Goal: Information Seeking & Learning: Learn about a topic

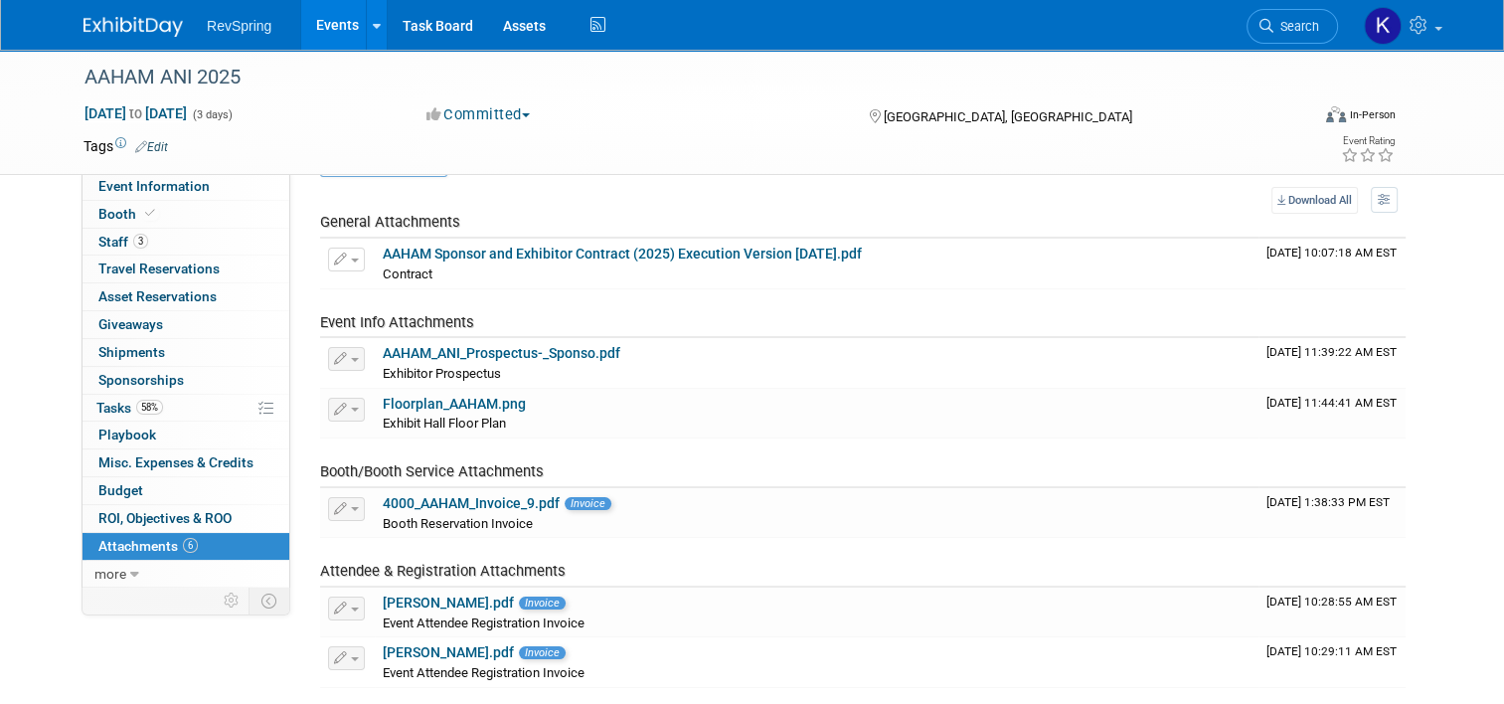
click at [331, 38] on link "Events" at bounding box center [337, 25] width 73 height 50
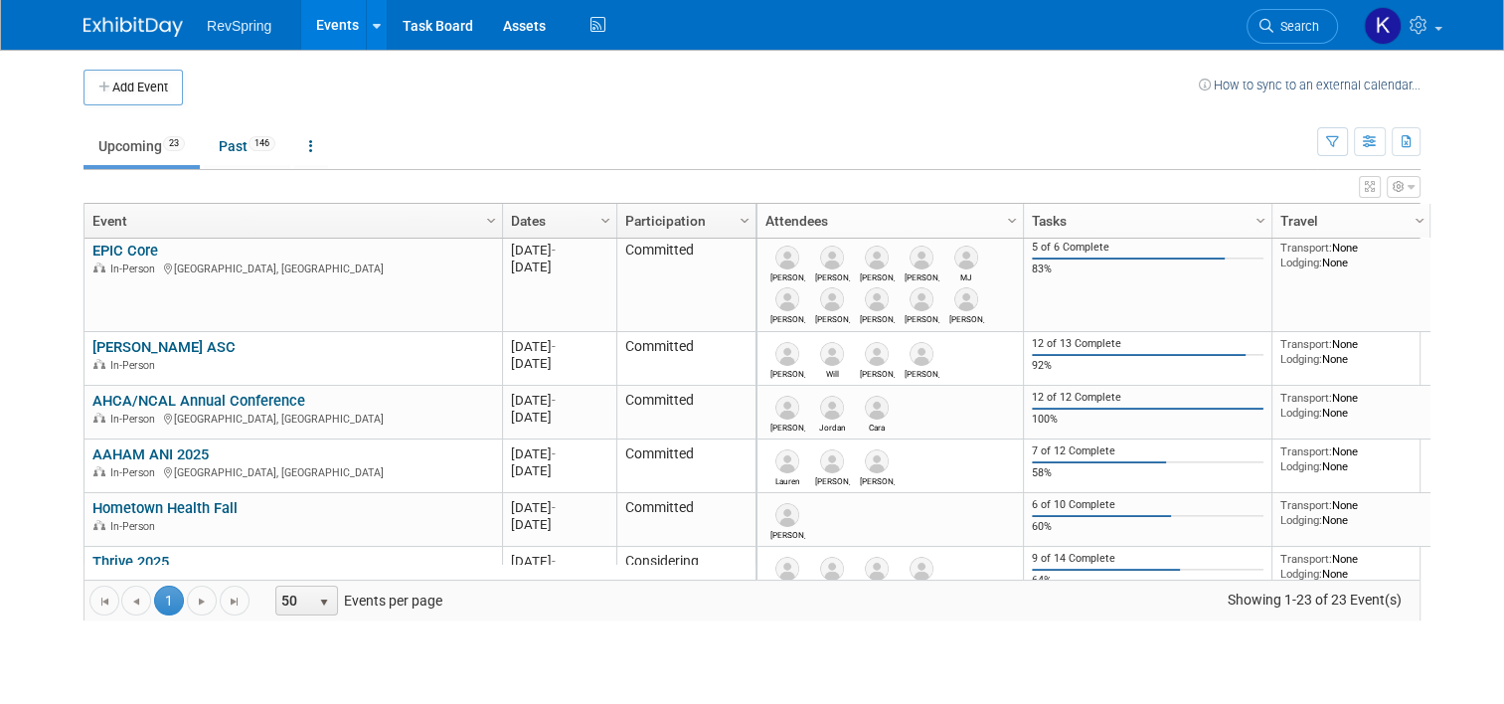
scroll to position [383, 0]
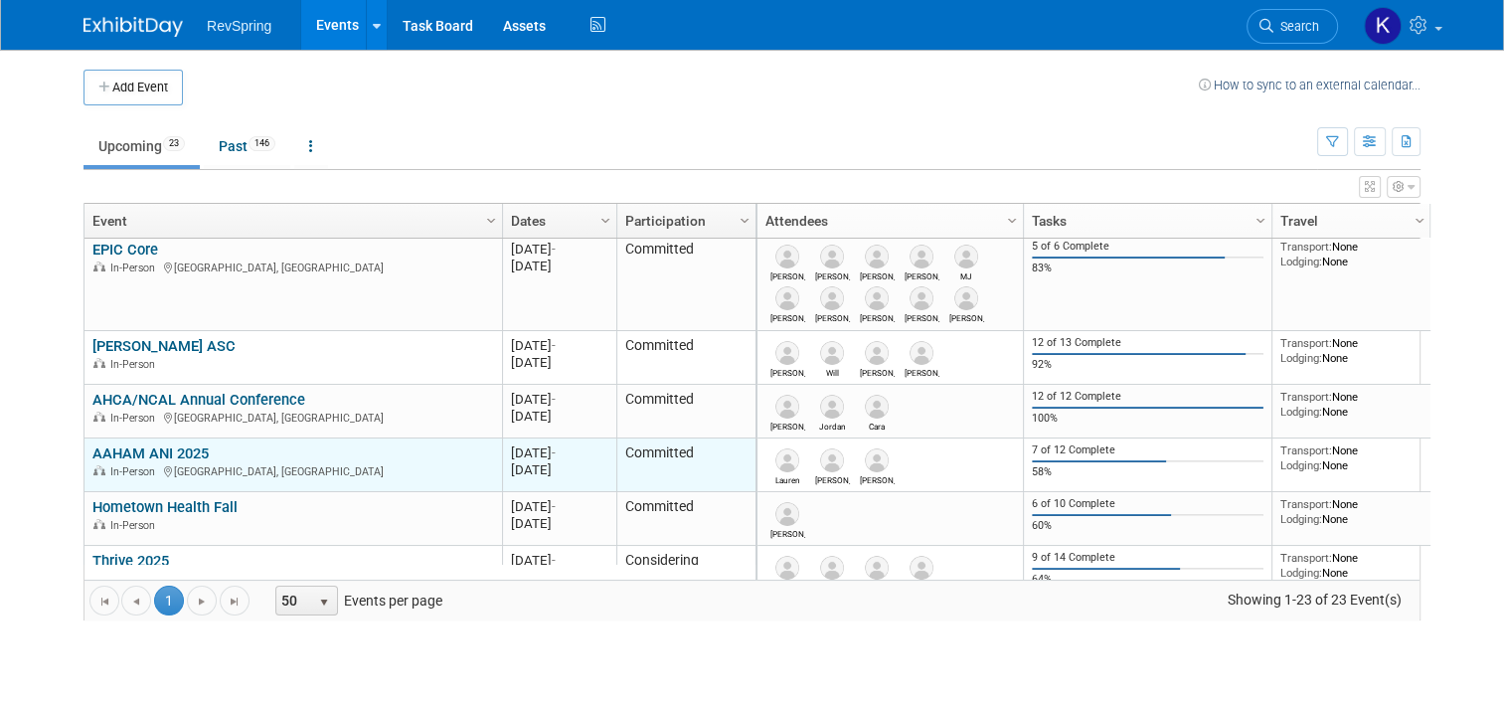
click at [172, 444] on link "AAHAM ANI 2025" at bounding box center [150, 453] width 116 height 18
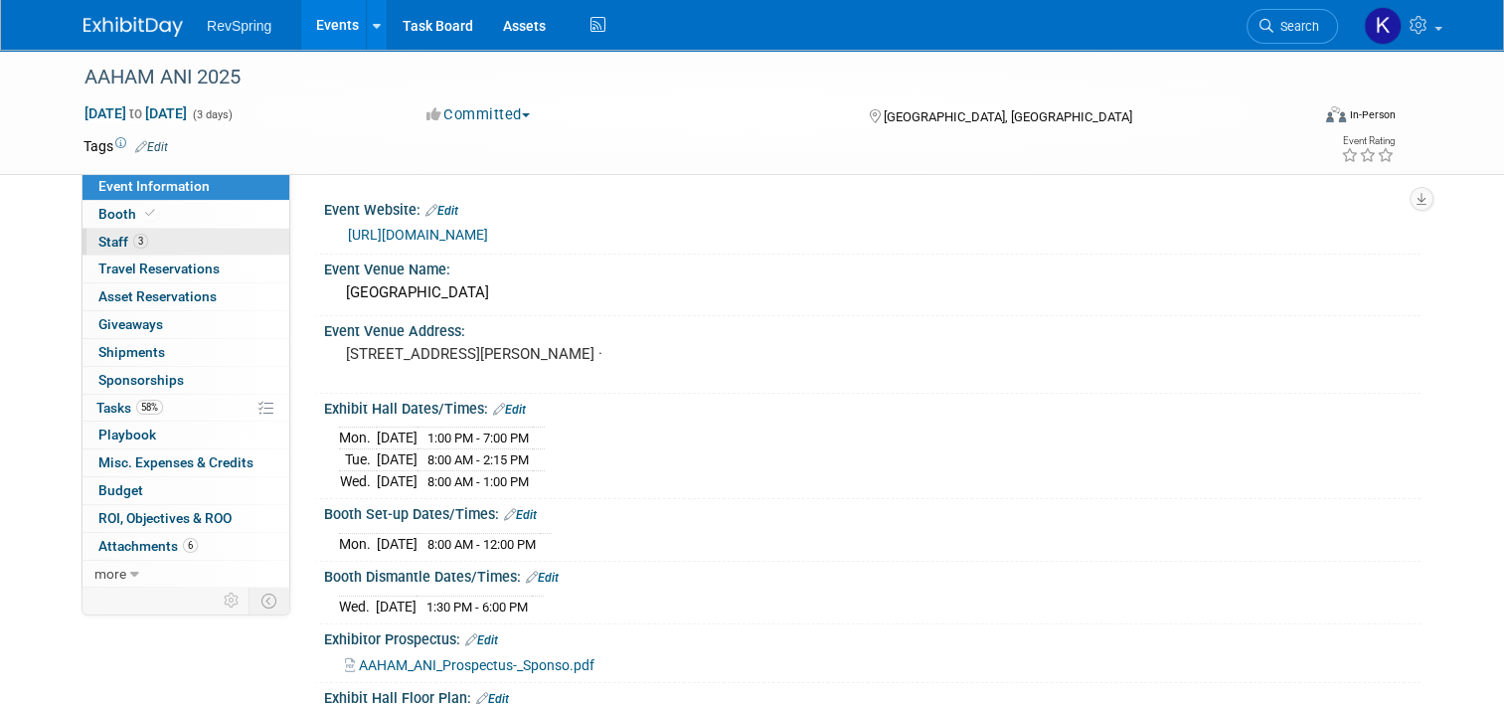
click at [155, 245] on link "3 Staff 3" at bounding box center [186, 242] width 207 height 27
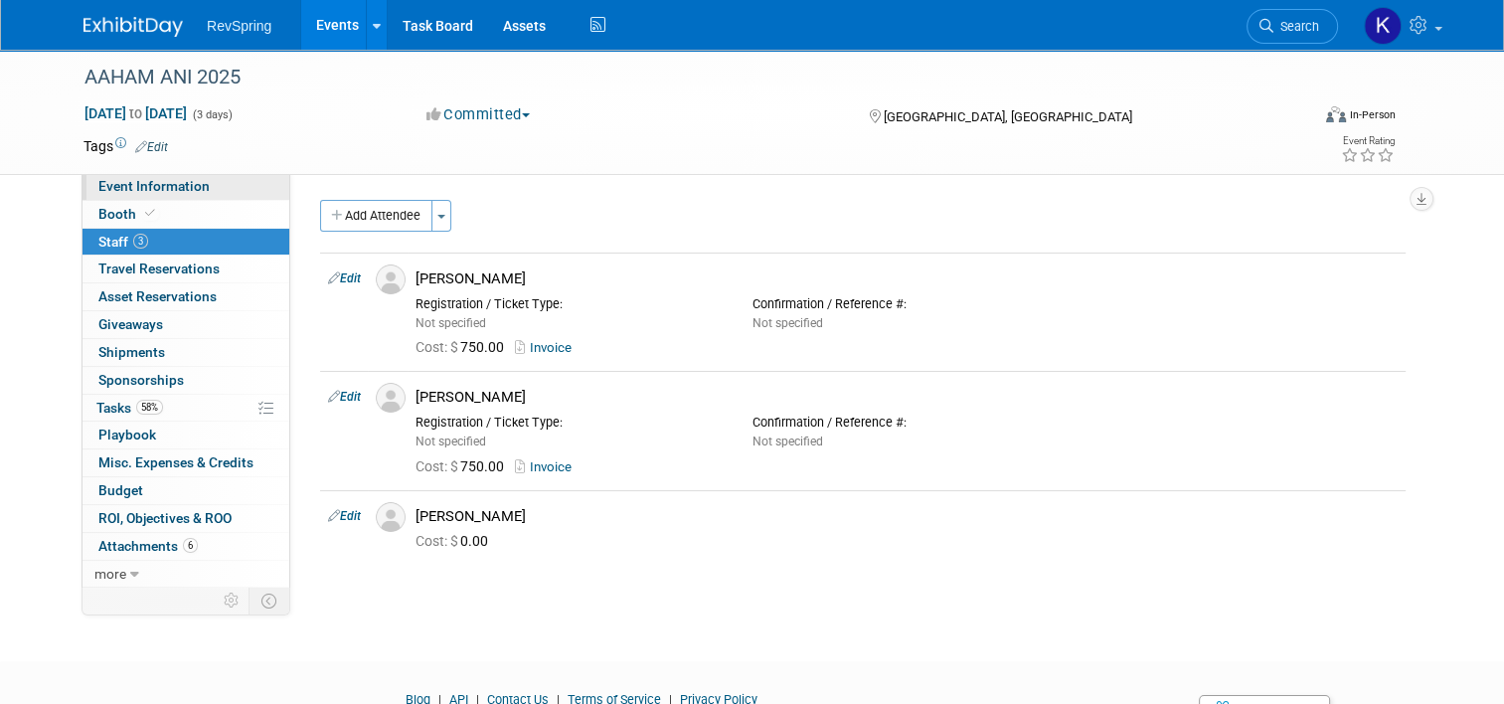
click at [183, 187] on span "Event Information" at bounding box center [153, 186] width 111 height 16
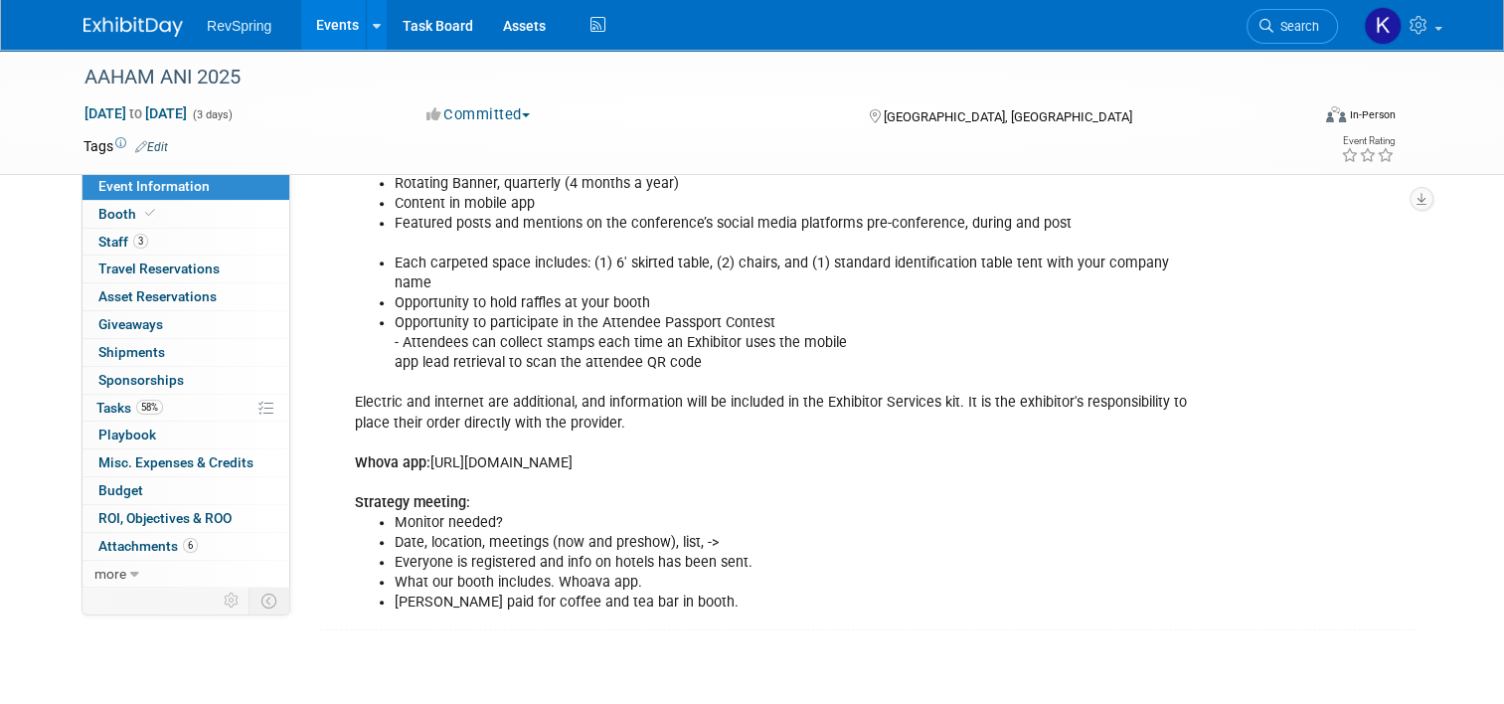
scroll to position [794, 0]
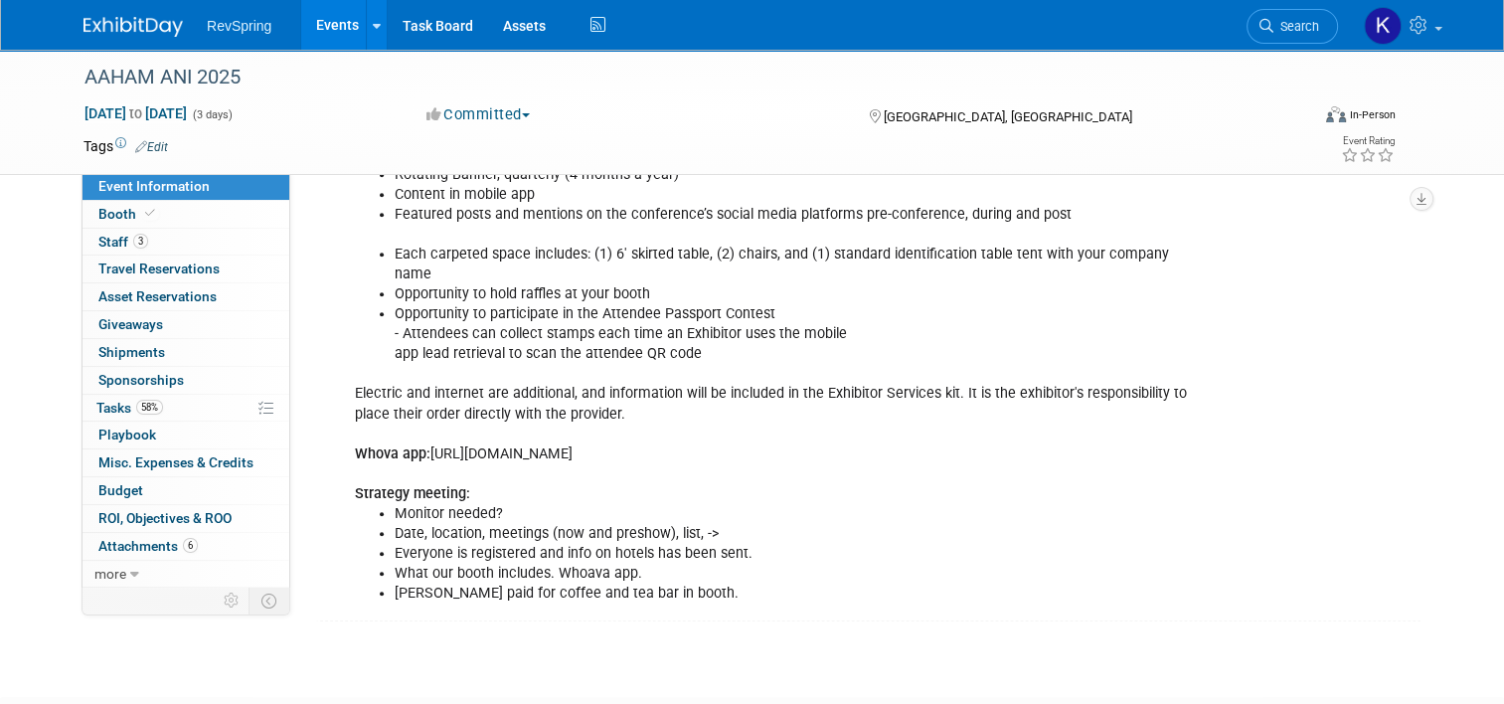
click at [477, 544] on li "Everyone is registered and info on hotels has been sent." at bounding box center [795, 554] width 801 height 20
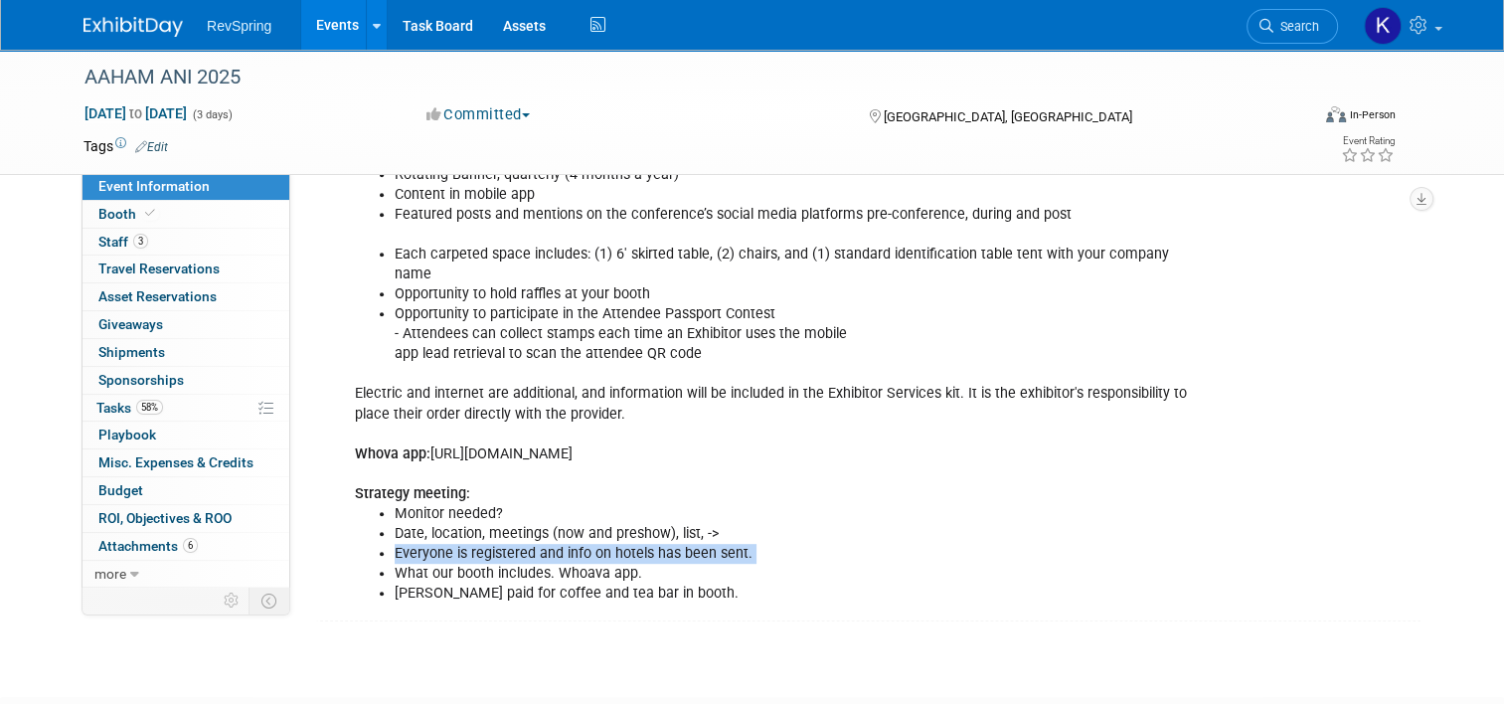
click at [477, 544] on li "Everyone is registered and info on hotels has been sent." at bounding box center [795, 554] width 801 height 20
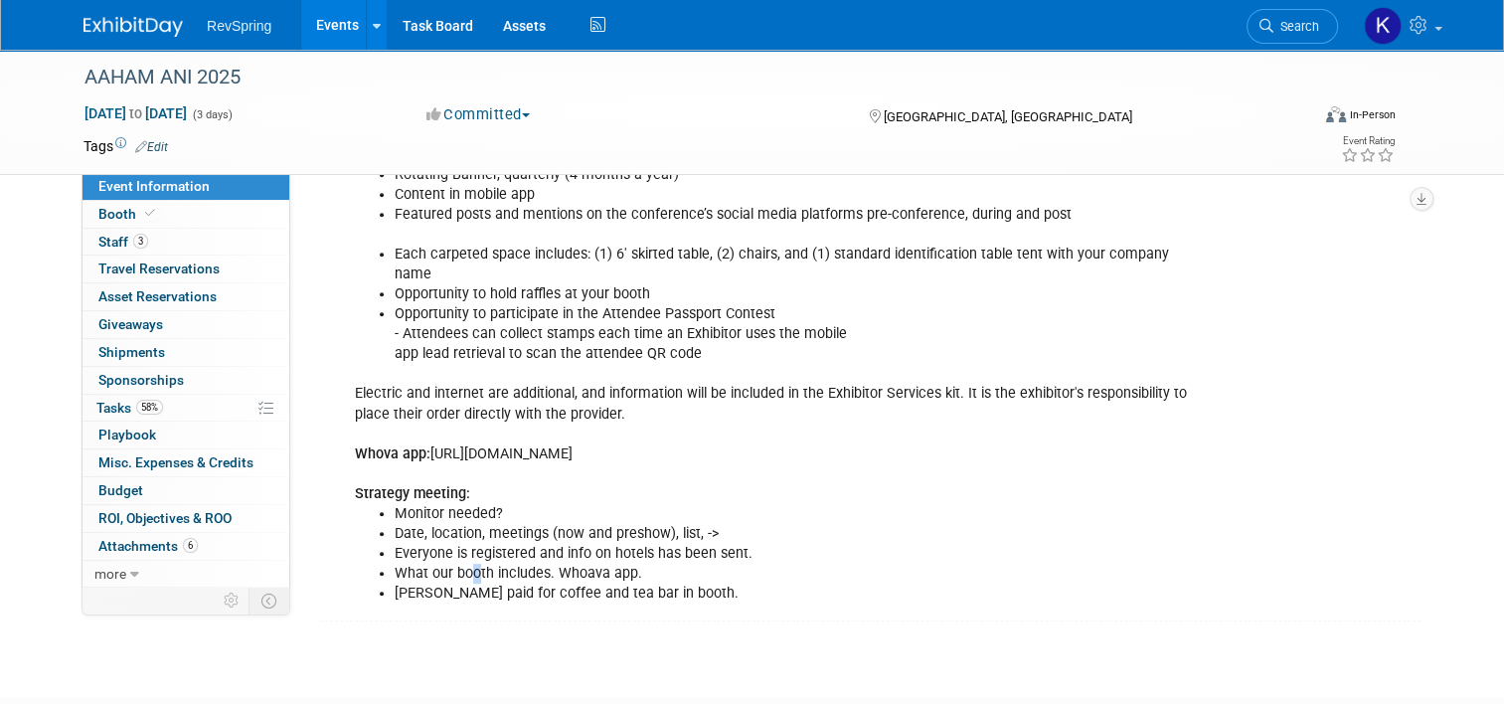
drag, startPoint x: 477, startPoint y: 528, endPoint x: 462, endPoint y: 547, distance: 24.1
click at [462, 564] on li "What our booth includes. Whoava app." at bounding box center [795, 574] width 801 height 20
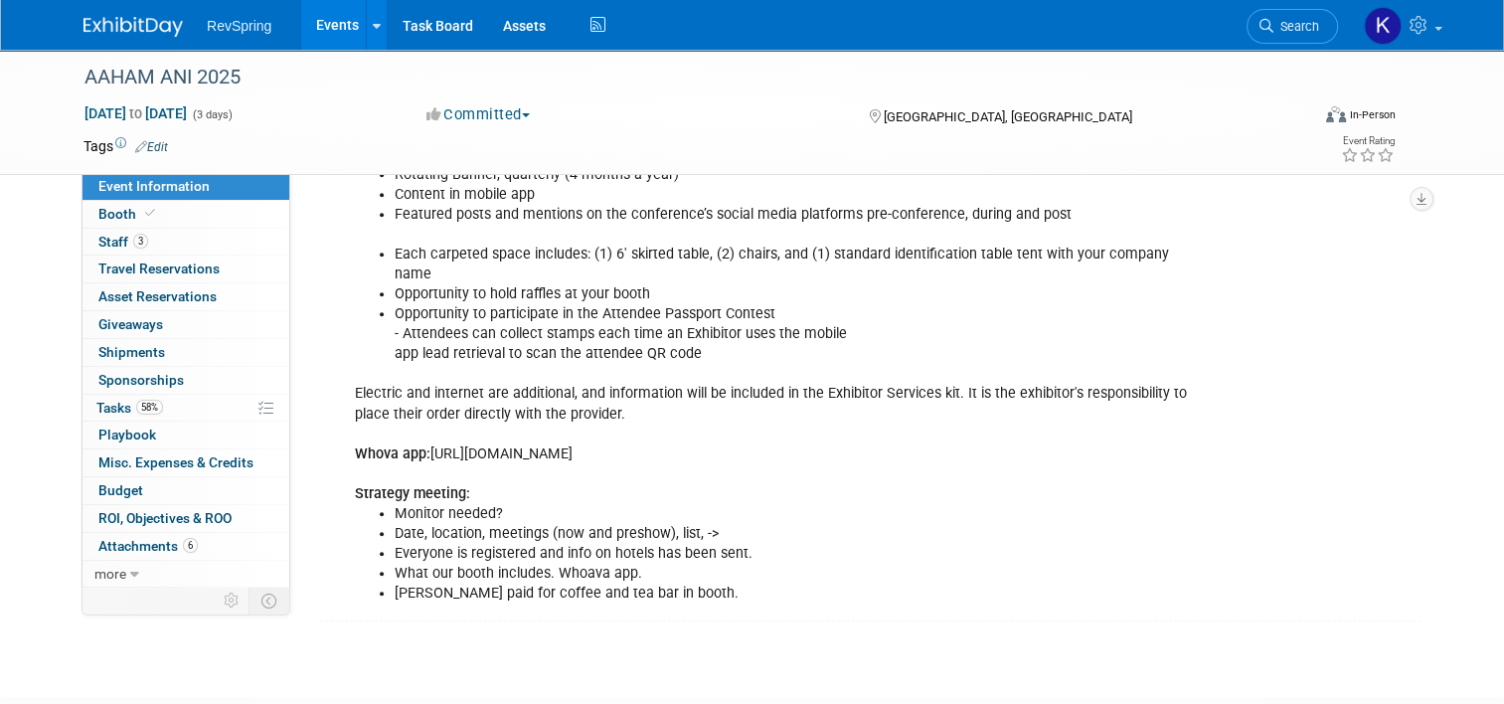
drag, startPoint x: 636, startPoint y: 539, endPoint x: 1204, endPoint y: 429, distance: 578.0
click at [1204, 429] on div "LIST : two to three weeks before the event The platinum sponsorship includes: U…" at bounding box center [774, 294] width 867 height 638
drag, startPoint x: 1066, startPoint y: 425, endPoint x: 419, endPoint y: 421, distance: 646.1
click at [419, 421] on div "LIST : two to three weeks before the event The platinum sponsorship includes: U…" at bounding box center [774, 294] width 867 height 638
copy div "https://whova.com/portal_mgmt/Narab34HosVIuysFjFtWwjl08jHRSTcXIV1IPUCmHgw=/exhi…"
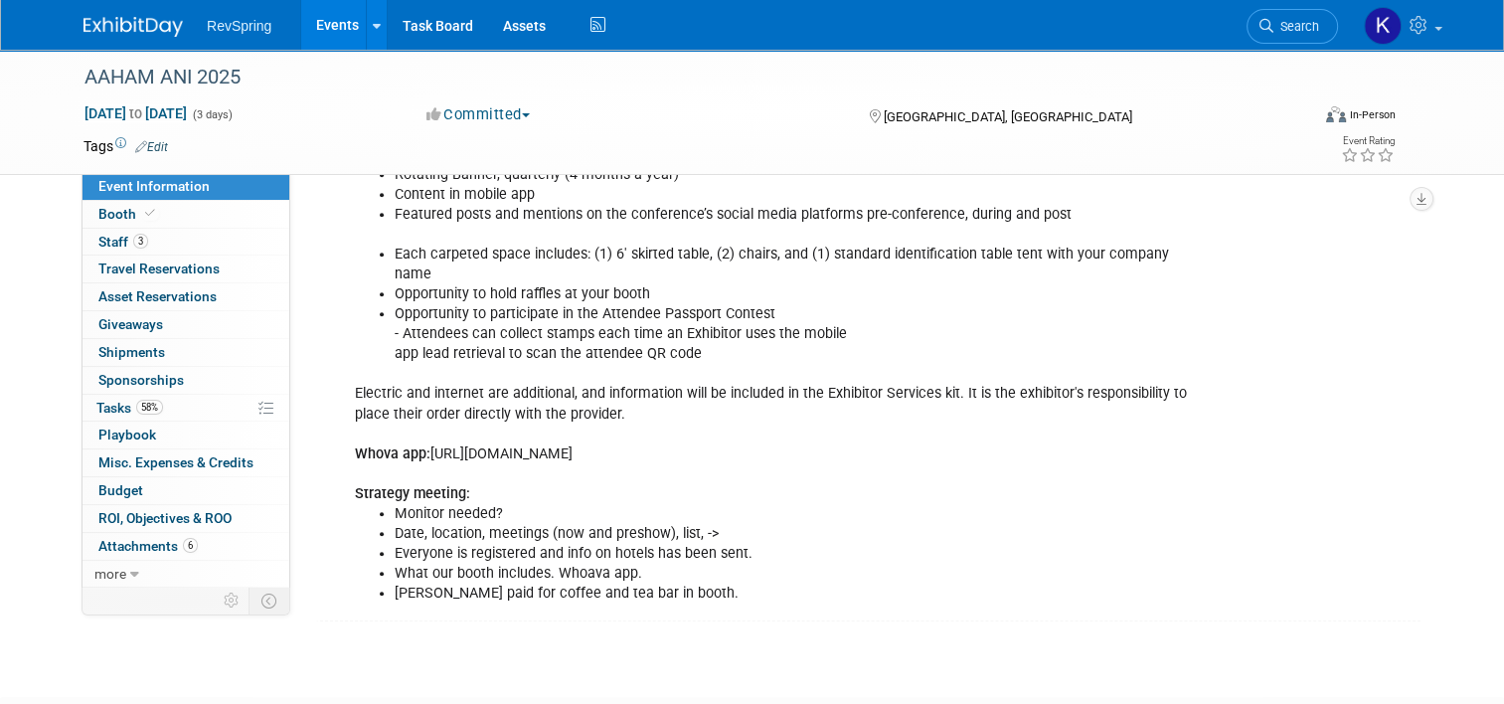
click at [327, 36] on link "Events" at bounding box center [337, 25] width 73 height 50
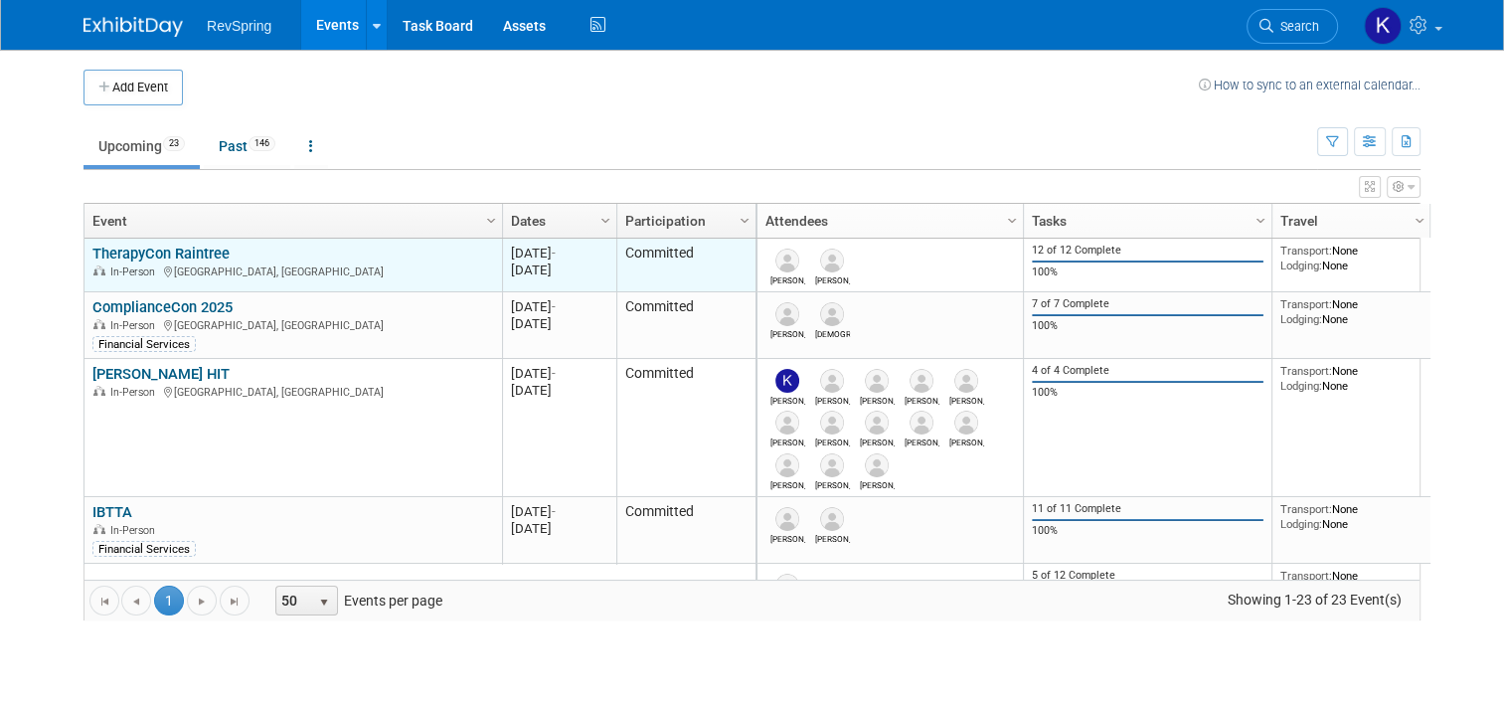
click at [150, 250] on link "TherapyCon Raintree" at bounding box center [160, 254] width 137 height 18
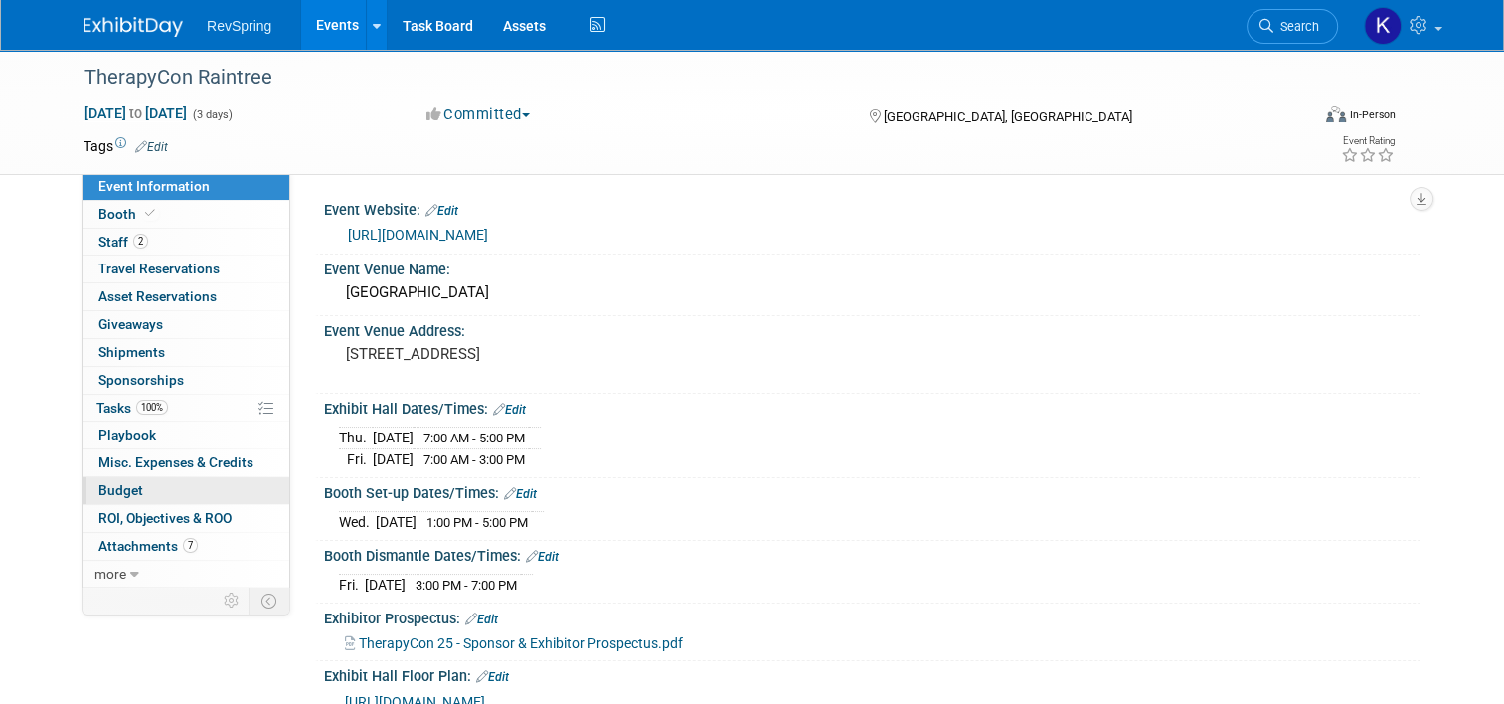
click at [125, 490] on span "Budget" at bounding box center [120, 490] width 45 height 16
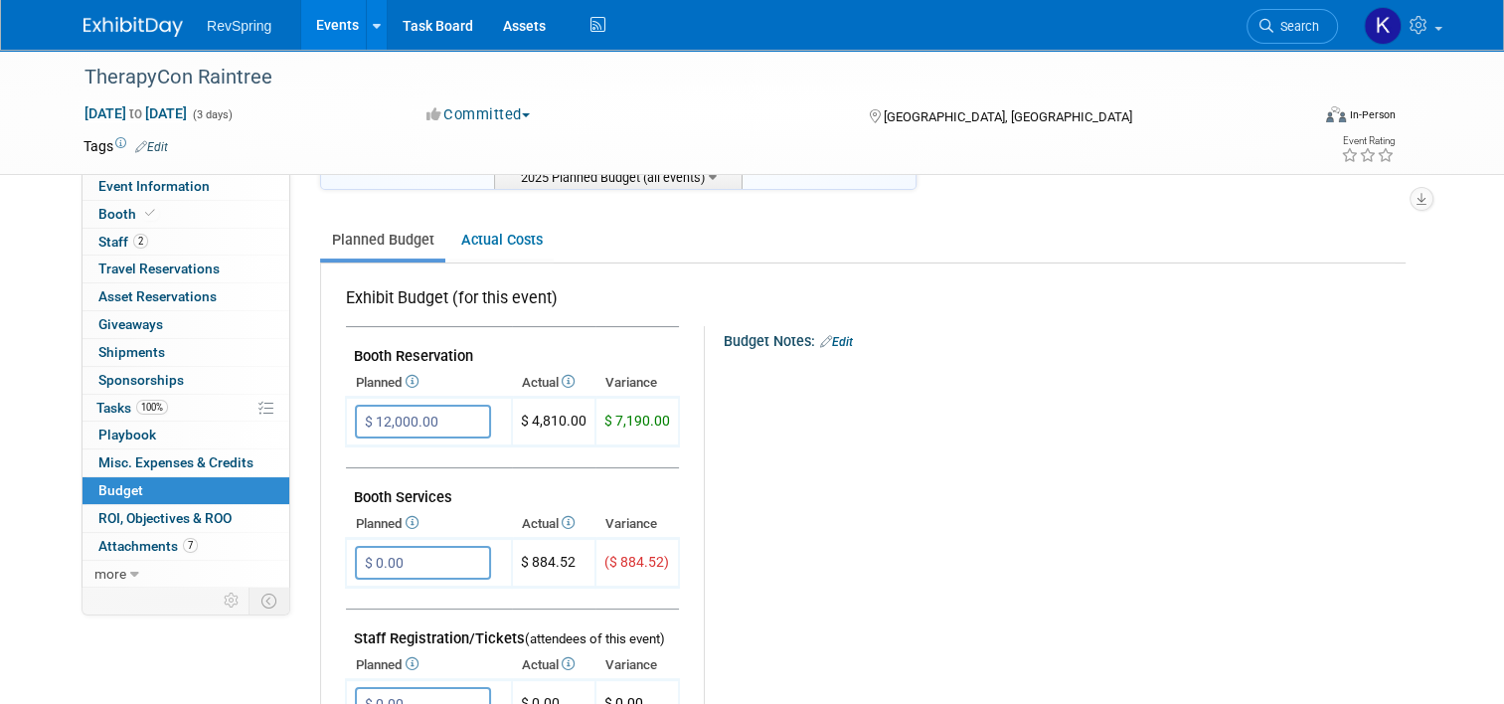
scroll to position [473, 0]
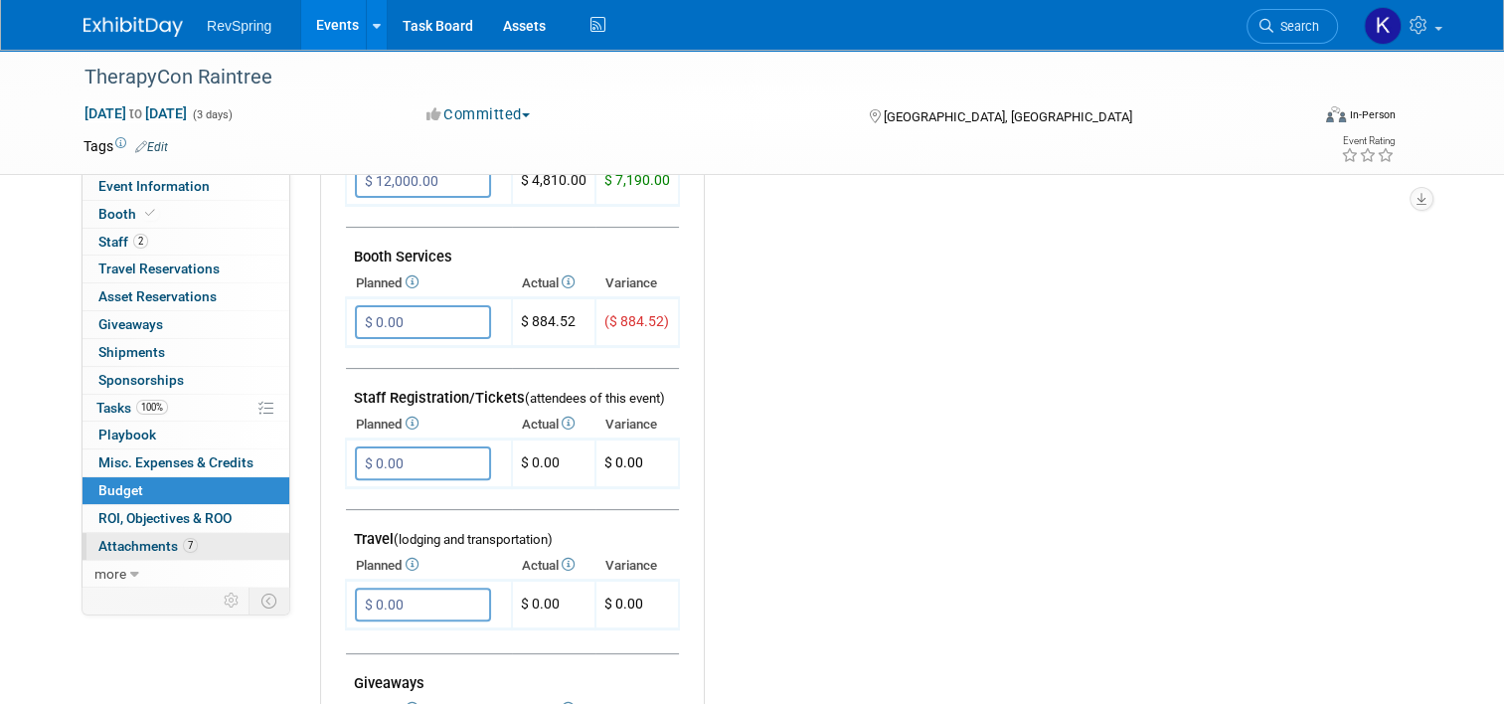
click at [139, 545] on span "Attachments 7" at bounding box center [147, 546] width 99 height 16
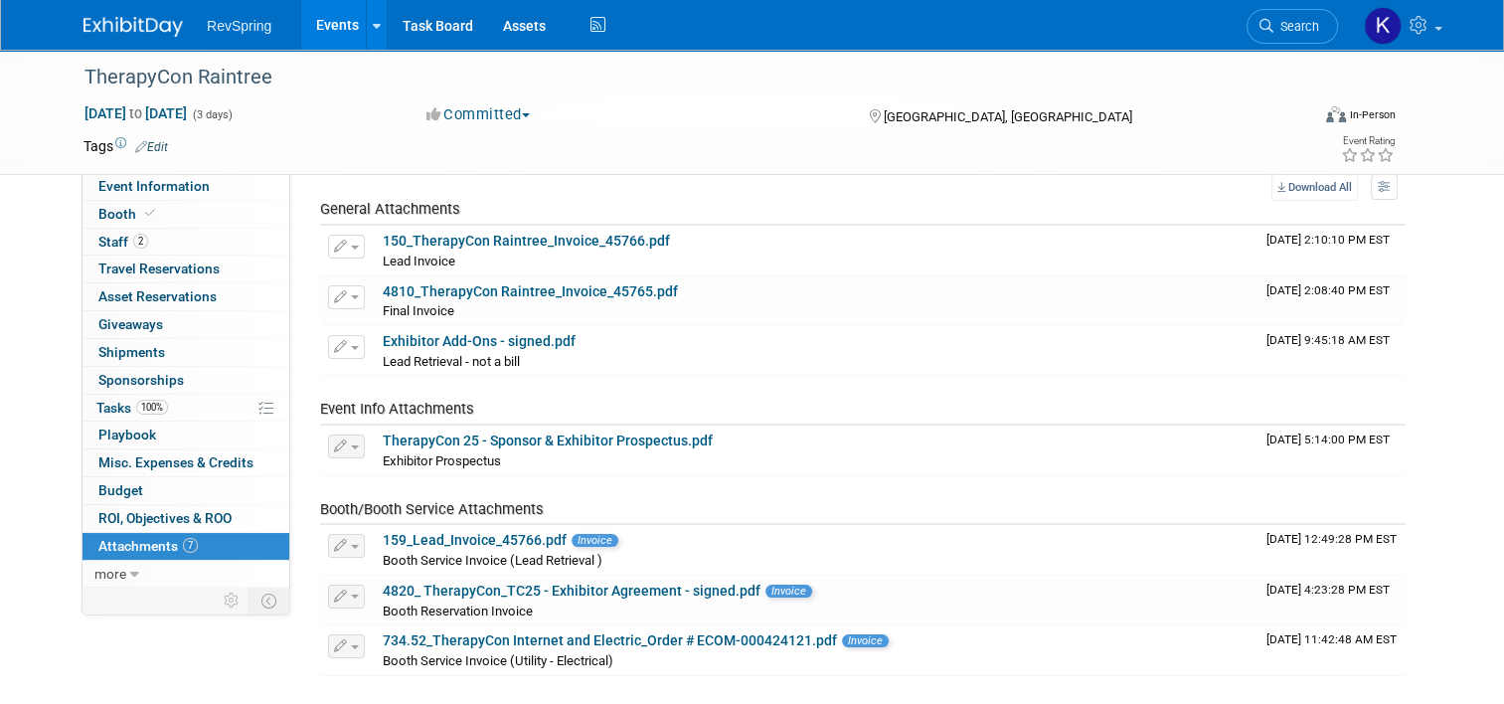
scroll to position [76, 0]
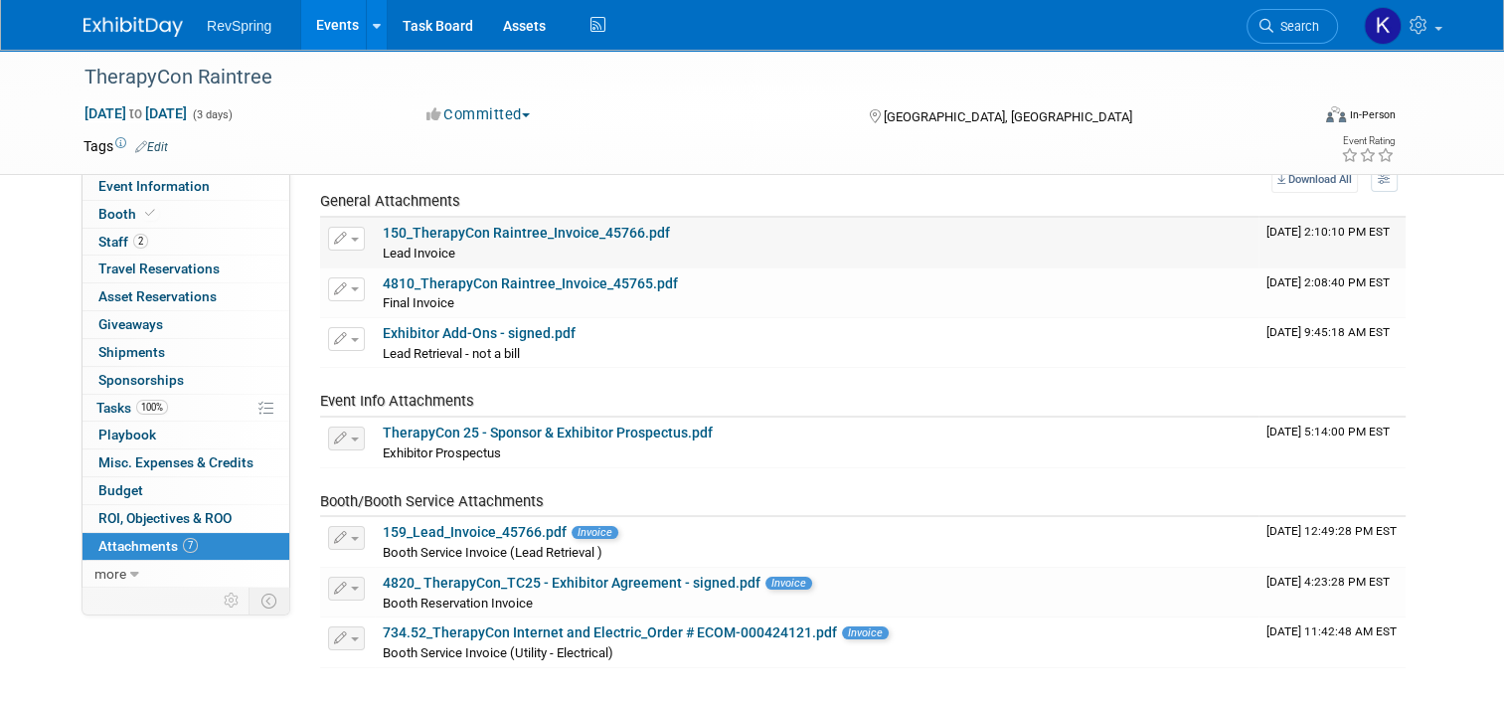
click at [472, 229] on link "150_TherapyCon Raintree_Invoice_45766.pdf" at bounding box center [526, 233] width 287 height 16
click at [441, 283] on link "4810_TherapyCon Raintree_Invoice_45765.pdf" at bounding box center [530, 283] width 295 height 16
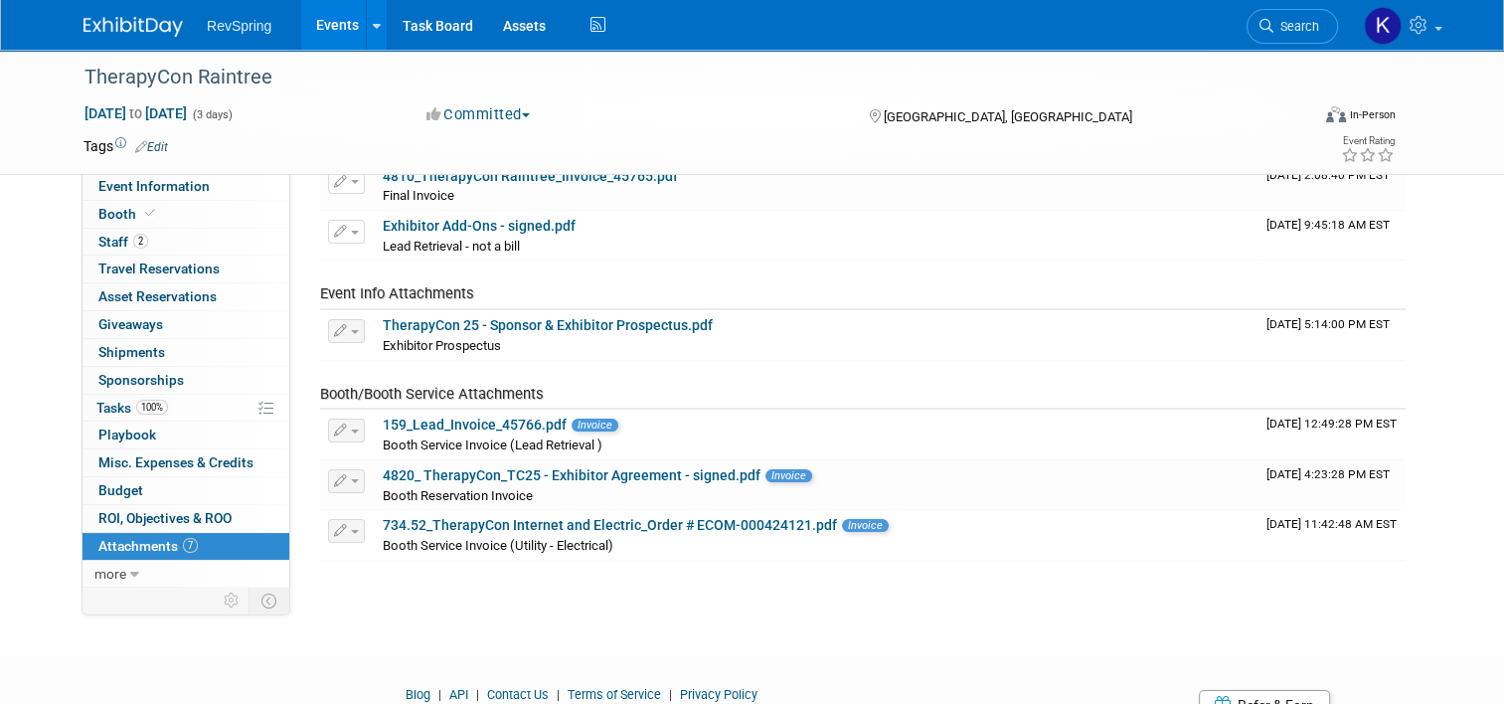
click at [776, 584] on div "TherapyCon Raintree Sep 24, 2025 to Sep 26, 2025 (3 days) Sep 24, 2025 to Sep 2…" at bounding box center [752, 243] width 1504 height 753
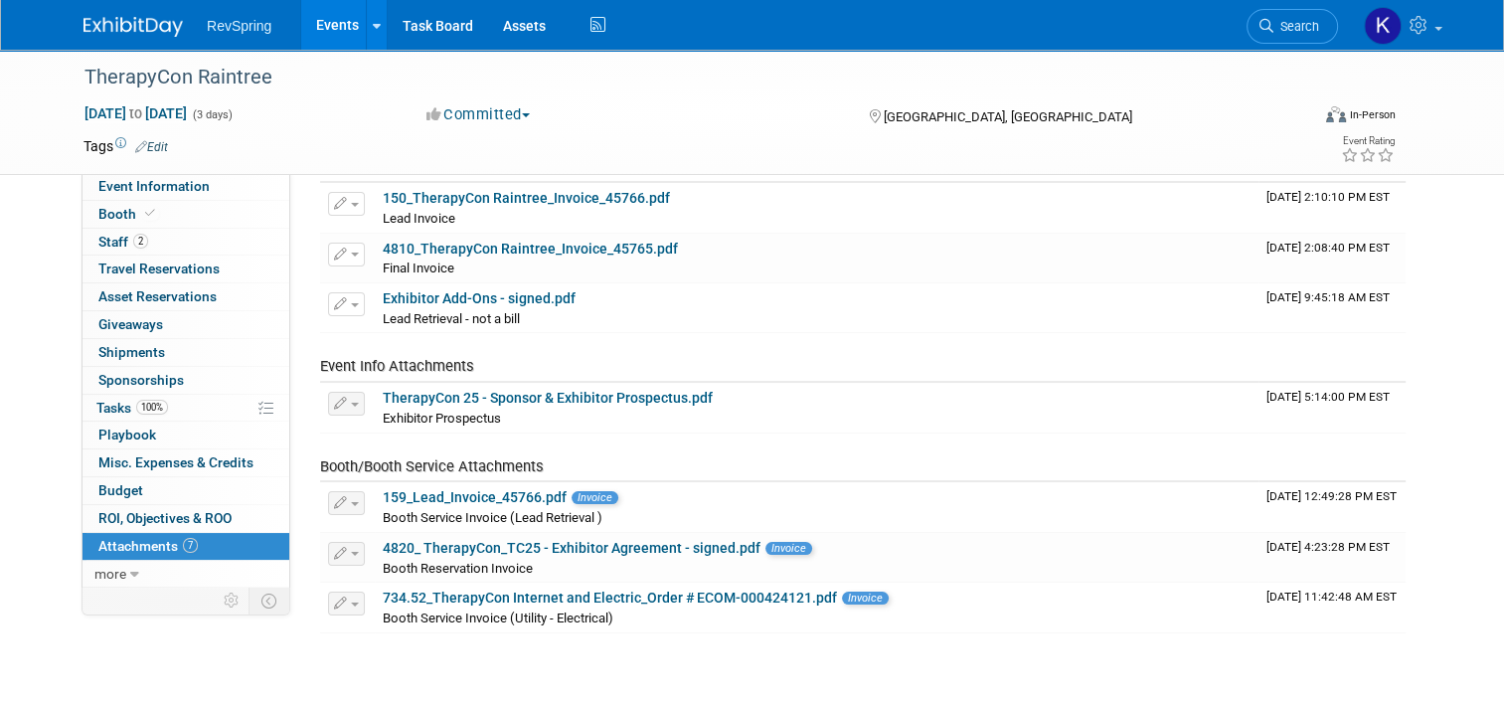
scroll to position [74, 0]
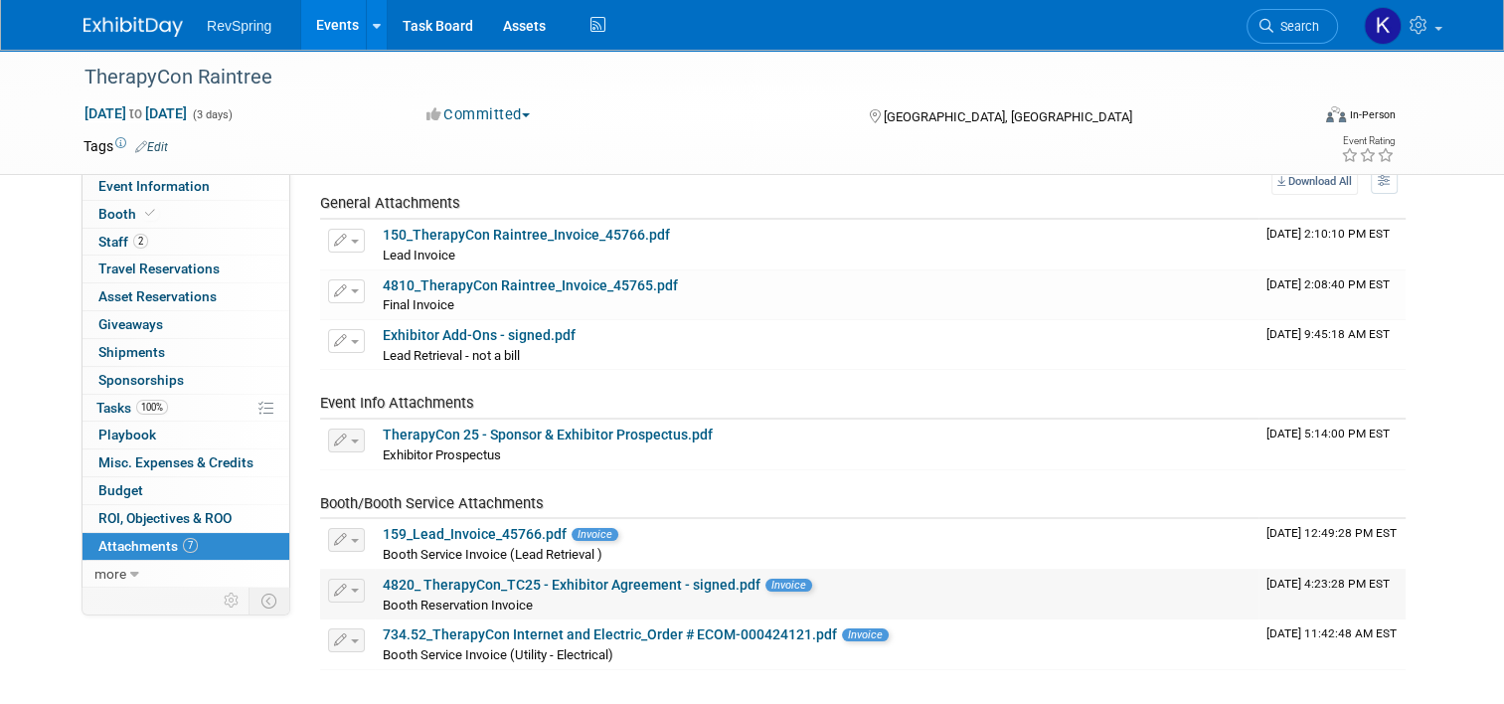
click at [545, 580] on link "4820_ TherapyCon_TC25 - Exhibitor Agreement - signed.pdf" at bounding box center [572, 585] width 378 height 16
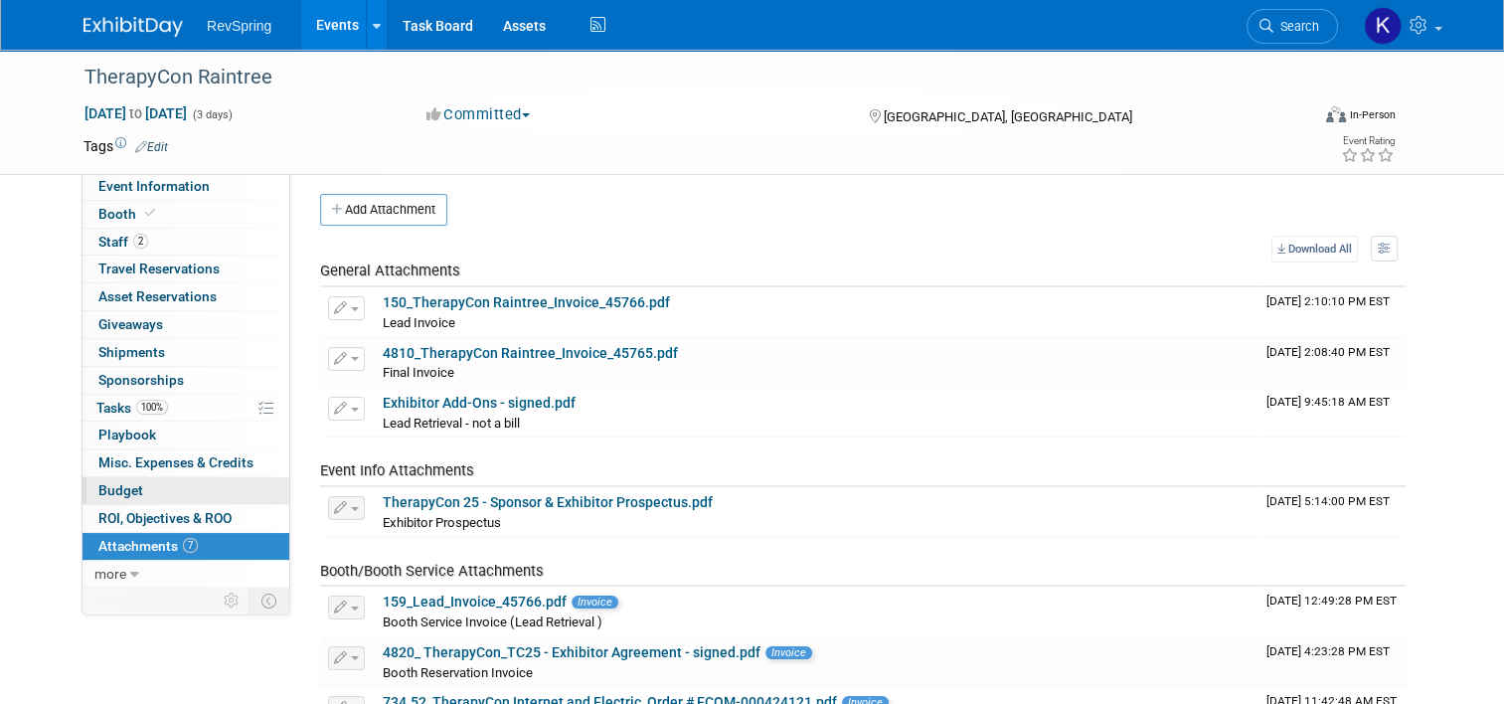
click at [133, 494] on link "Budget" at bounding box center [186, 490] width 207 height 27
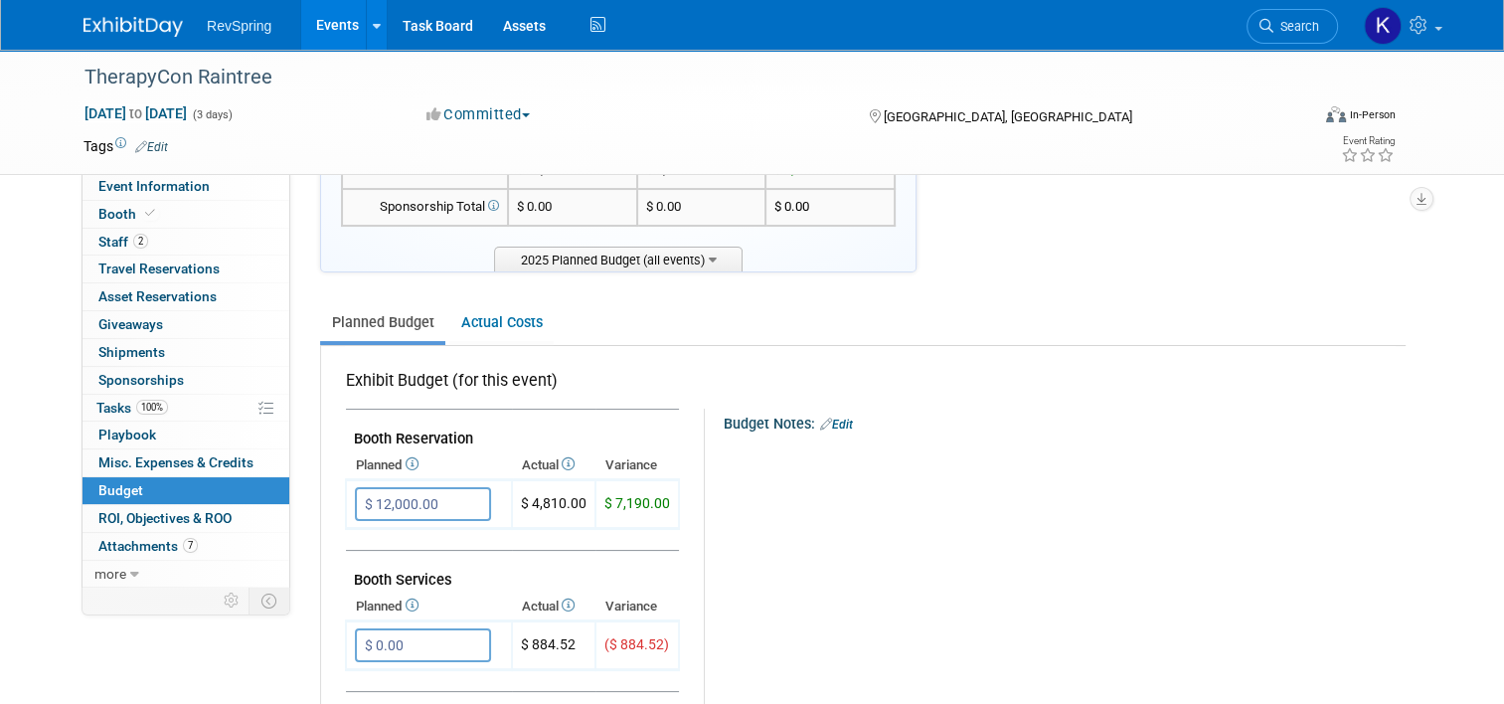
scroll to position [0, 0]
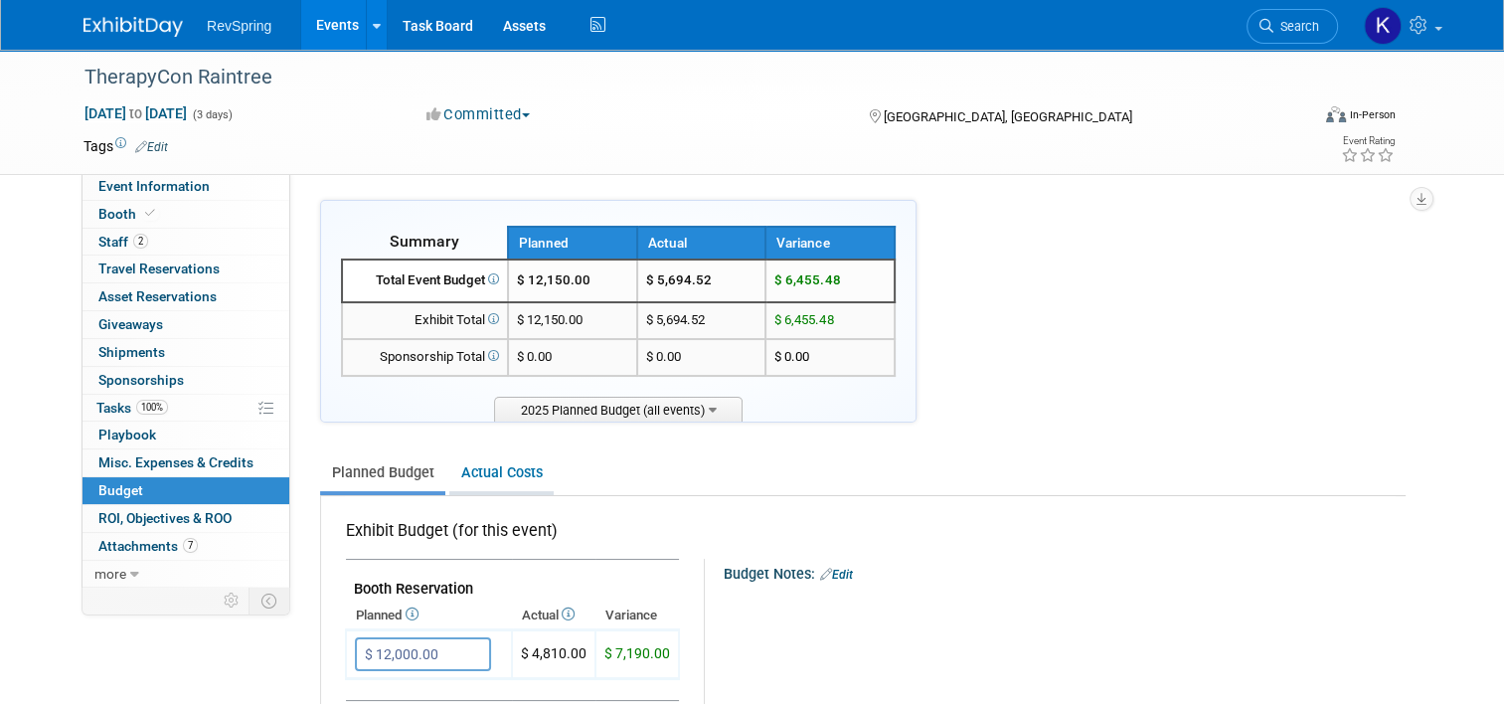
click at [513, 477] on link "Actual Costs" at bounding box center [501, 472] width 104 height 37
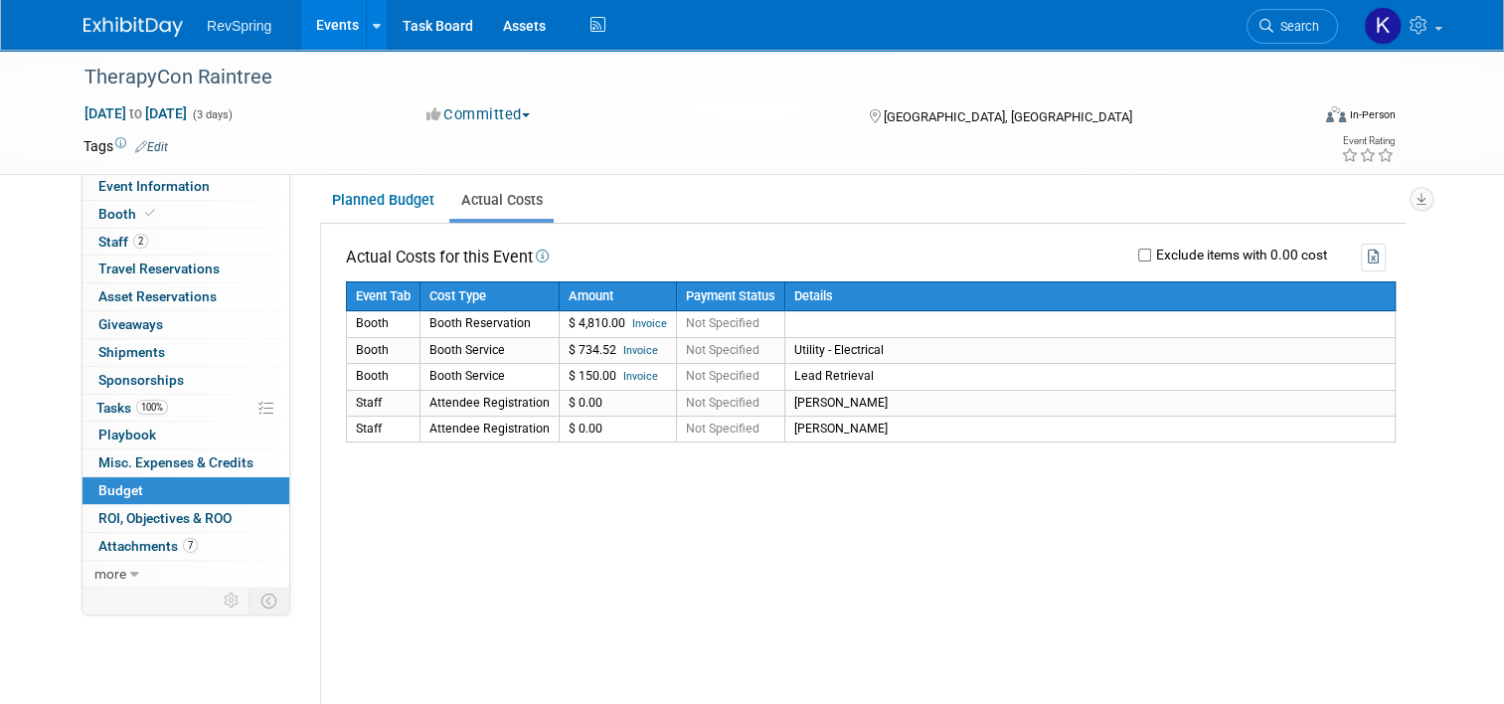
scroll to position [270, 0]
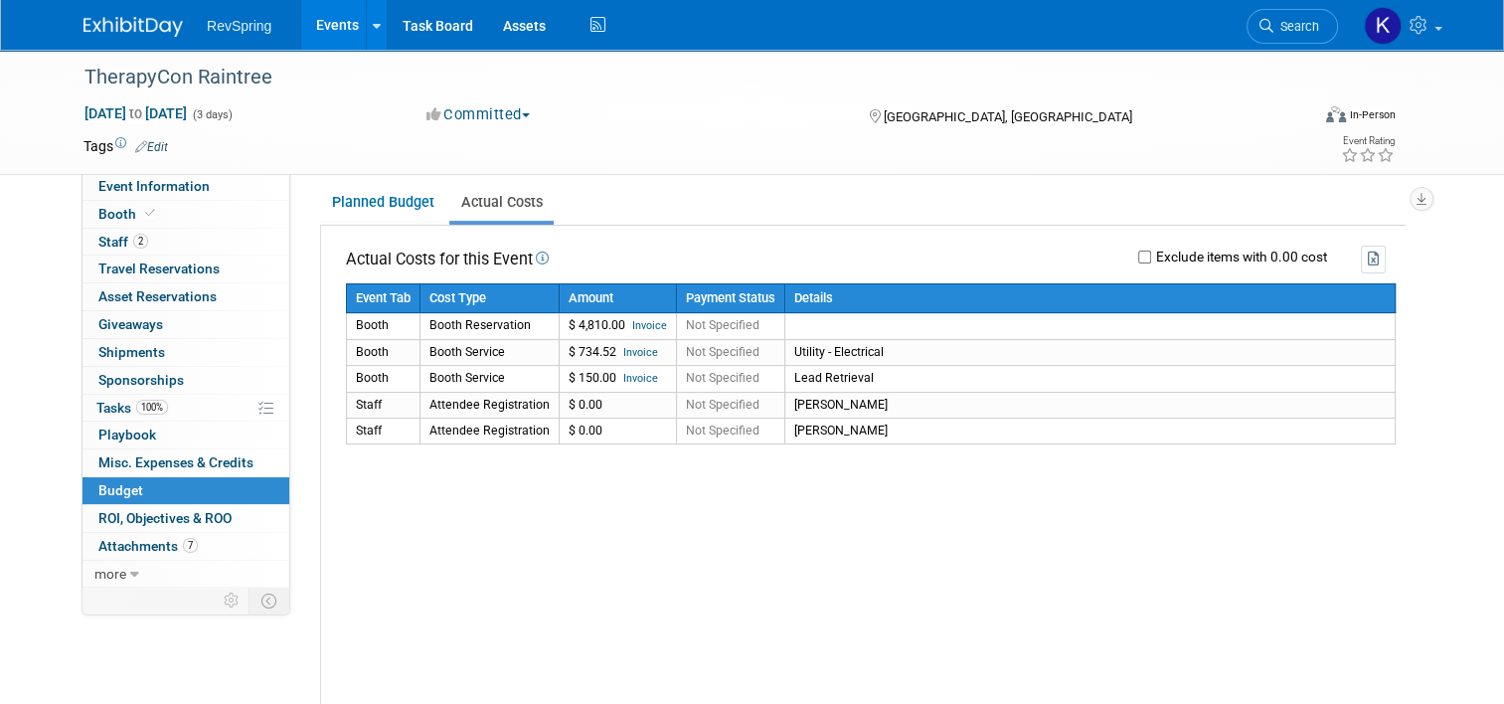
click at [155, 178] on span "Event Information" at bounding box center [153, 186] width 111 height 16
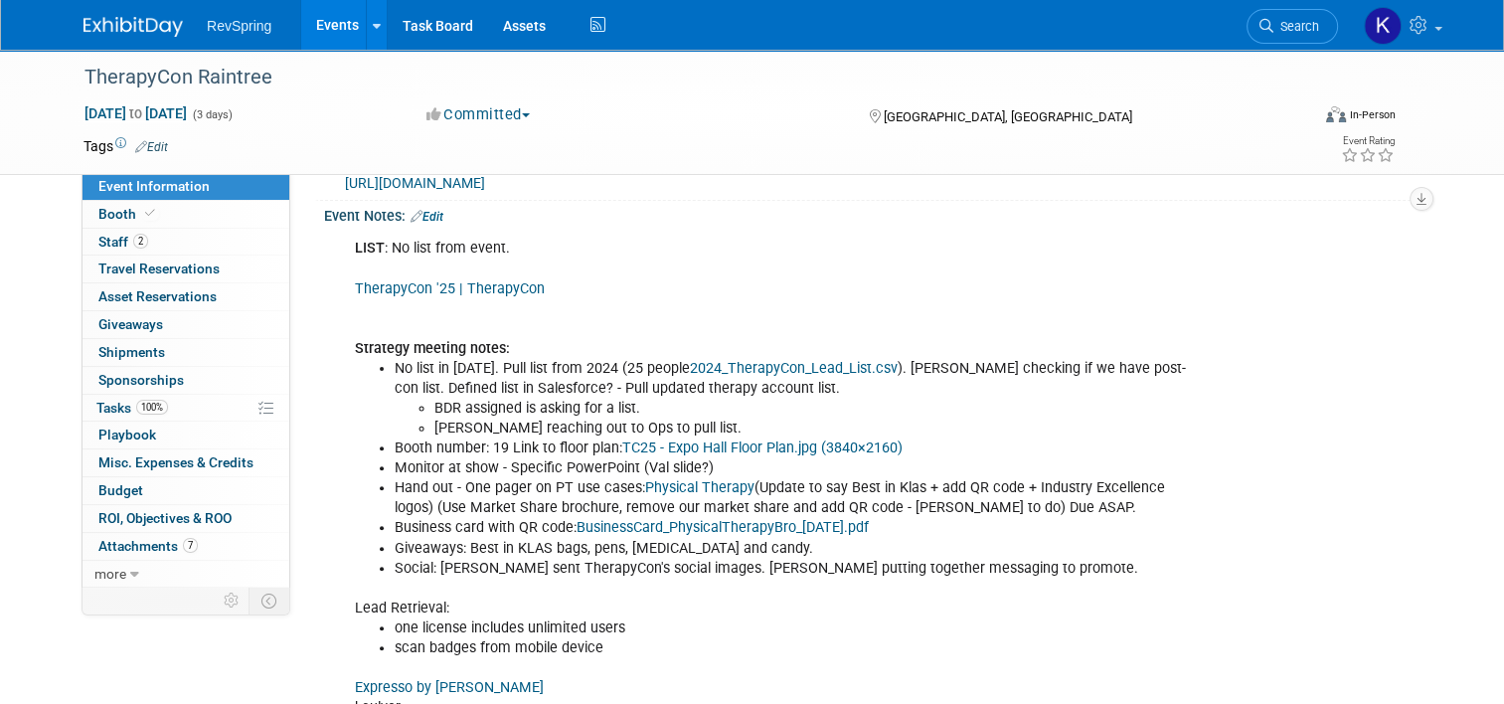
scroll to position [504, 0]
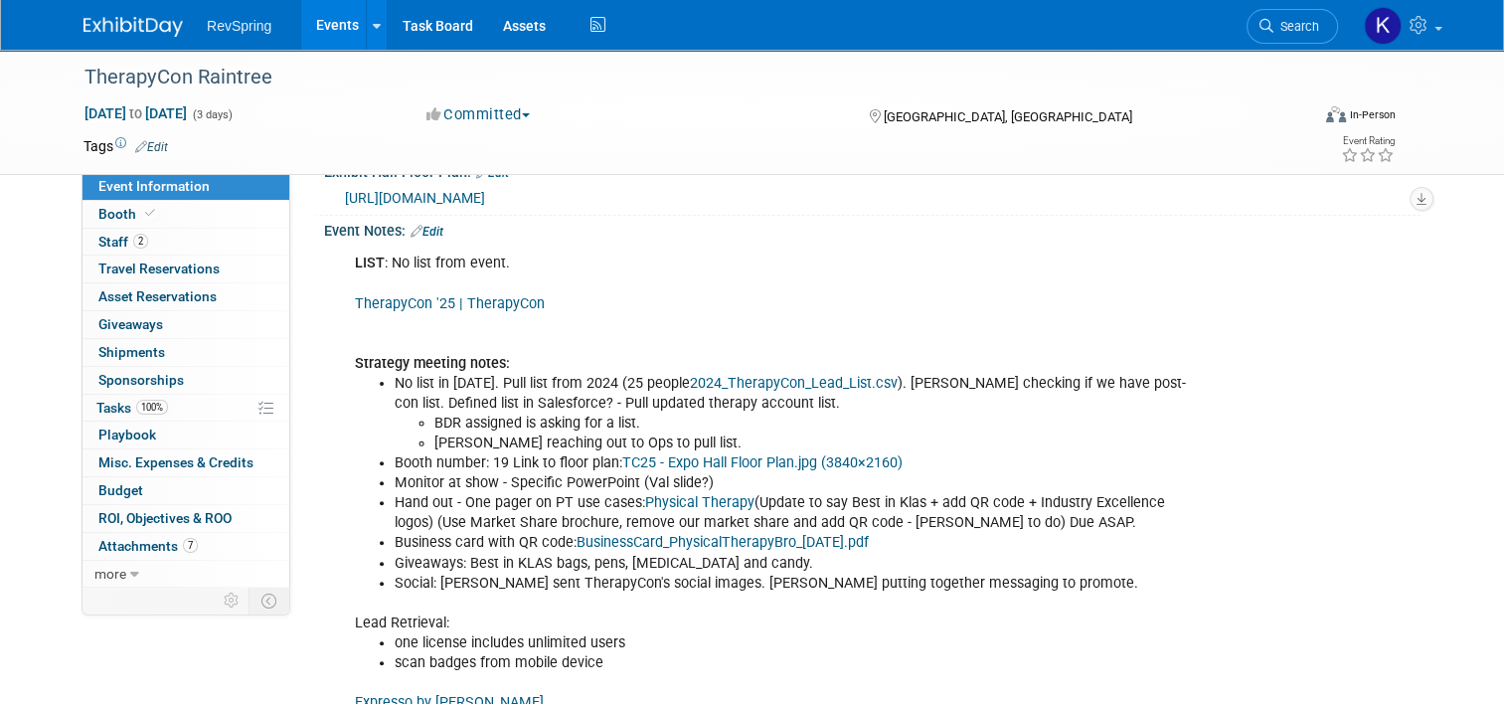
click at [37, 113] on div "TherapyCon Raintree Sep 24, 2025 to Sep 26, 2025 (3 days) Sep 24, 2025 to Sep 2…" at bounding box center [752, 112] width 1504 height 125
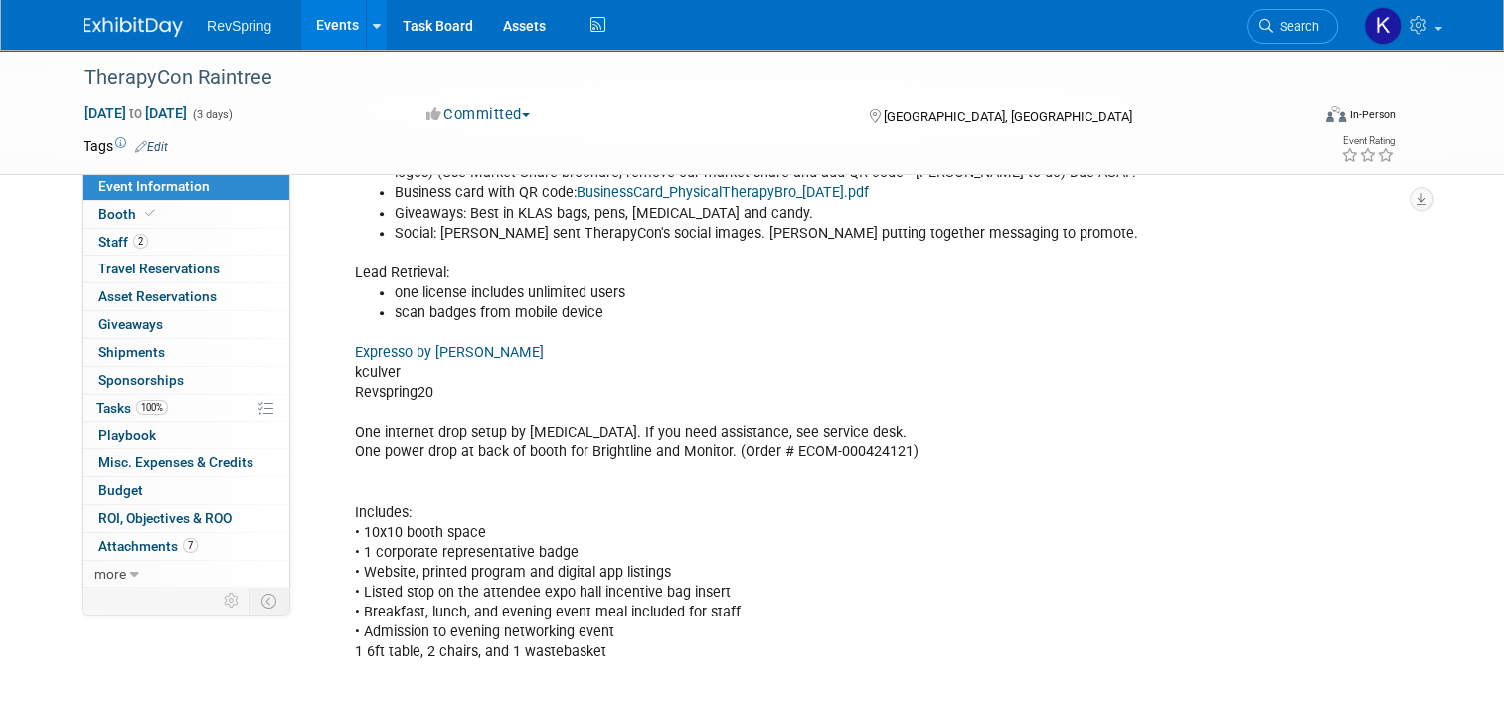
scroll to position [1117, 0]
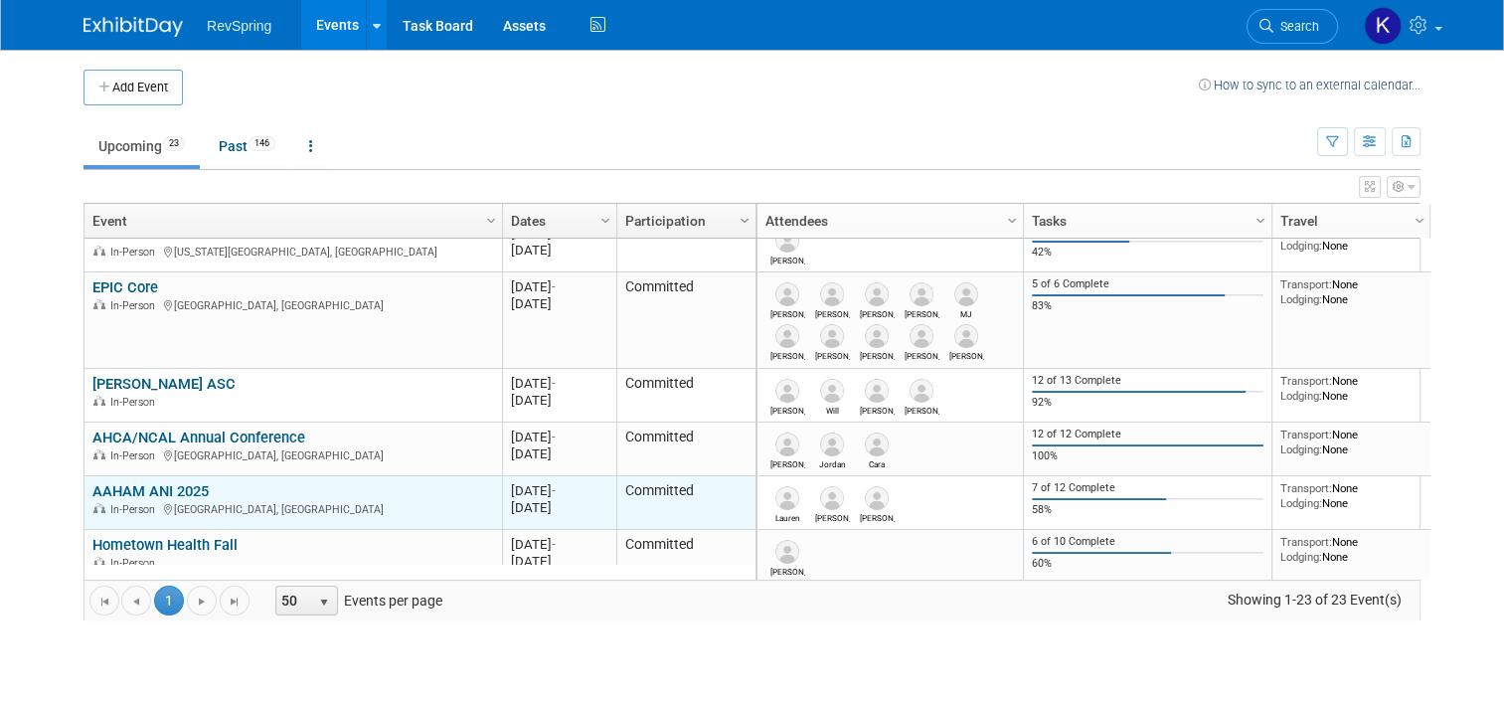
click at [175, 487] on link "AAHAM ANI 2025" at bounding box center [150, 491] width 116 height 18
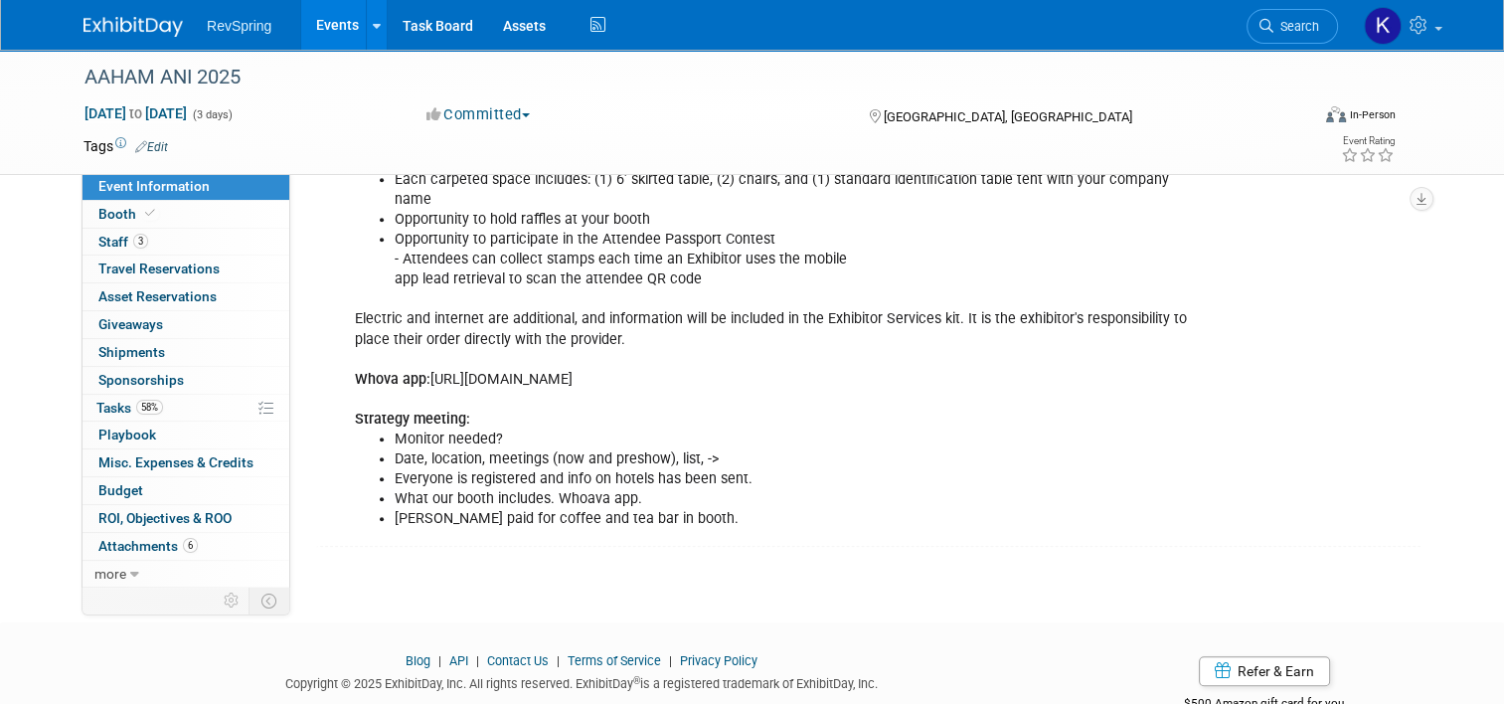
scroll to position [874, 0]
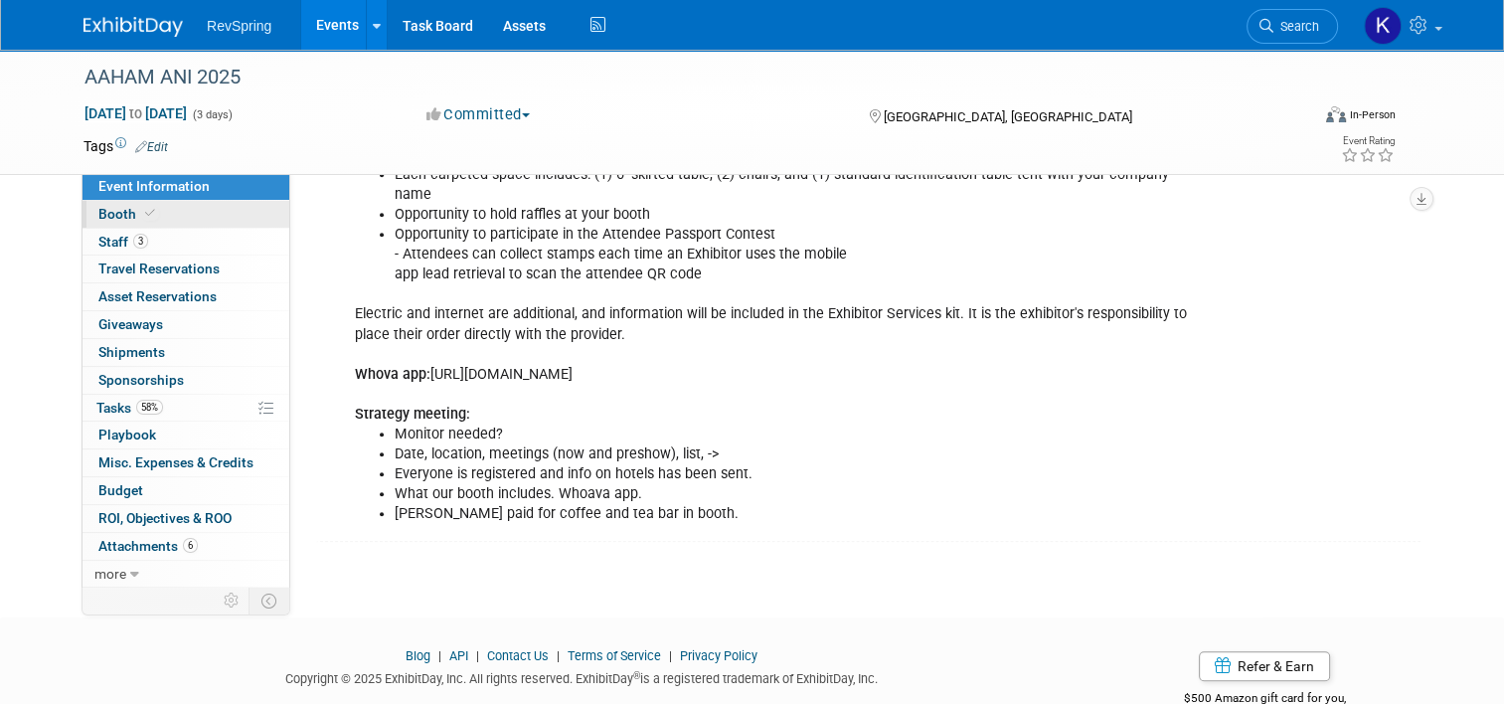
click at [175, 223] on link "Booth" at bounding box center [186, 214] width 207 height 27
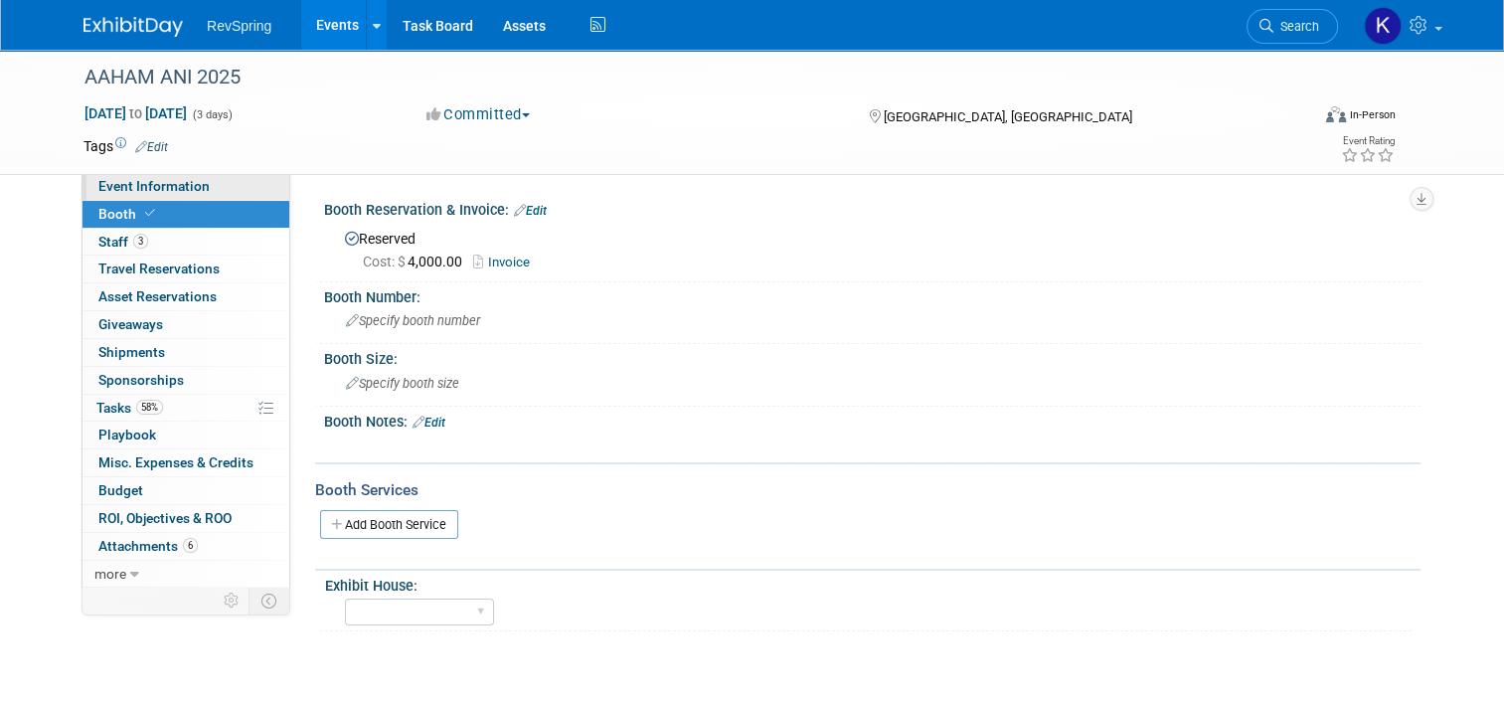
click at [197, 199] on link "Event Information" at bounding box center [186, 186] width 207 height 27
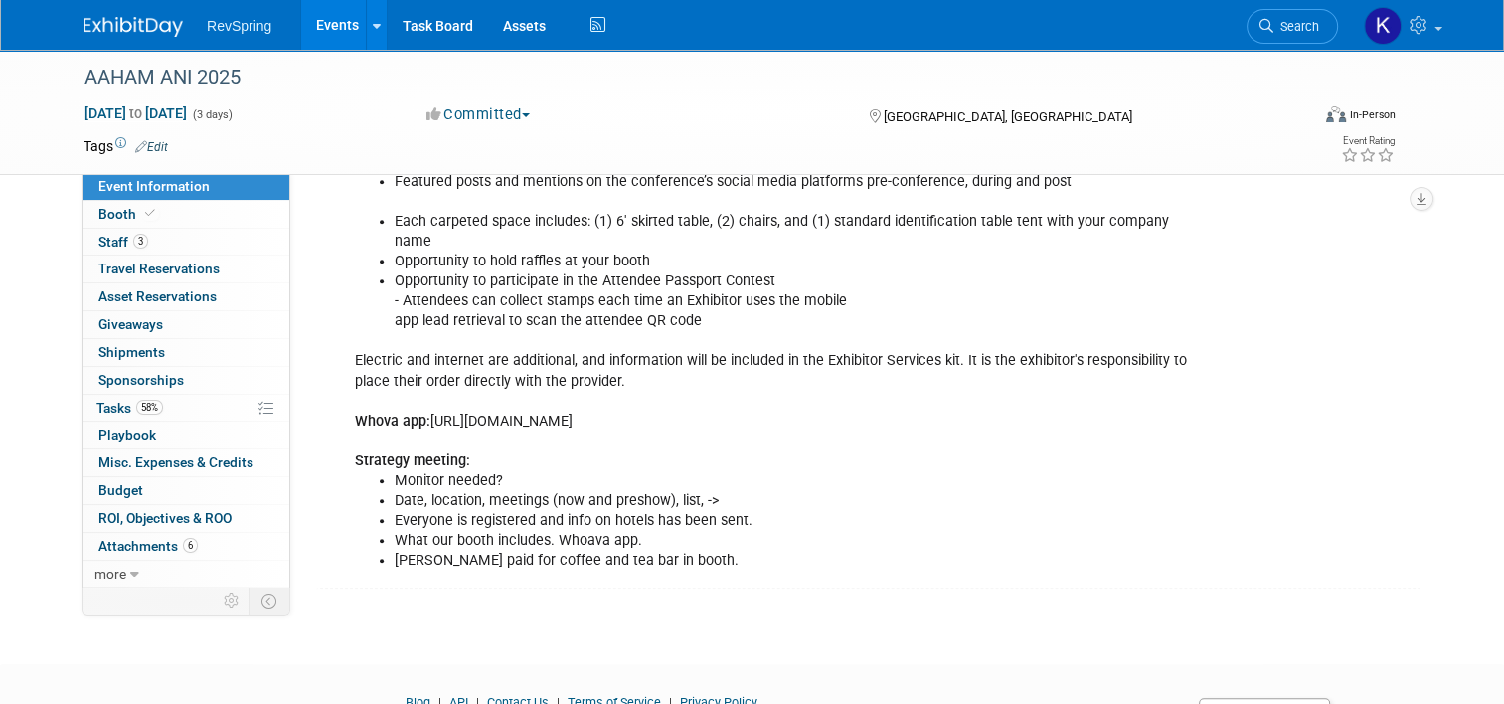
scroll to position [829, 0]
click at [493, 529] on li "What our booth includes. Whoava app." at bounding box center [795, 539] width 801 height 20
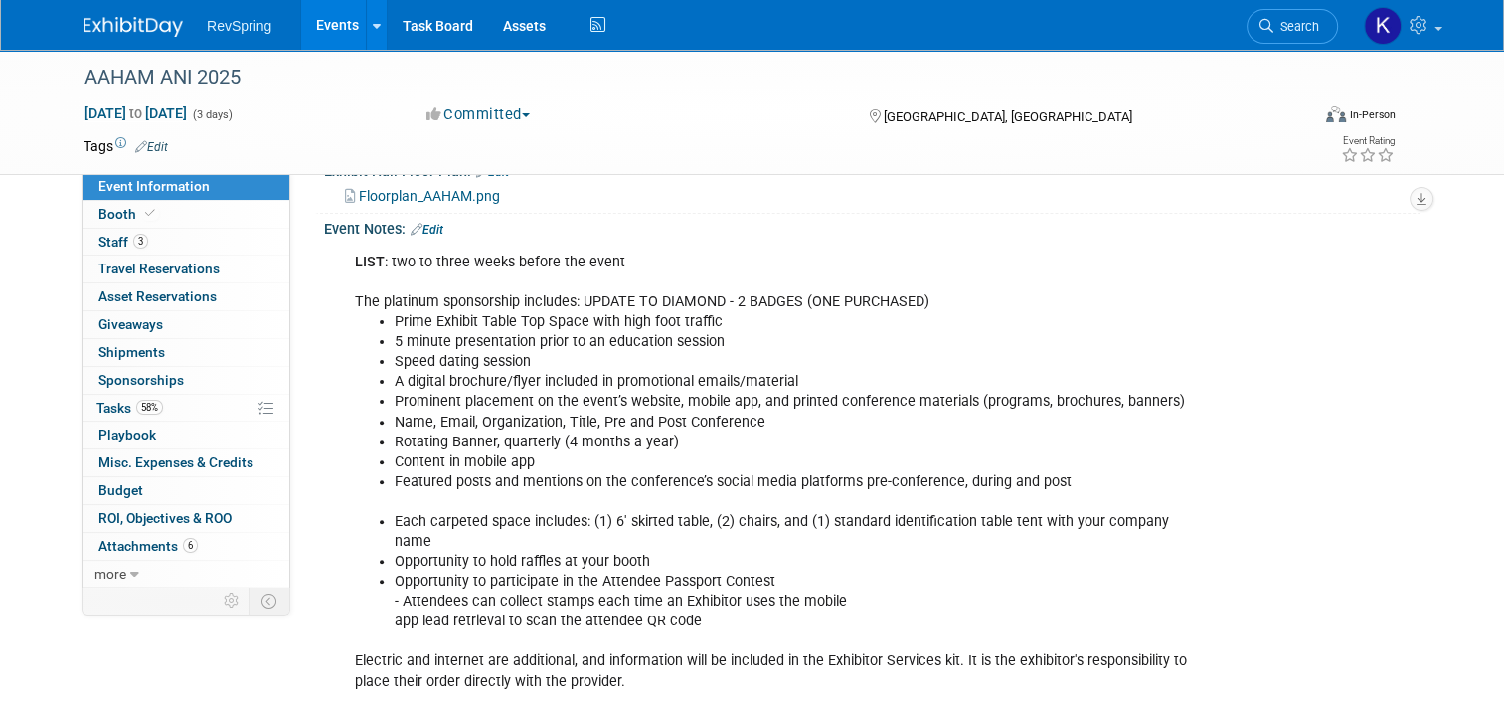
scroll to position [524, 0]
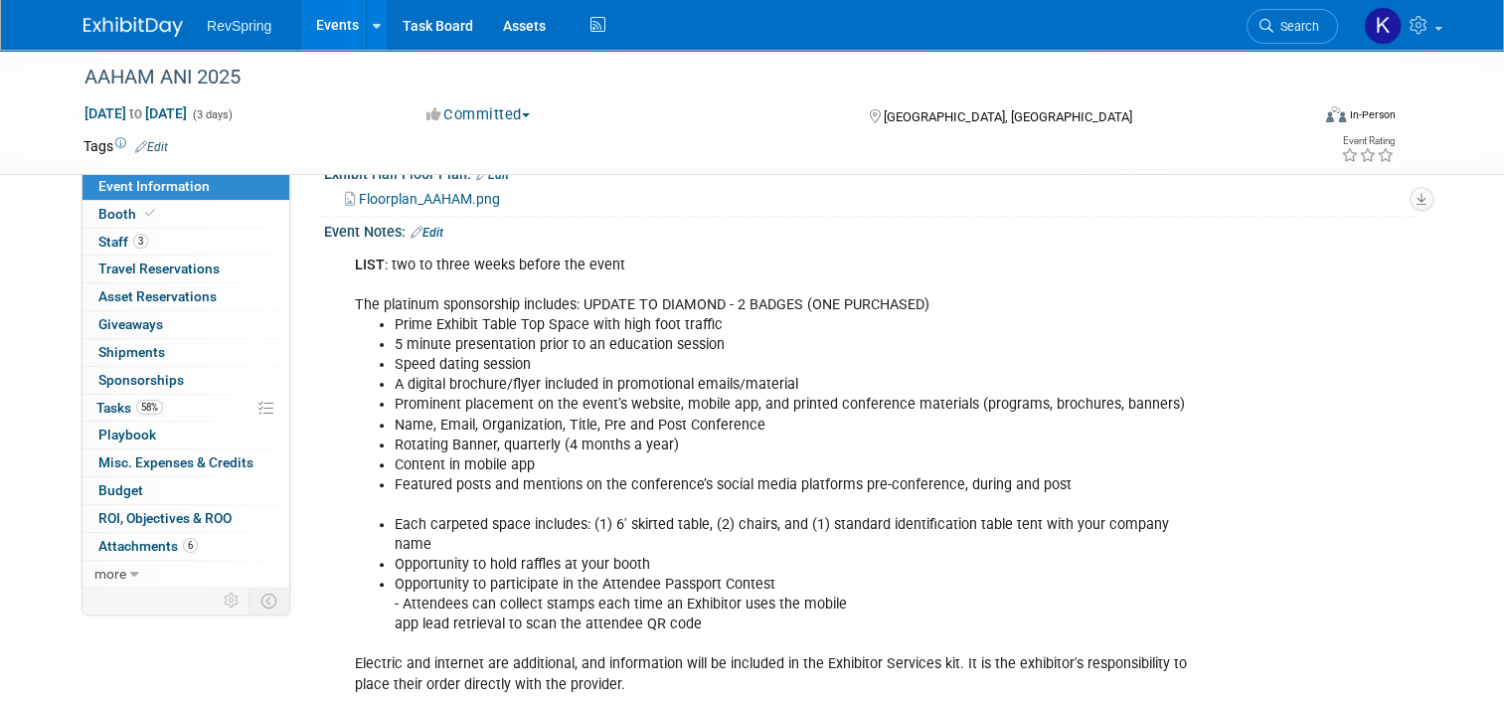
click at [395, 338] on li "5 minute presentation prior to an education session" at bounding box center [795, 345] width 801 height 20
drag, startPoint x: 391, startPoint y: 338, endPoint x: 416, endPoint y: 360, distance: 33.1
click at [416, 360] on li "Speed dating session" at bounding box center [795, 365] width 801 height 20
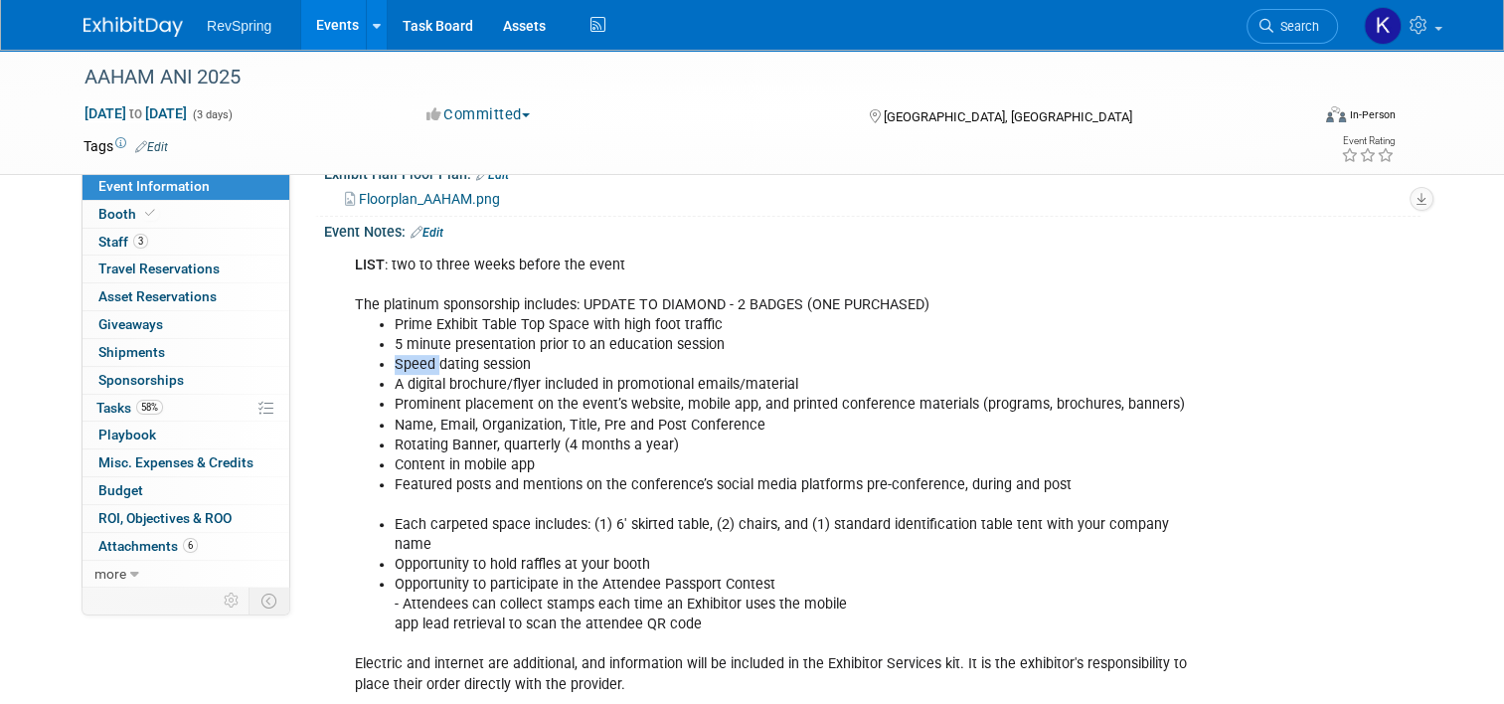
click at [416, 360] on li "Speed dating session" at bounding box center [795, 365] width 801 height 20
drag, startPoint x: 416, startPoint y: 360, endPoint x: 420, endPoint y: 376, distance: 16.7
click at [420, 376] on li "A digital brochure/flyer included in promotional emails/material" at bounding box center [795, 385] width 801 height 20
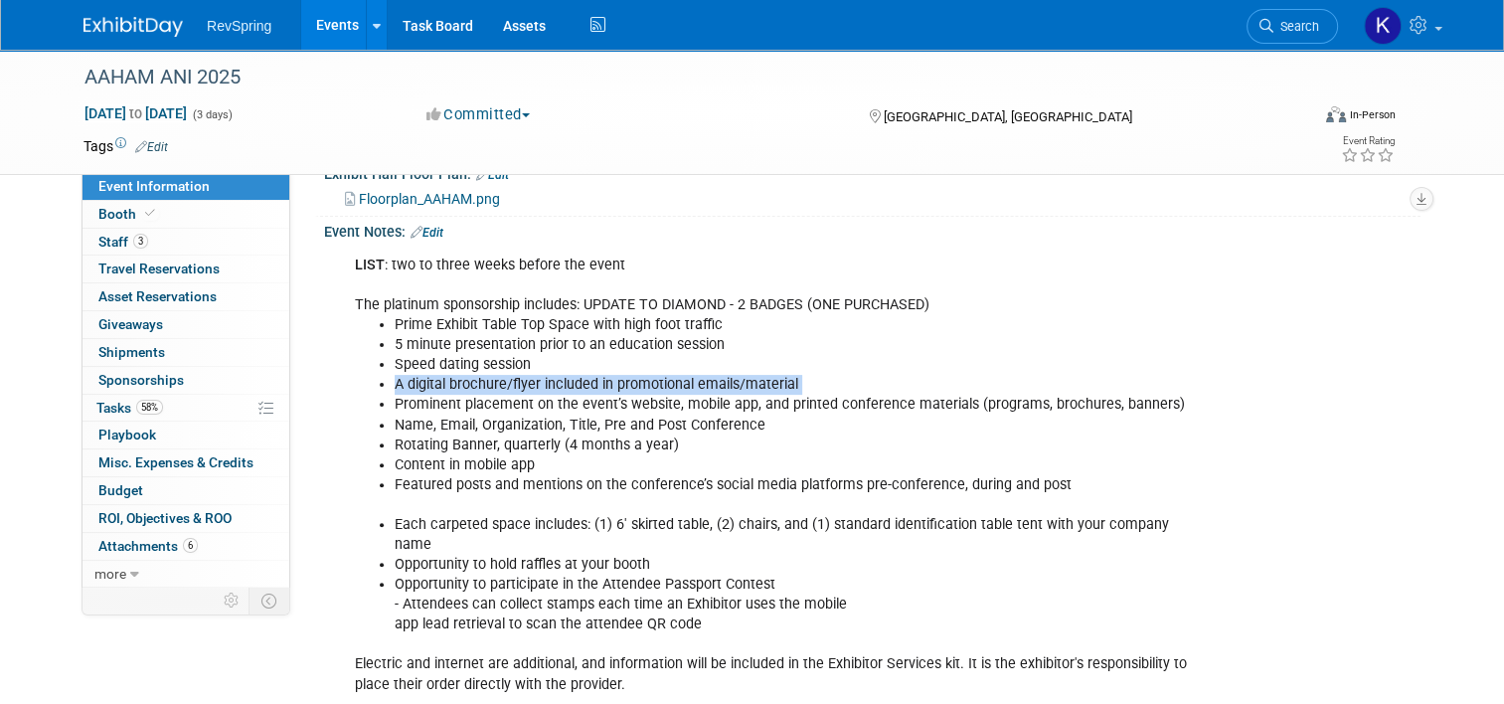
click at [420, 376] on li "A digital brochure/flyer included in promotional emails/material" at bounding box center [795, 385] width 801 height 20
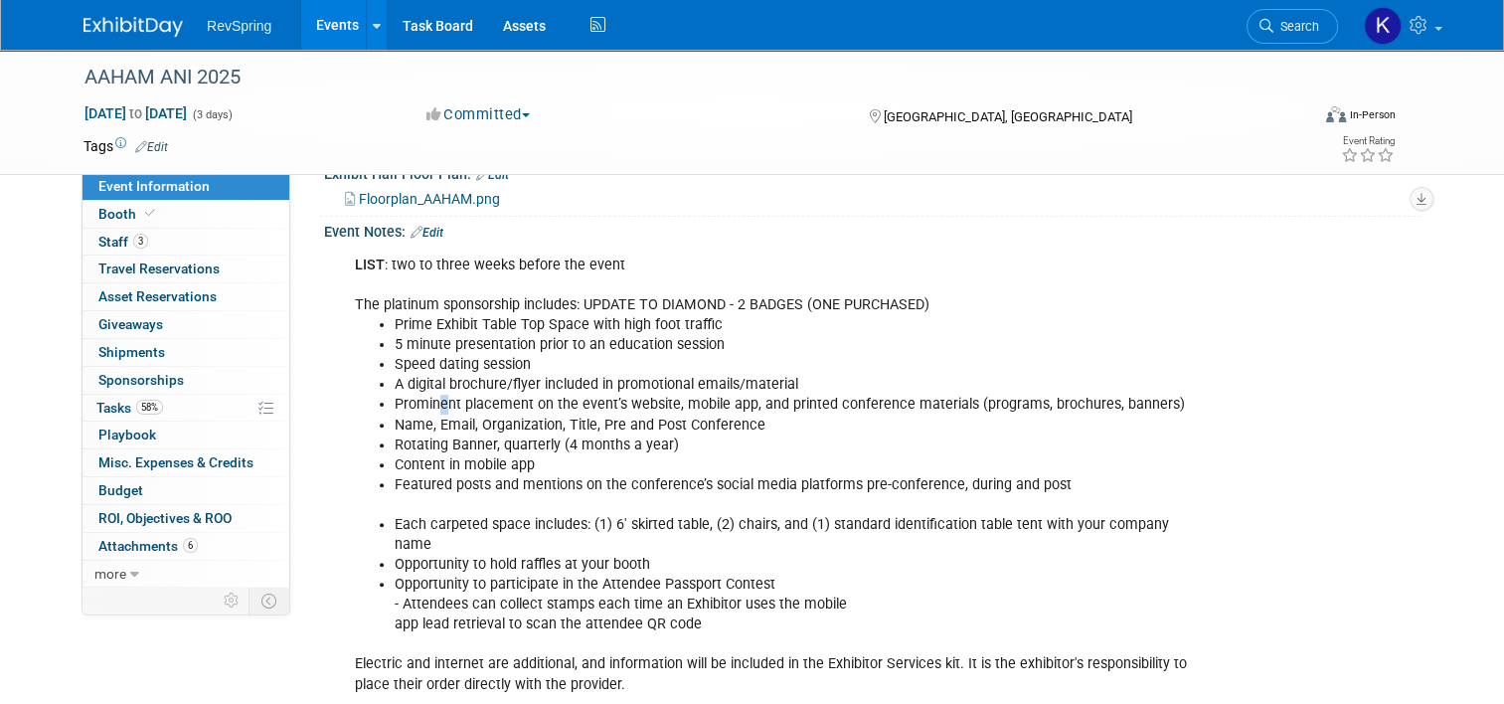
drag, startPoint x: 420, startPoint y: 376, endPoint x: 431, endPoint y: 398, distance: 24.4
click at [431, 398] on li "Prominent placement on the event’s website, mobile app, and printed conference …" at bounding box center [795, 405] width 801 height 20
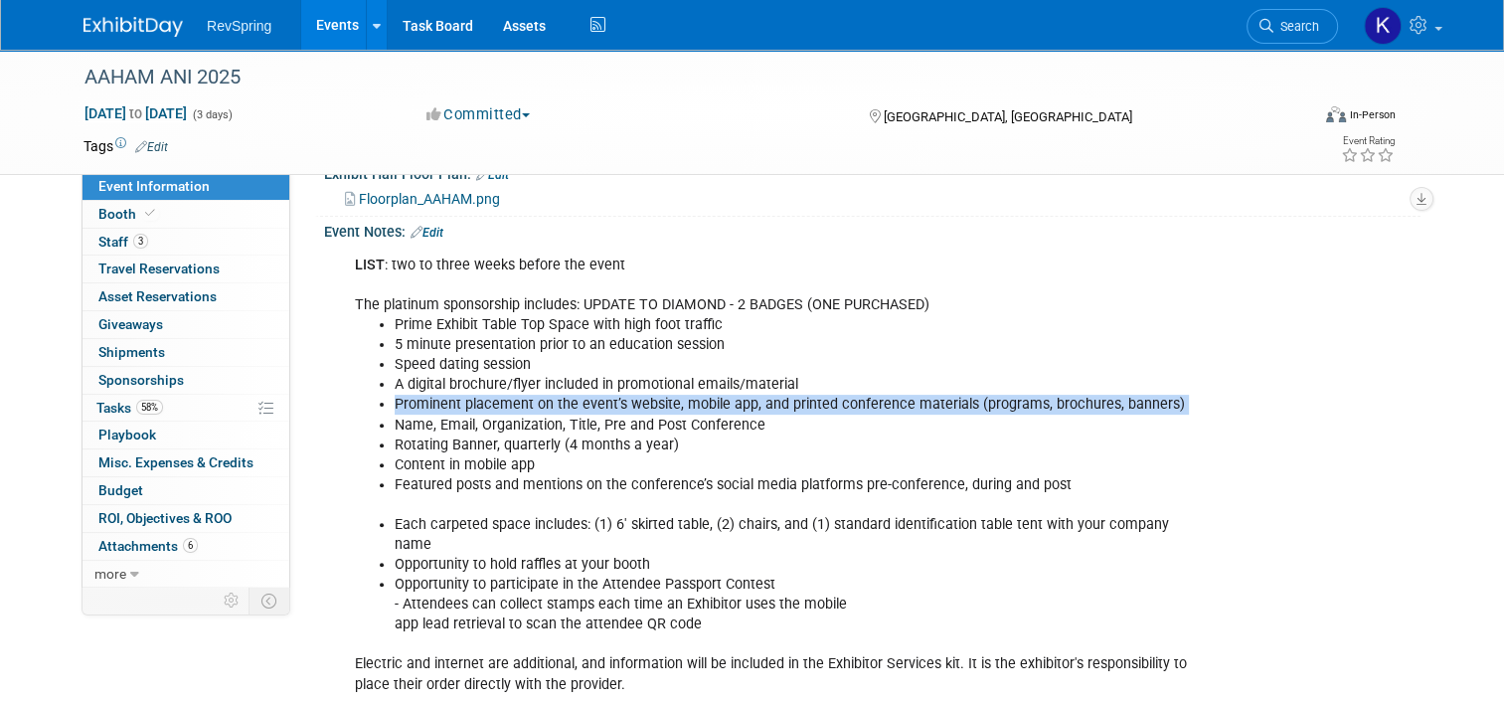
click at [431, 398] on li "Prominent placement on the event’s website, mobile app, and printed conference …" at bounding box center [795, 405] width 801 height 20
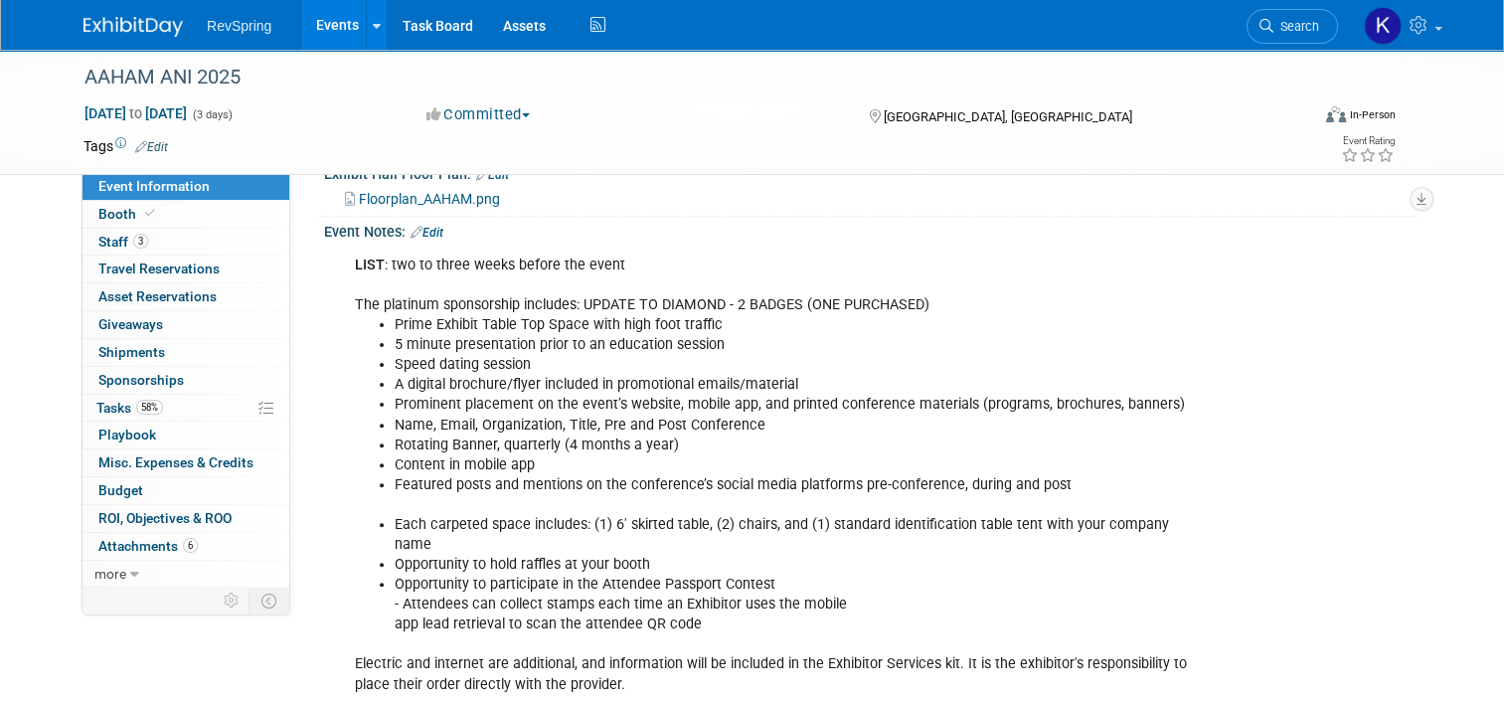
drag, startPoint x: 431, startPoint y: 398, endPoint x: 426, endPoint y: 436, distance: 39.1
click at [426, 436] on li "Rotating Banner, quarterly (4 months a year)" at bounding box center [795, 445] width 801 height 20
drag, startPoint x: 426, startPoint y: 436, endPoint x: 457, endPoint y: 471, distance: 46.5
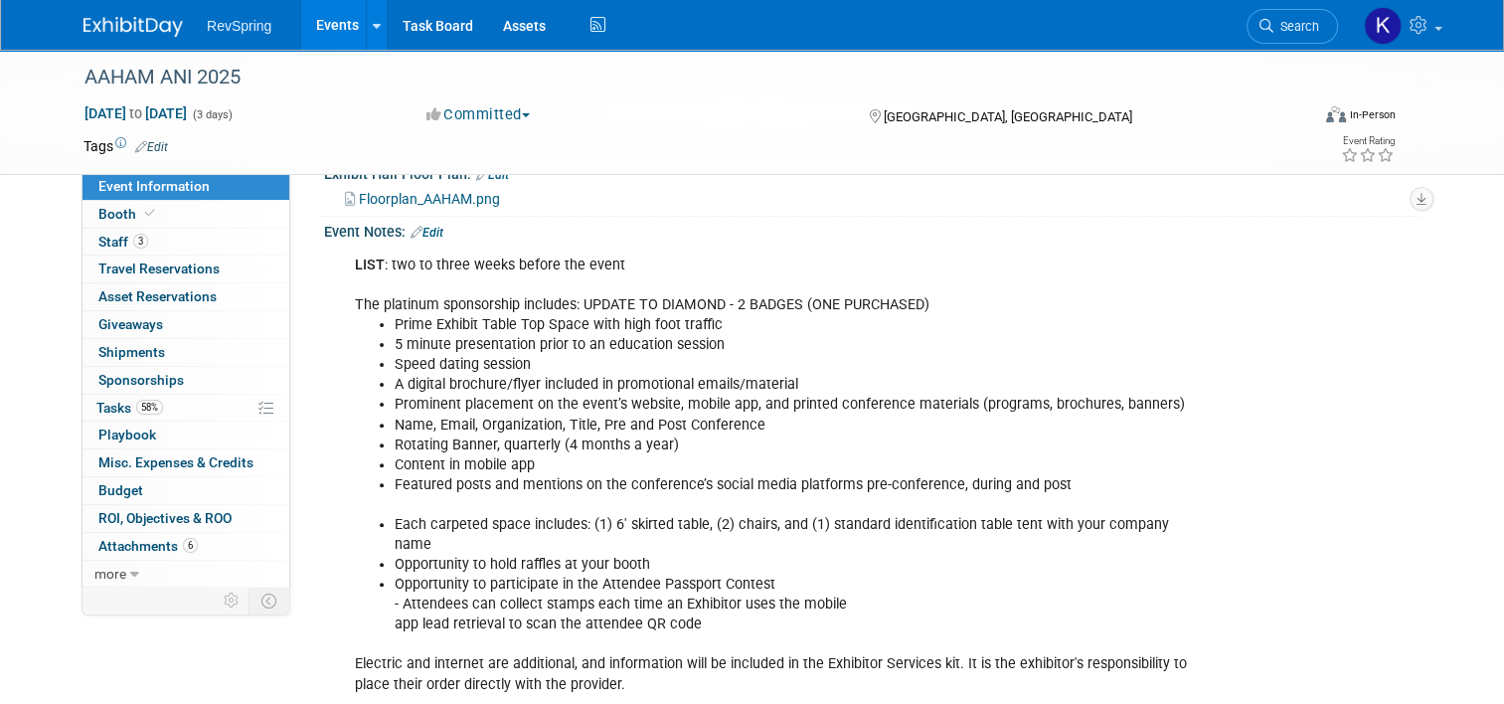
click at [457, 475] on li "Featured posts and mentions on the conference’s social media platforms pre-conf…" at bounding box center [795, 485] width 801 height 20
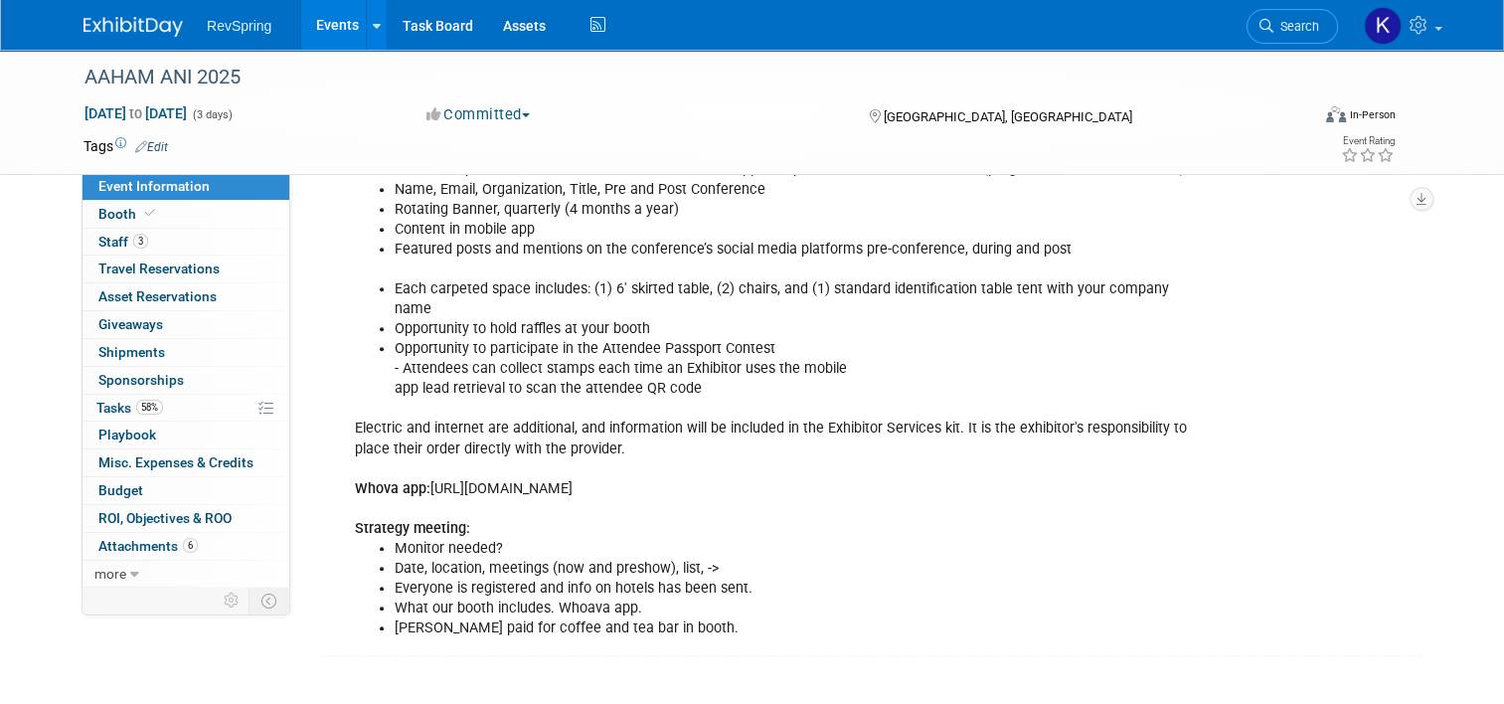
scroll to position [761, 0]
click at [195, 213] on link "Booth" at bounding box center [186, 214] width 207 height 27
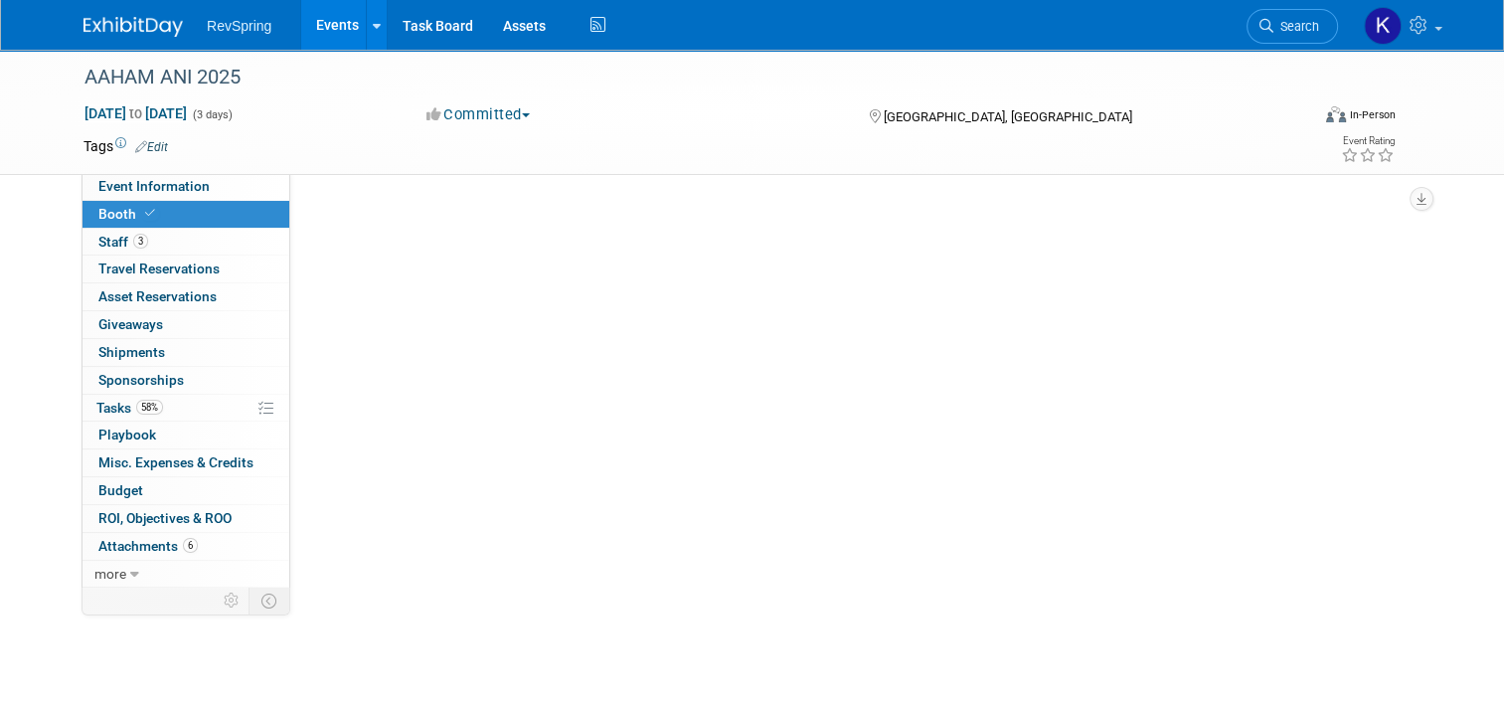
scroll to position [0, 0]
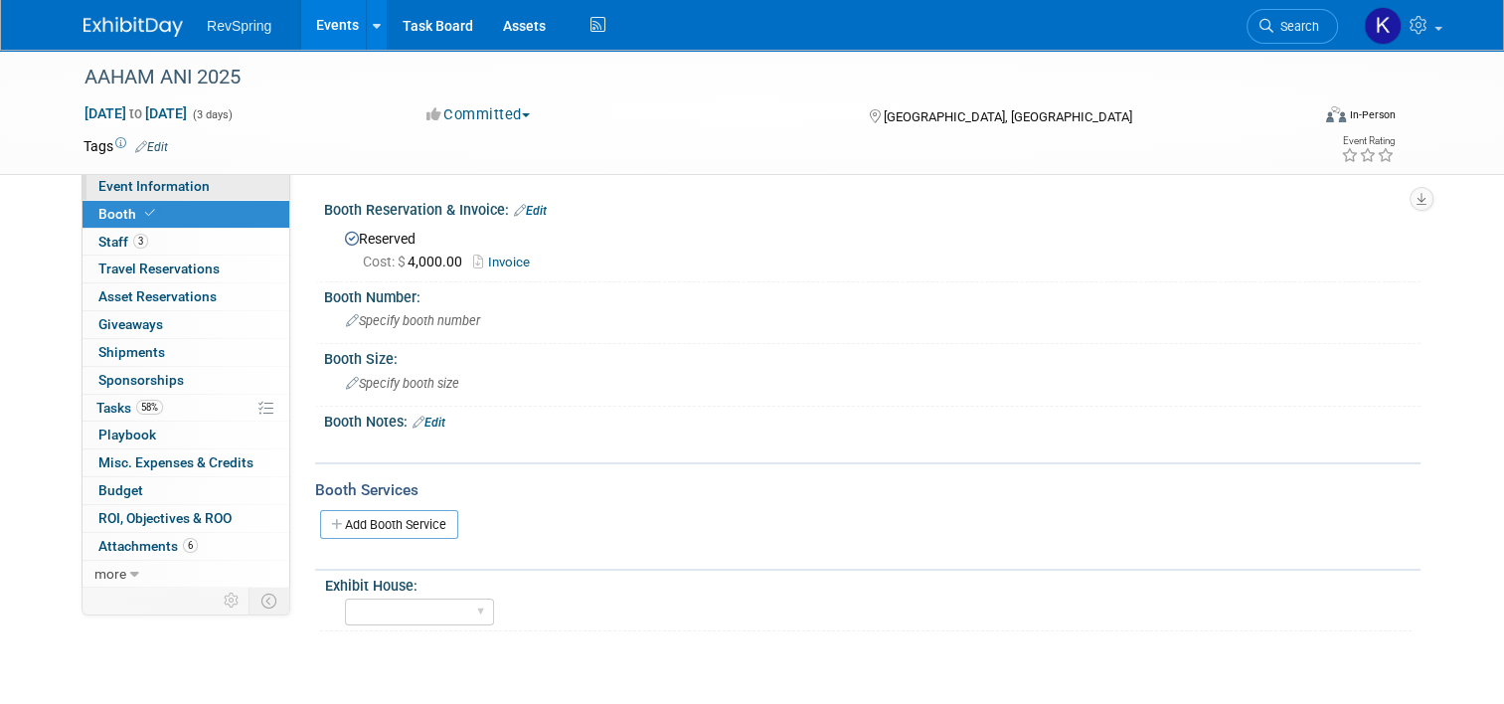
click at [181, 183] on span "Event Information" at bounding box center [153, 186] width 111 height 16
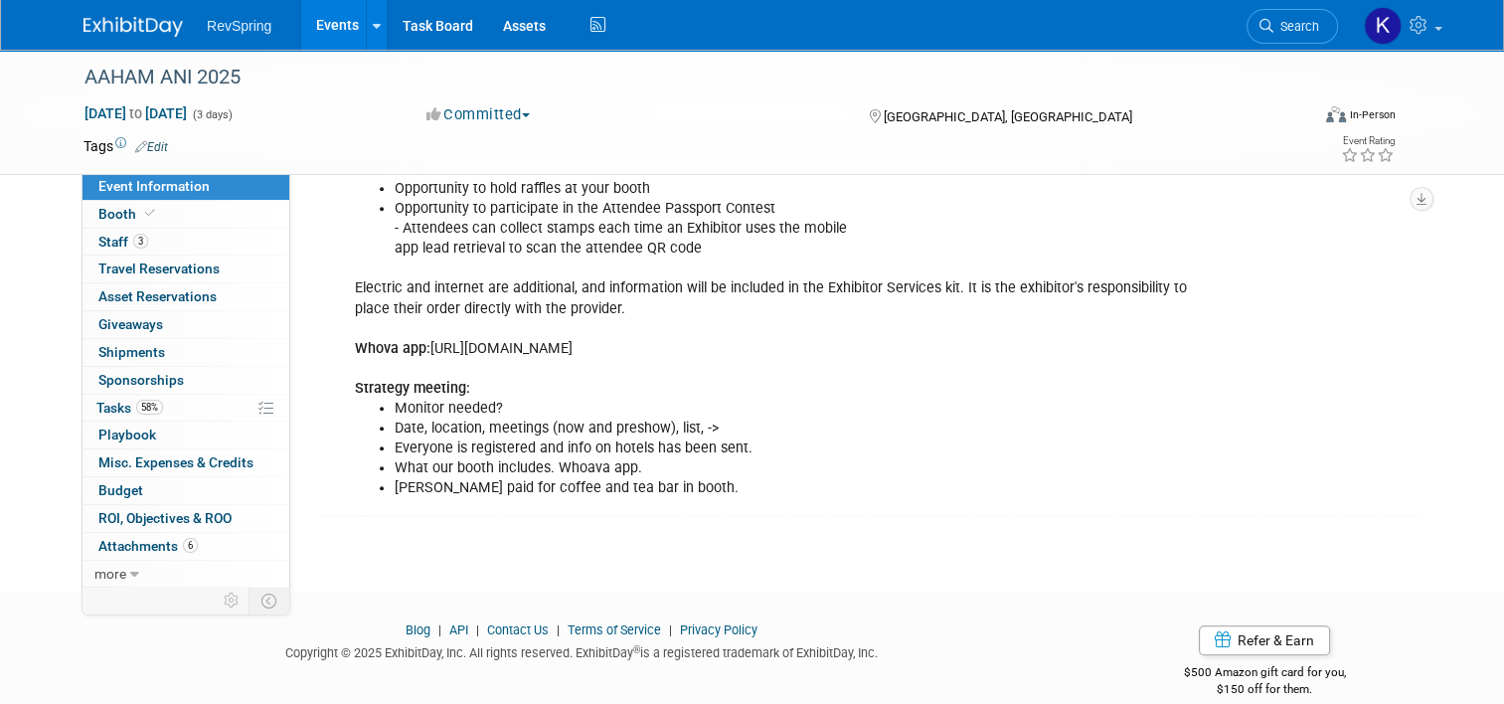
scroll to position [883, 0]
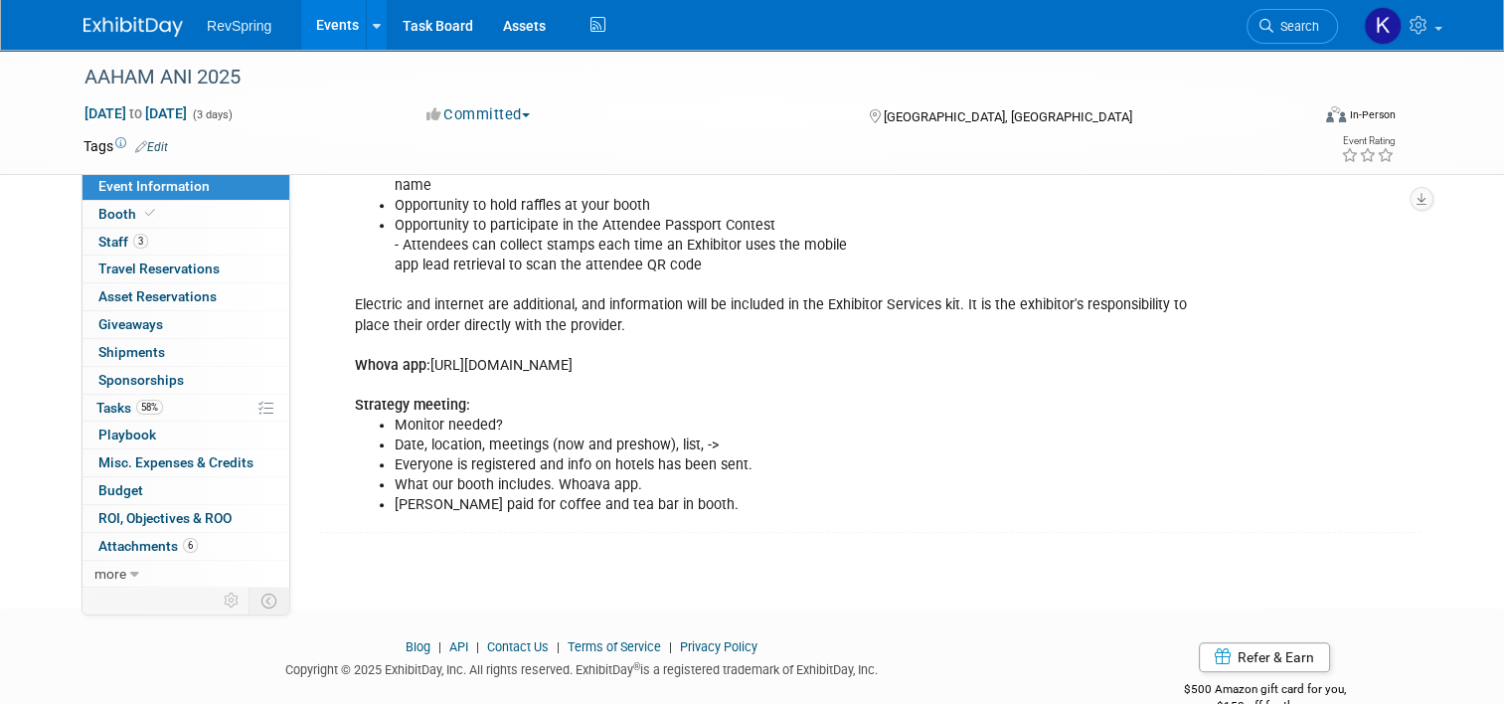
click at [496, 435] on li "Date, location, meetings (now and preshow), list, ->" at bounding box center [795, 445] width 801 height 20
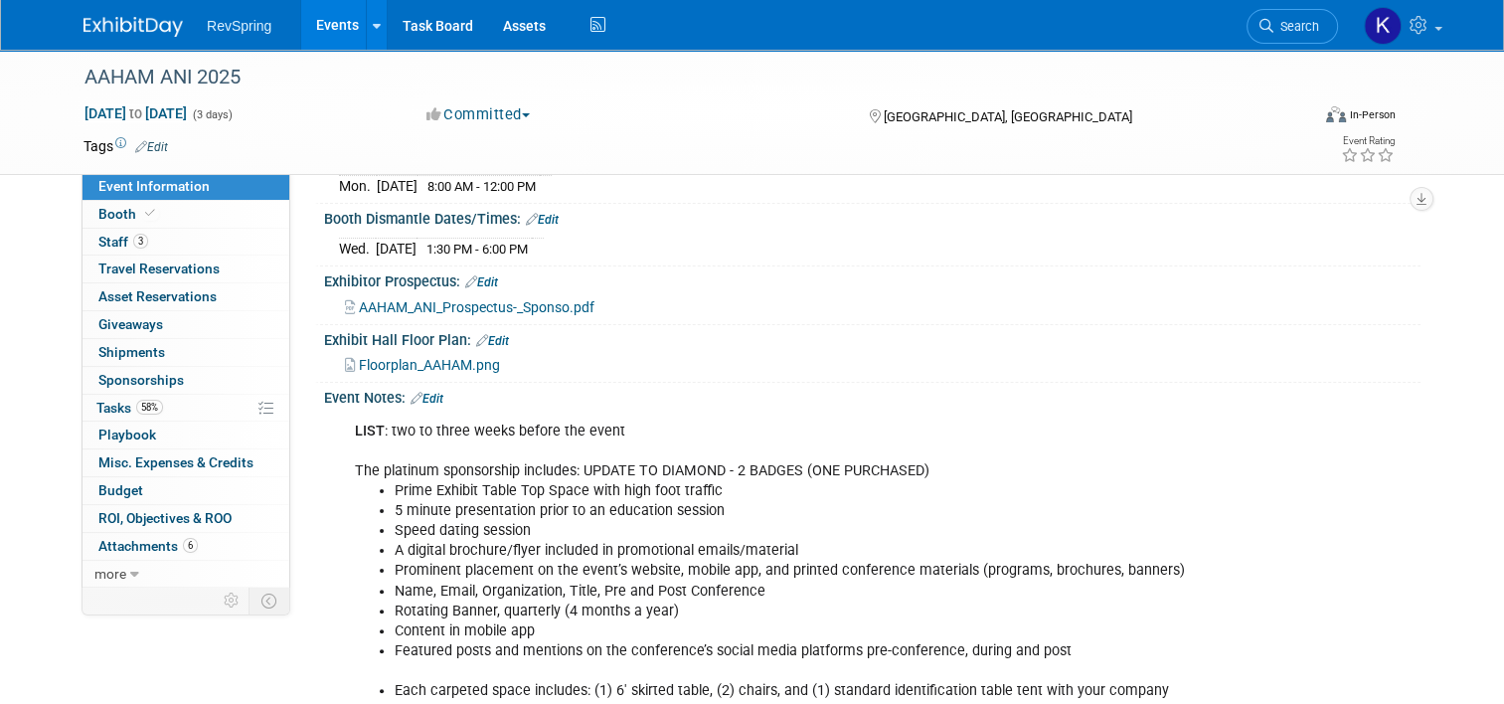
scroll to position [363, 0]
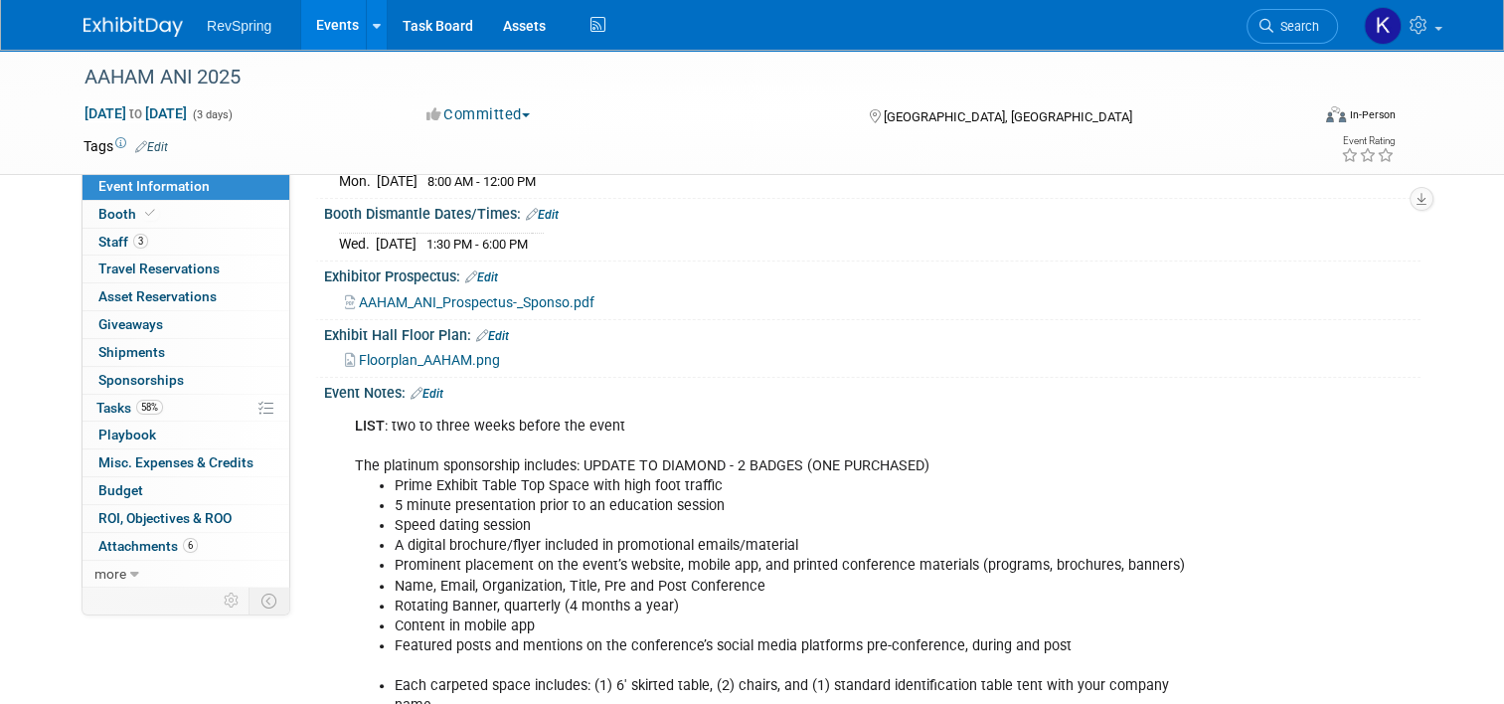
click at [425, 387] on link "Edit" at bounding box center [427, 394] width 33 height 14
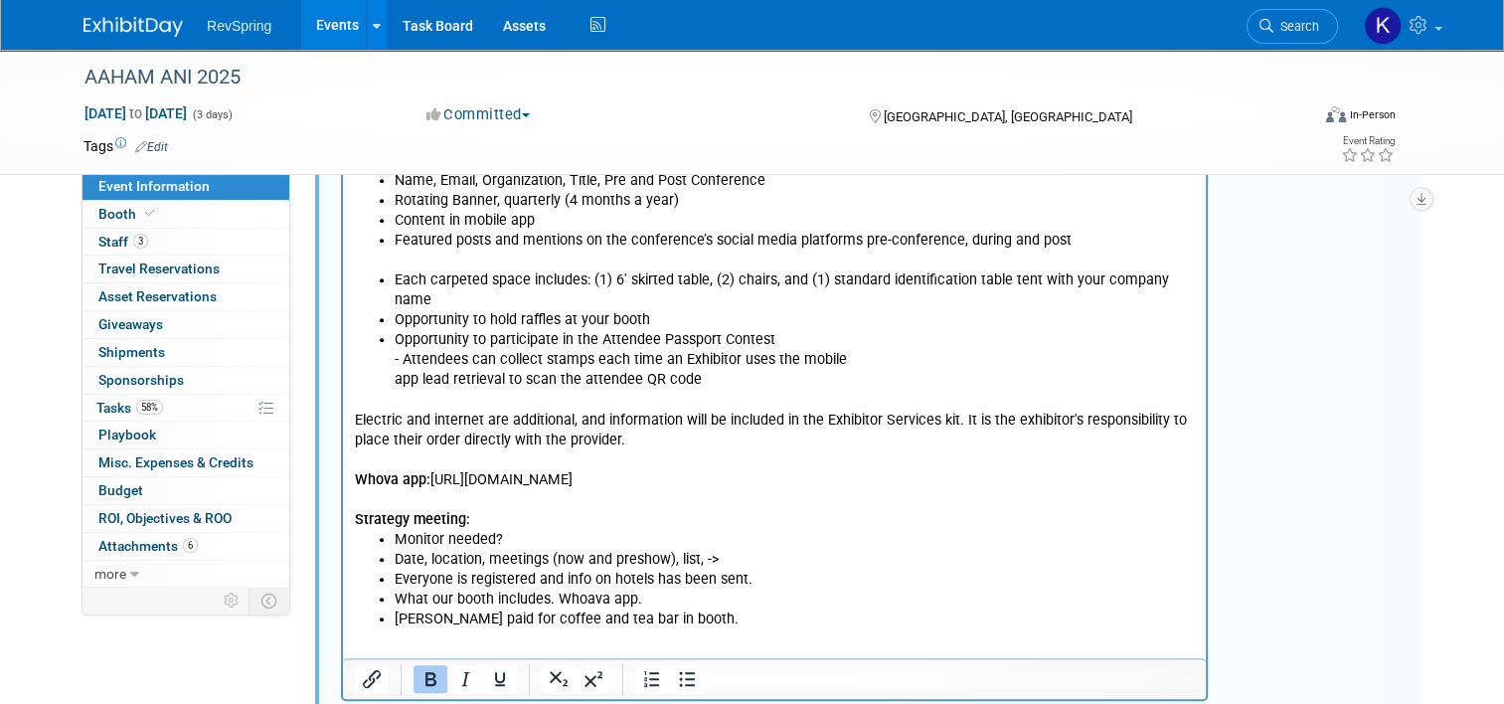
scroll to position [769, 0]
click at [472, 568] on li "Everyone is registered and info on hotels has been sent." at bounding box center [795, 578] width 800 height 20
drag, startPoint x: 1061, startPoint y: 459, endPoint x: 432, endPoint y: 466, distance: 628.3
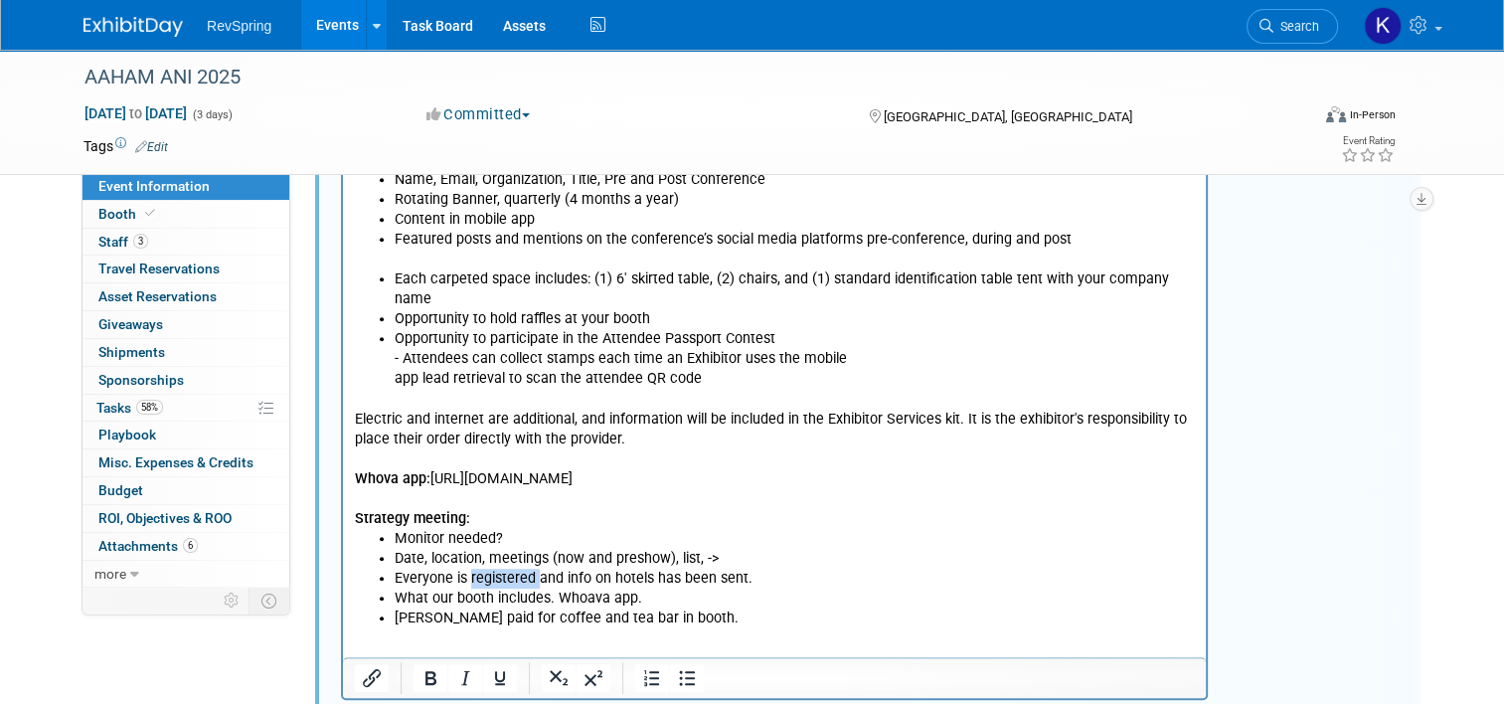
click at [432, 466] on p "Electric and internet are additional, and information will be included in the E…" at bounding box center [775, 458] width 840 height 140
copy p "https://whova.com/portal_mgmt/Narab34HosVIuysFjFtWwjl08jHRSTcXIV1IPUCmHgw=/exhi…"
click at [594, 568] on li "Everyone is registered and info on hotels has been sent." at bounding box center [795, 578] width 800 height 20
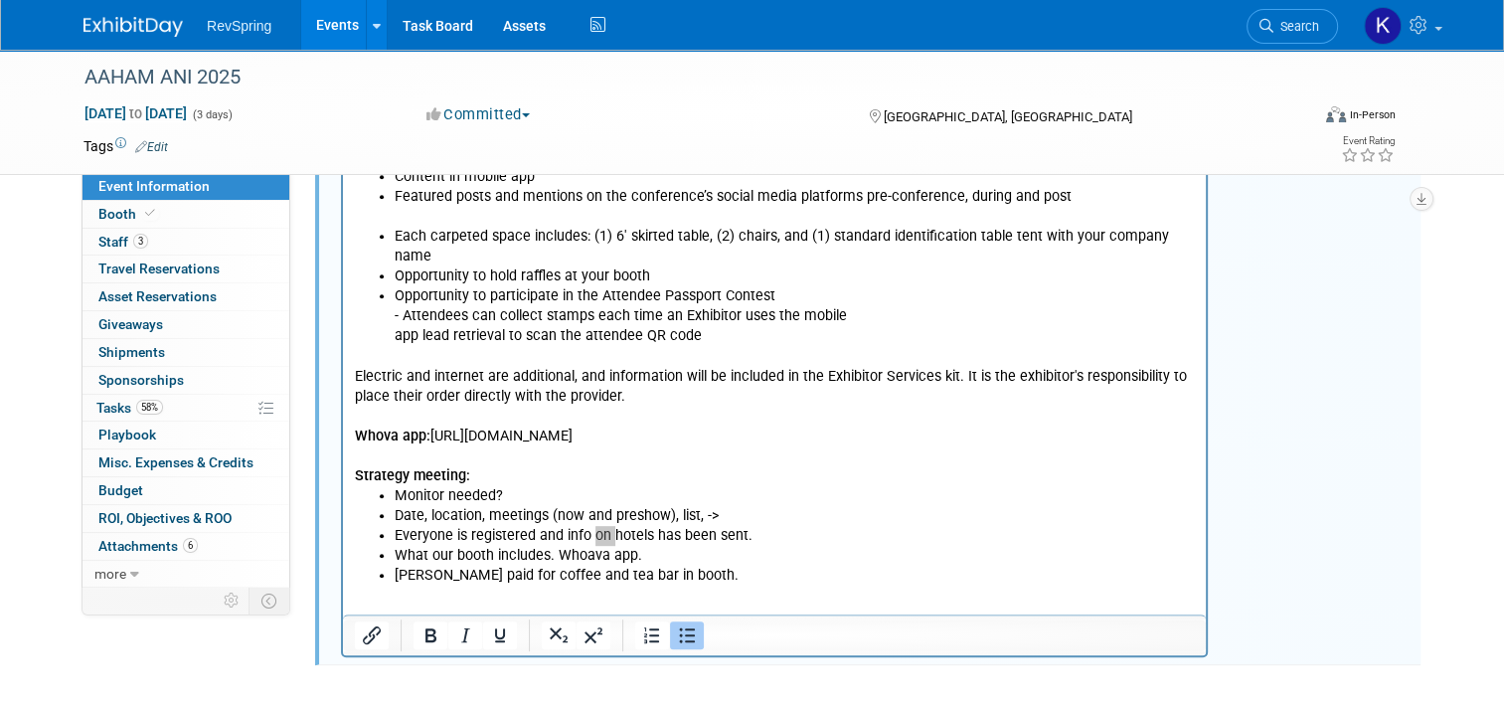
scroll to position [815, 0]
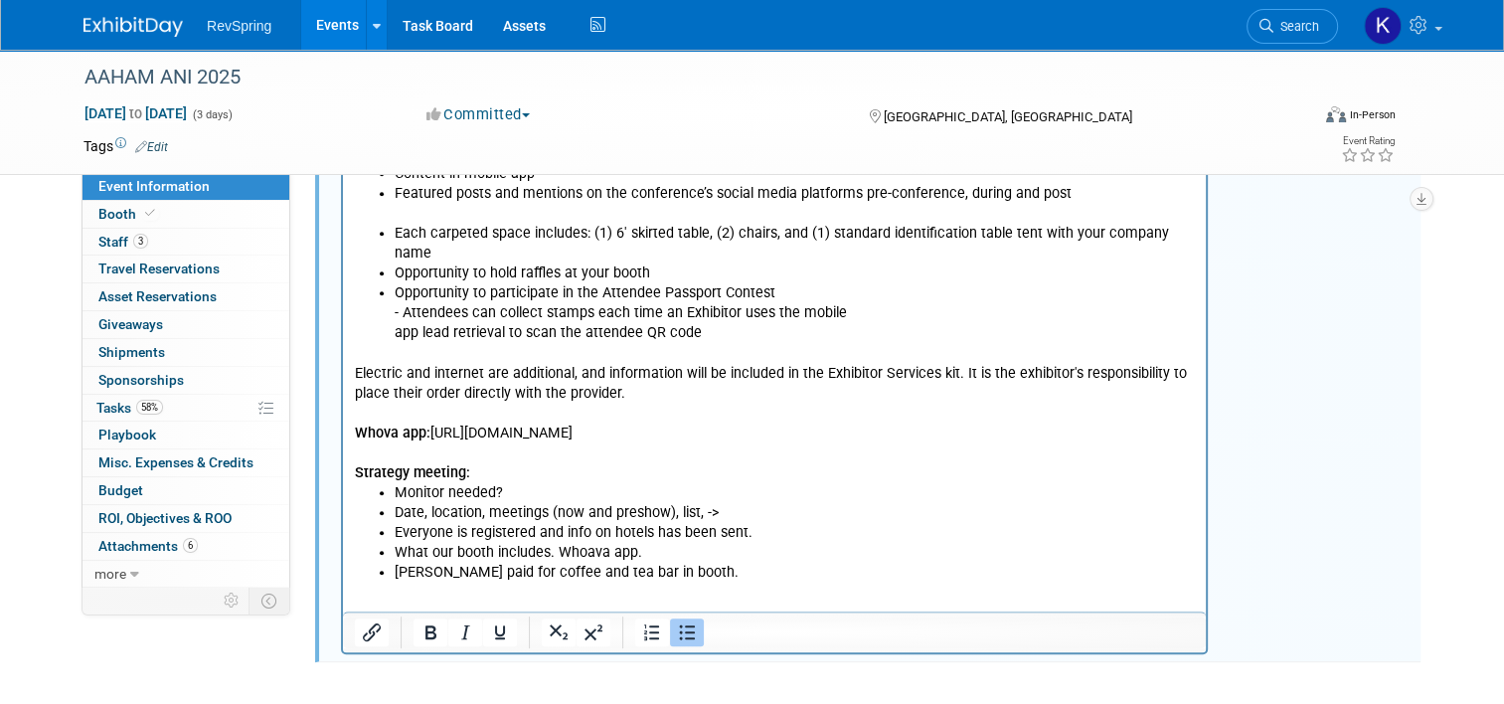
click at [744, 563] on li "Scott Cyliax paid for coffee and tea bar in booth." at bounding box center [795, 573] width 800 height 20
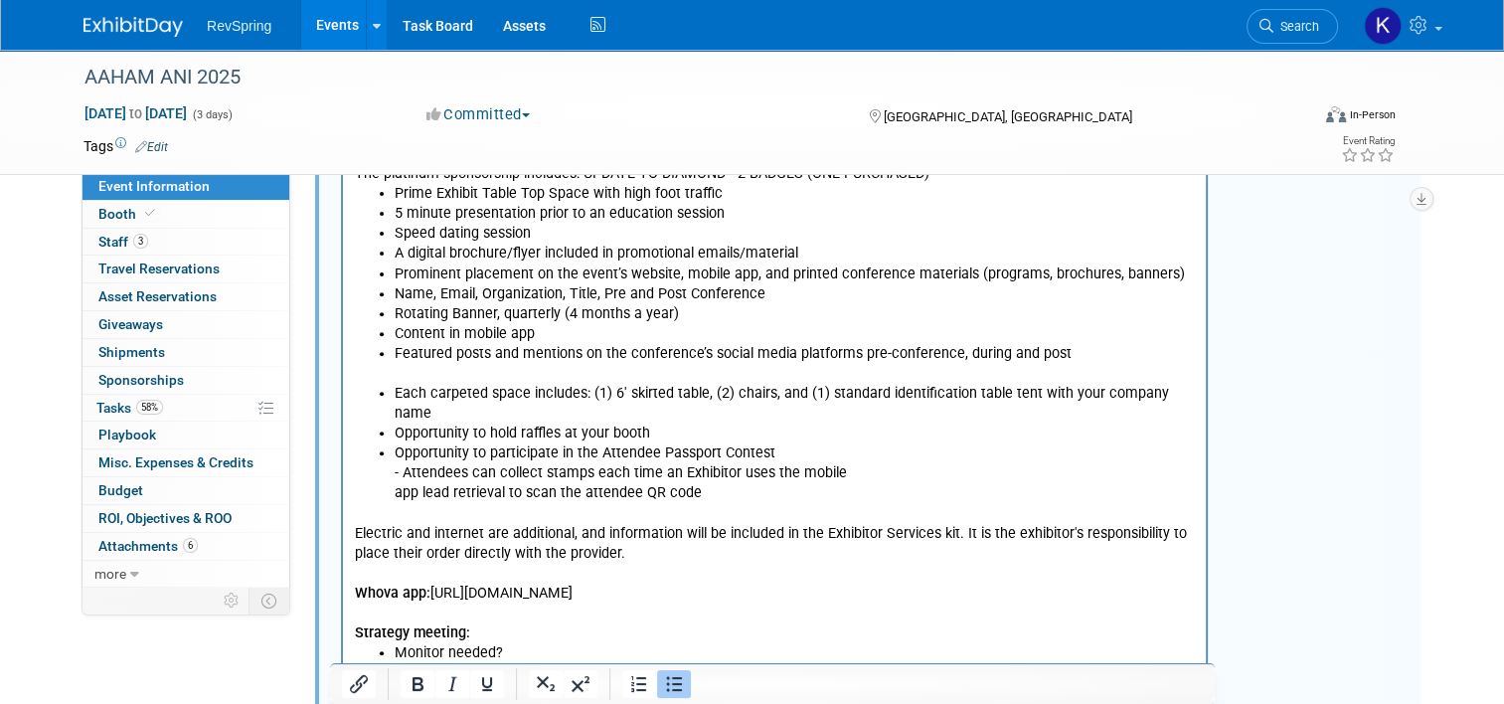
scroll to position [891, 0]
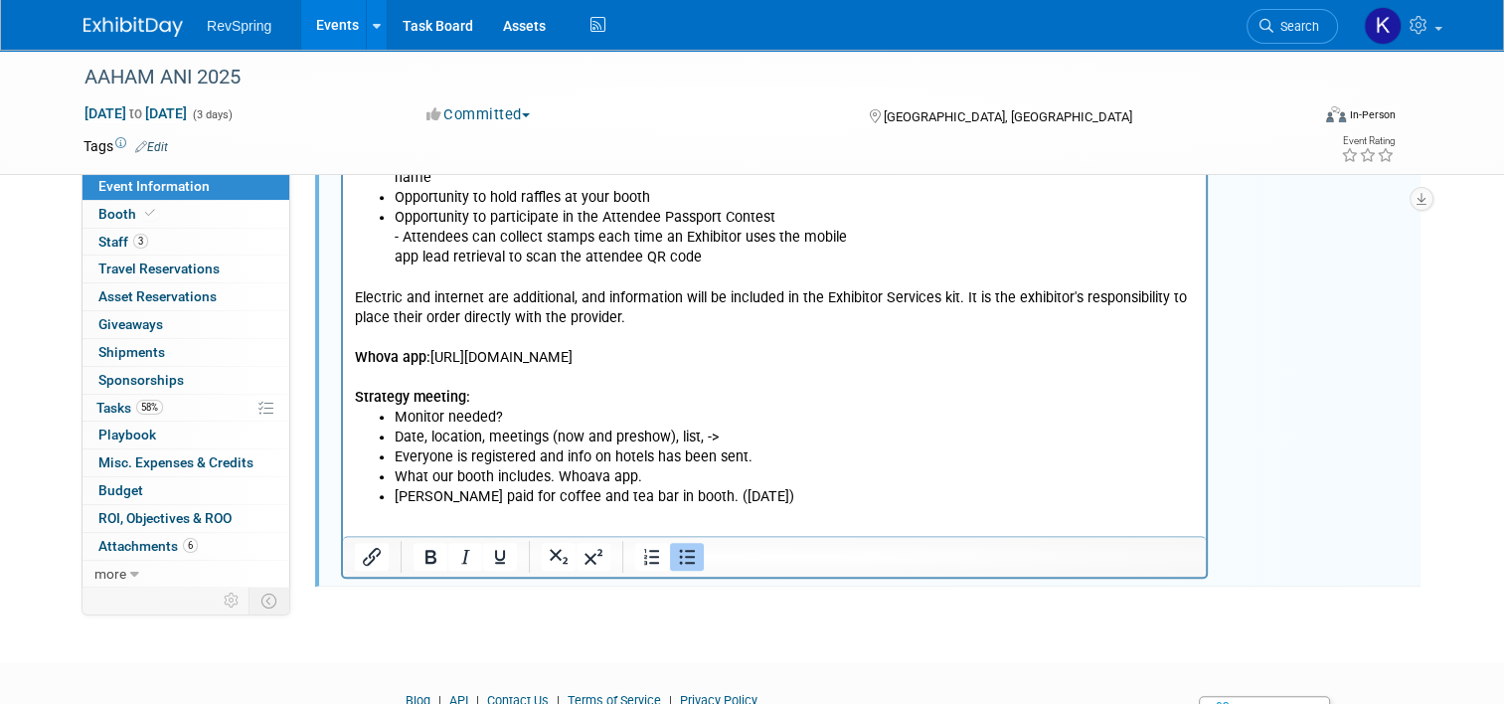
click at [762, 447] on li "Everyone is registered and info on hotels has been sent." at bounding box center [795, 457] width 800 height 20
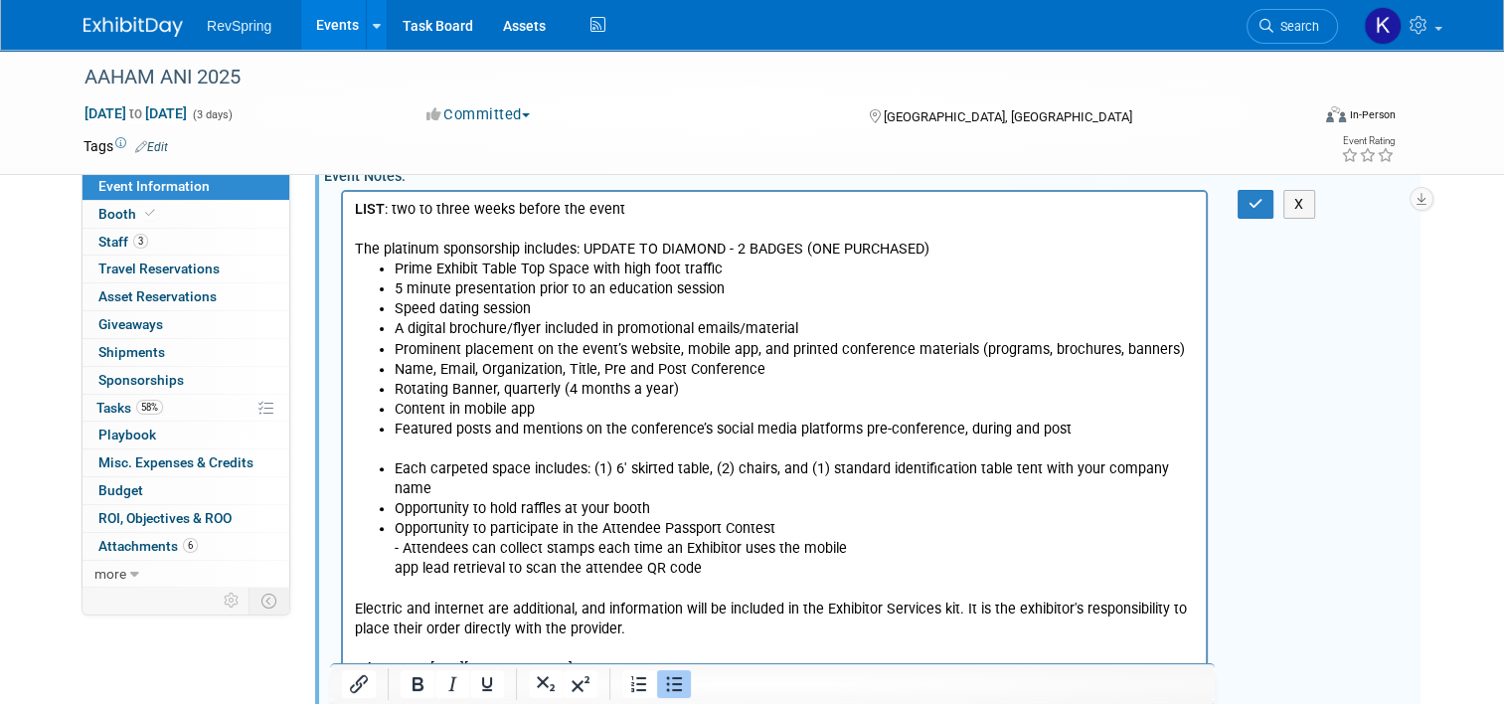
scroll to position [579, 0]
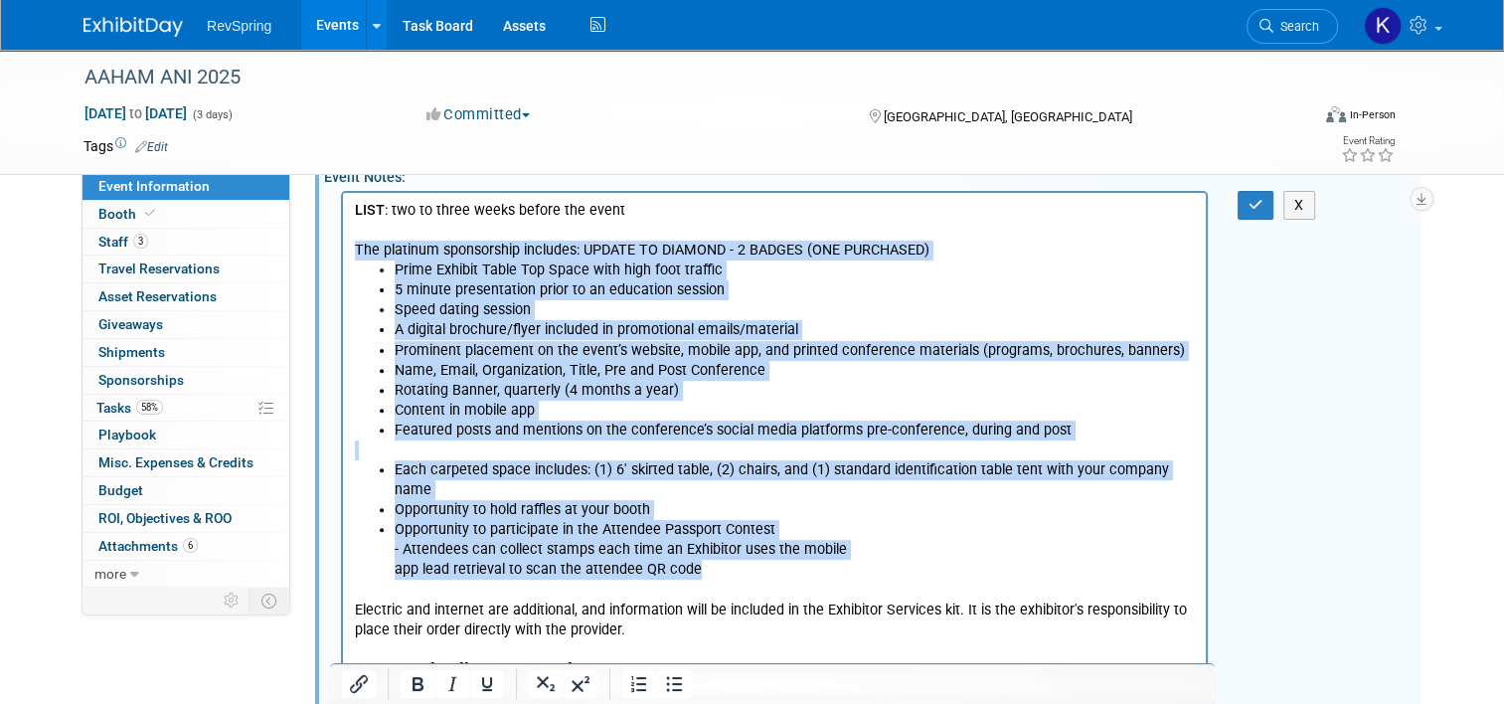
drag, startPoint x: 734, startPoint y: 547, endPoint x: 353, endPoint y: 249, distance: 483.6
click at [354, 249] on body "LIST : two to three weeks before the event The platinum sponsorship includes: U…" at bounding box center [775, 519] width 842 height 639
copy body "The platinum sponsorship includes: UPDATE TO DIAMOND - 2 BADGES (ONE PURCHASED)…"
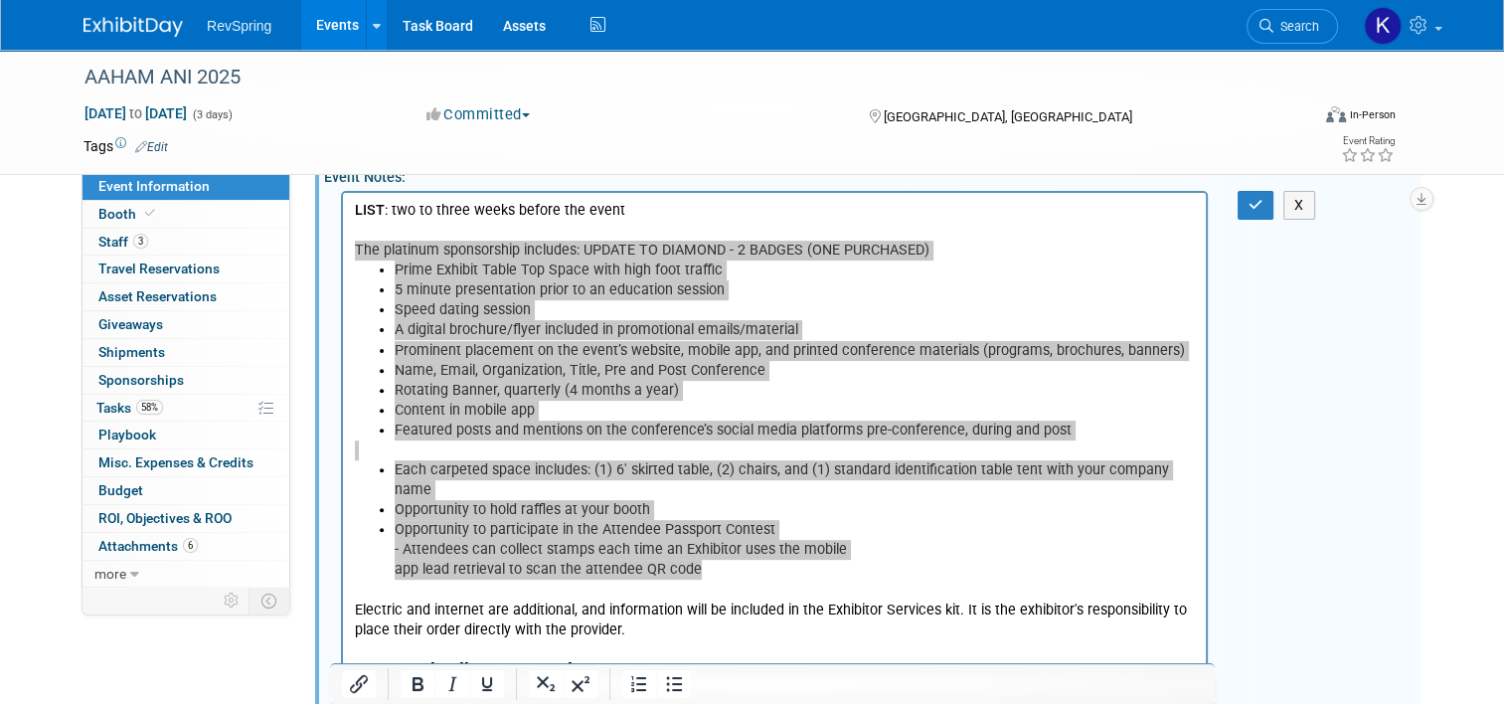
click at [1391, 568] on div "LIST : two to three weeks before the event The platinum sponsorship includes: U…" at bounding box center [872, 549] width 1096 height 727
click at [144, 652] on div "Event Information Event Info Booth Booth 3 Staff 3 Staff 0 Travel Reservations …" at bounding box center [752, 194] width 1367 height 1447
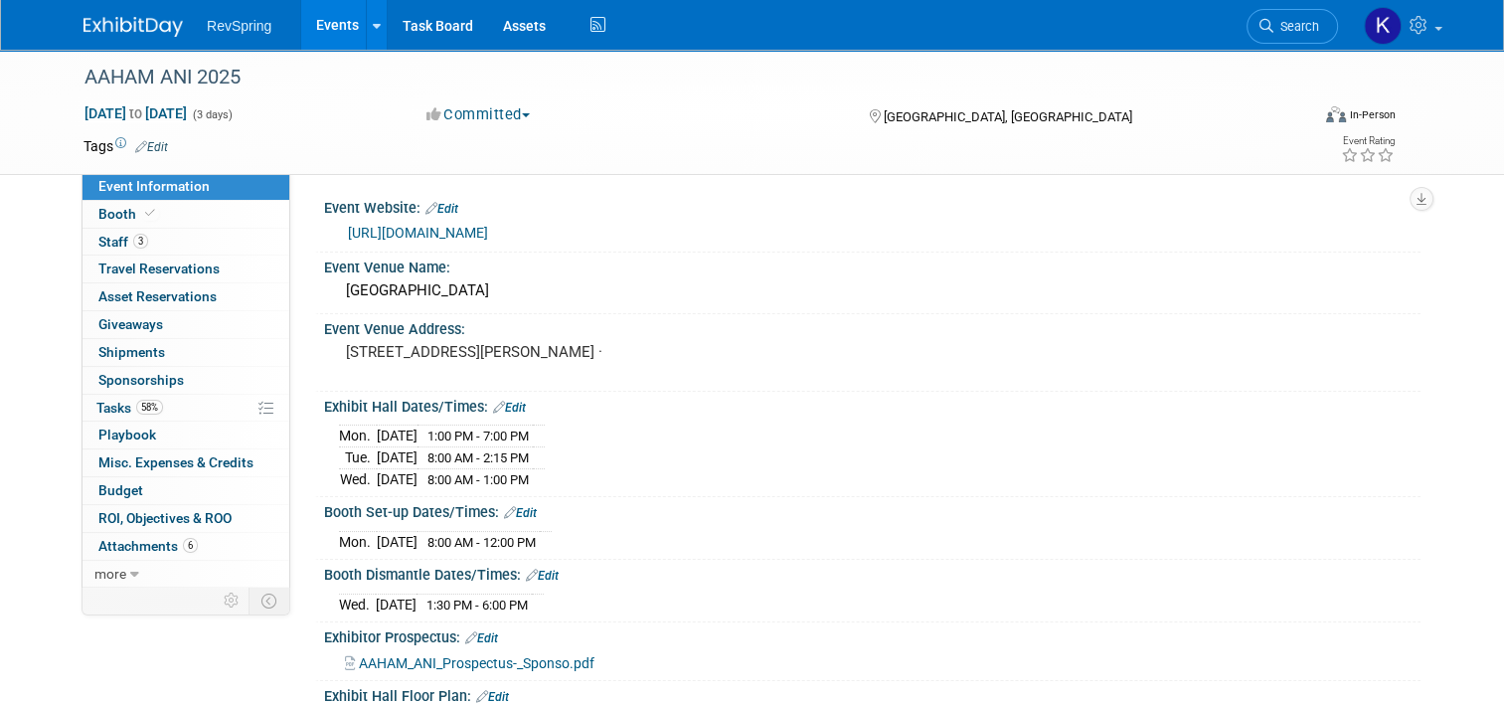
scroll to position [0, 0]
click at [461, 235] on link "[URL][DOMAIN_NAME]" at bounding box center [418, 235] width 140 height 16
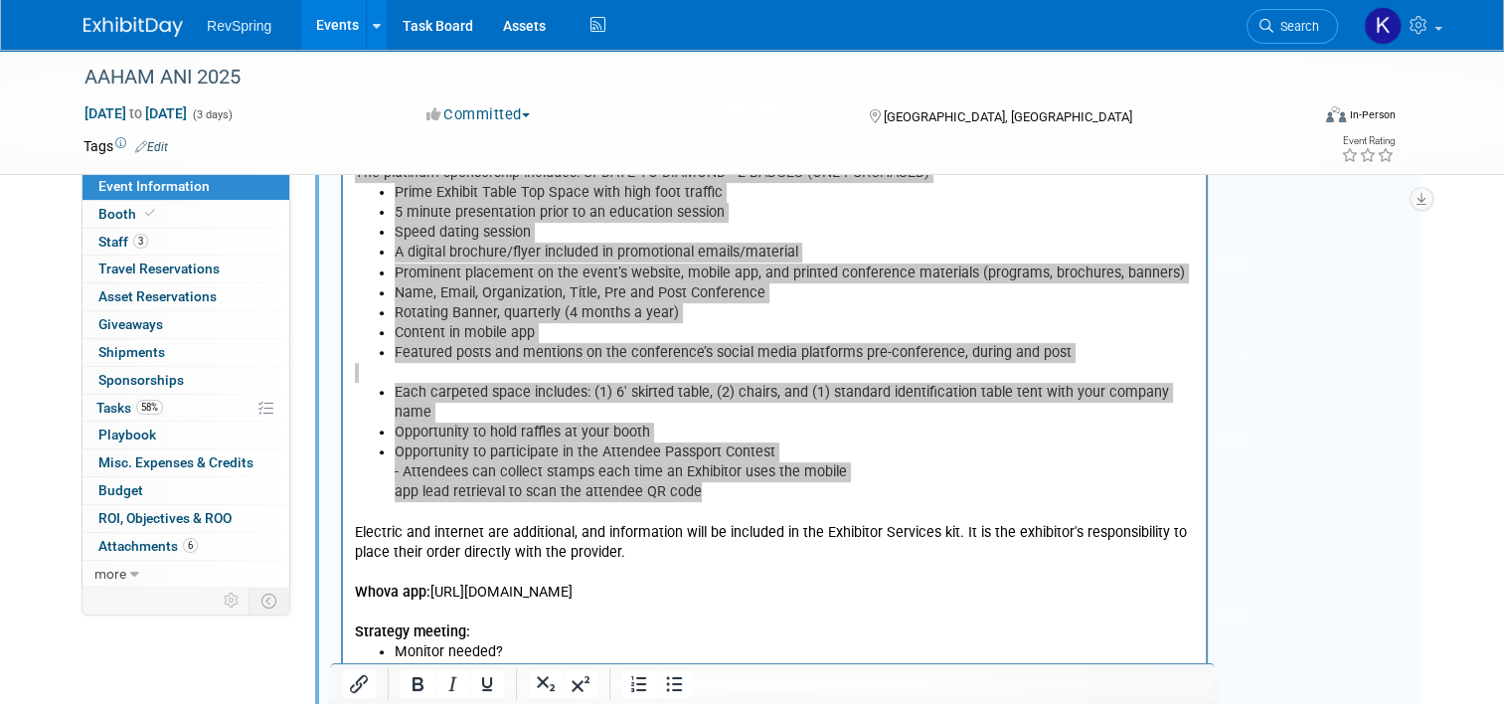
scroll to position [690, 0]
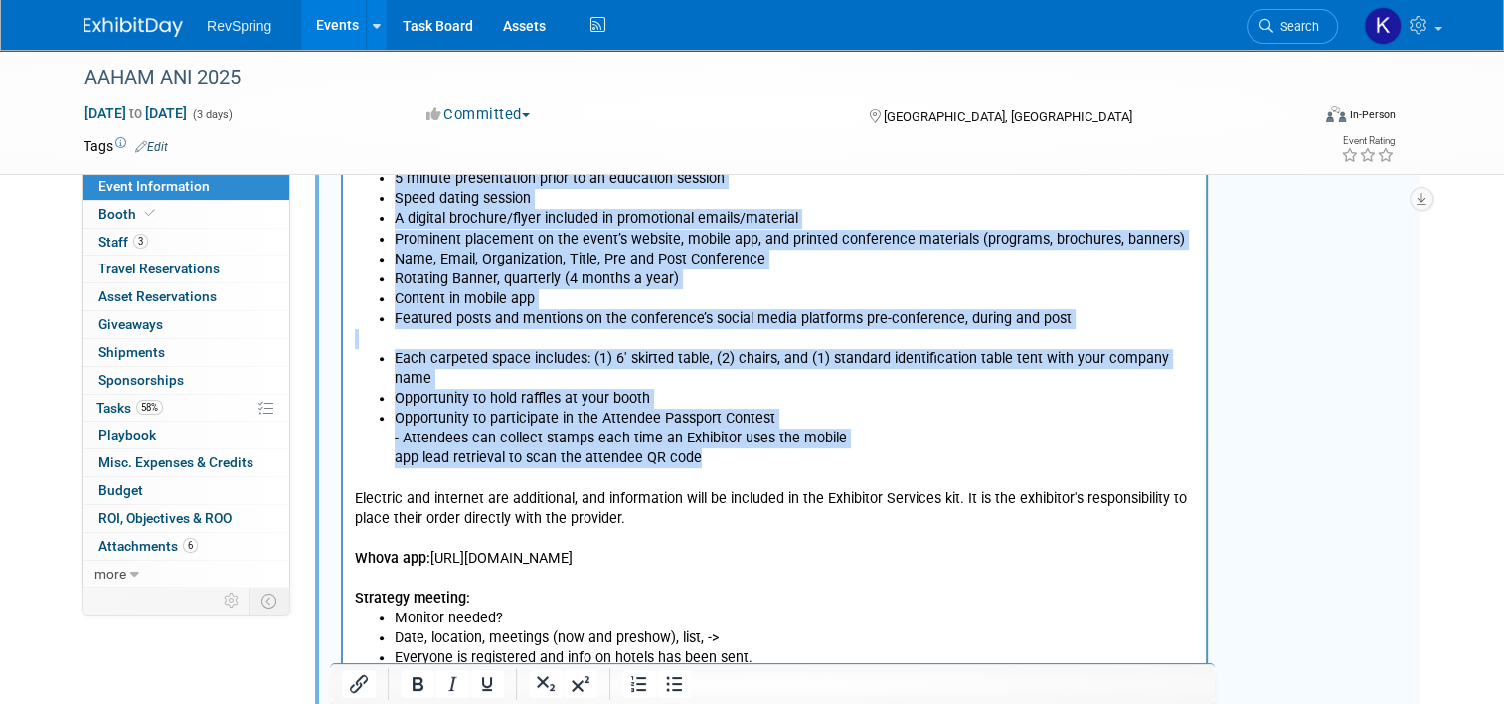
click at [810, 647] on li "Everyone is registered and info on hotels has been sent. If Scott or Kennon nee…" at bounding box center [795, 667] width 800 height 40
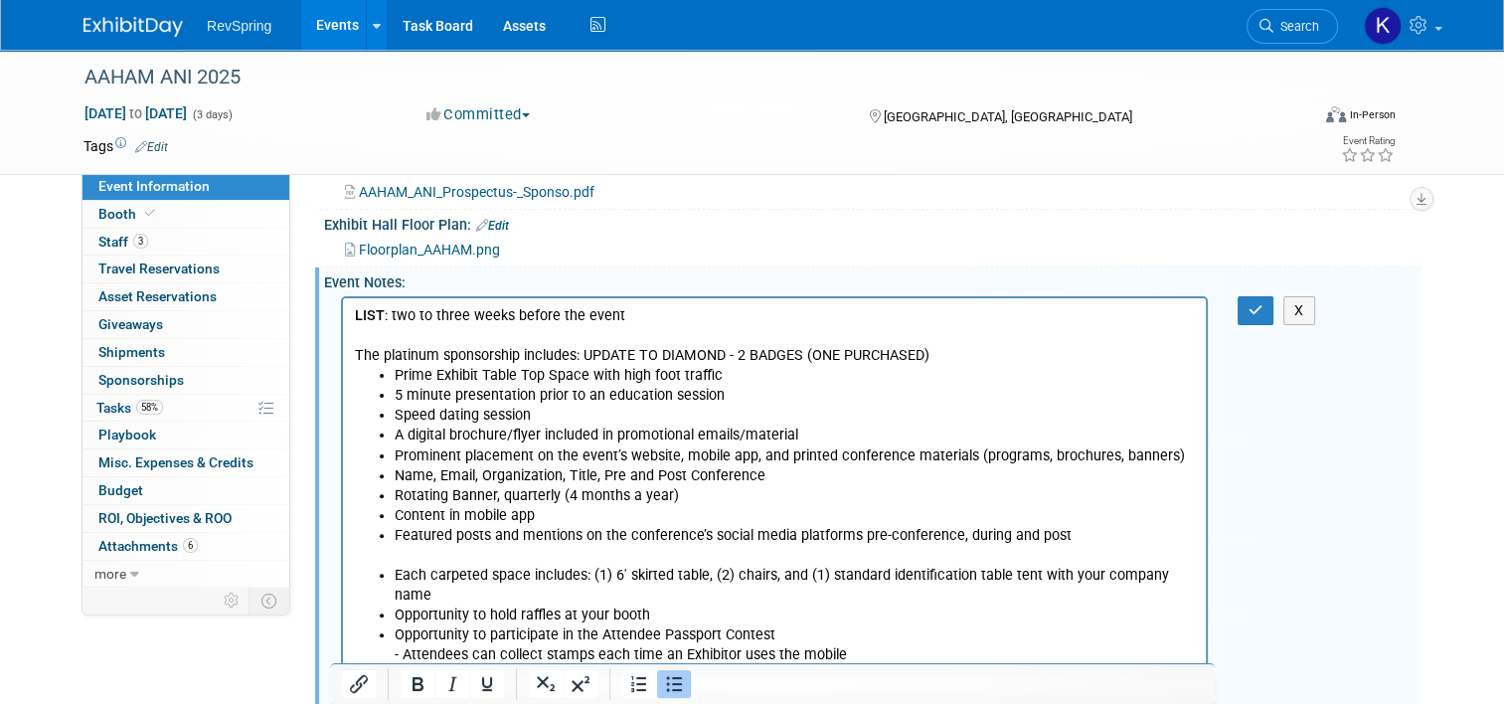
scroll to position [473, 0]
click at [1263, 303] on icon "button" at bounding box center [1256, 310] width 15 height 14
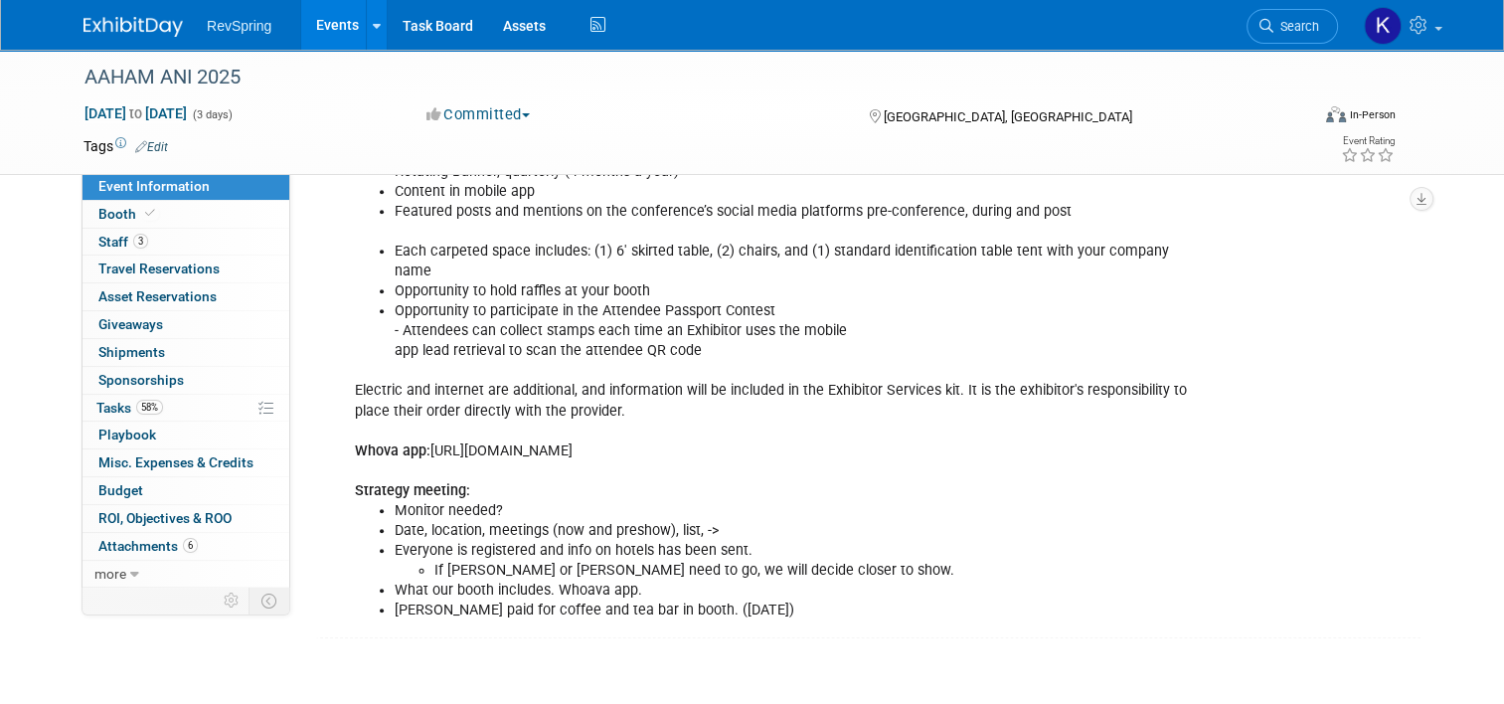
scroll to position [803, 0]
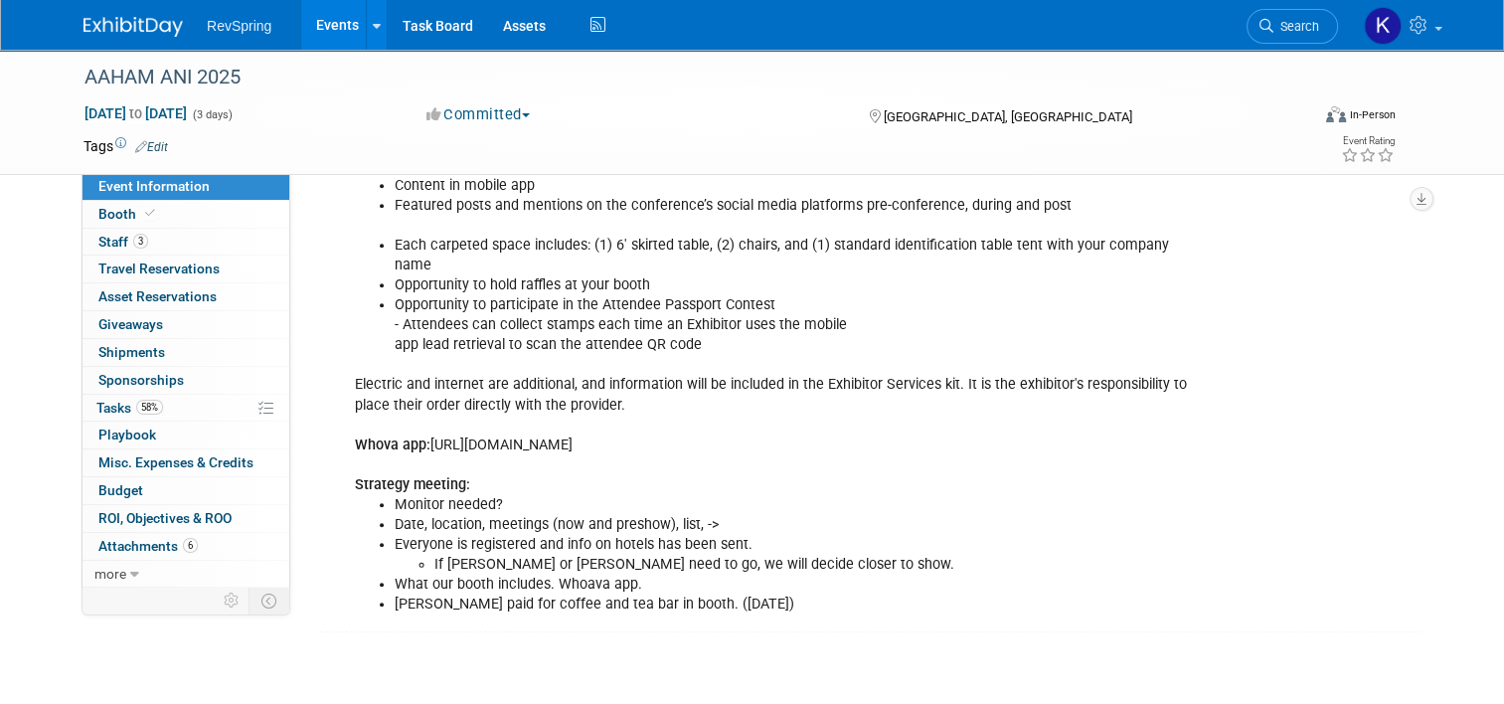
click at [696, 495] on li "Monitor needed?" at bounding box center [795, 505] width 801 height 20
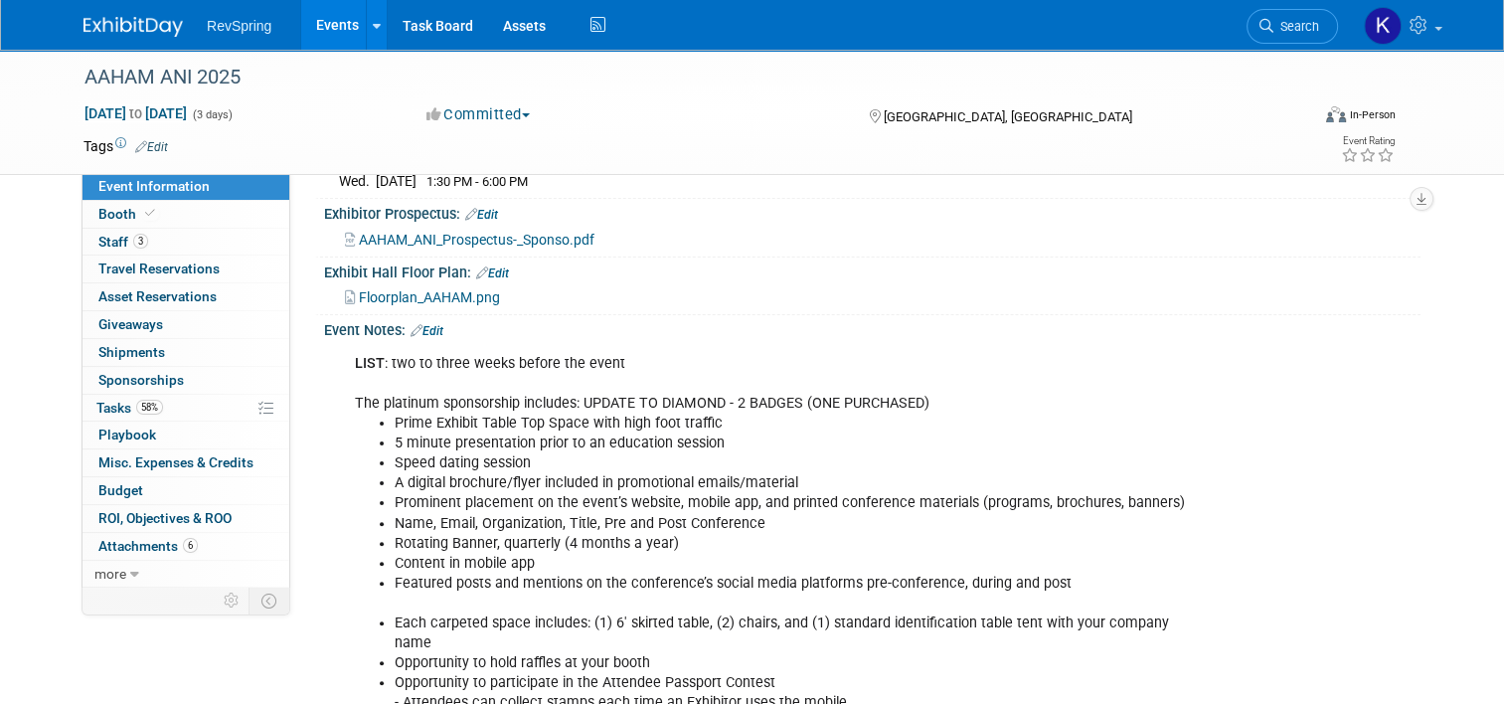
scroll to position [421, 0]
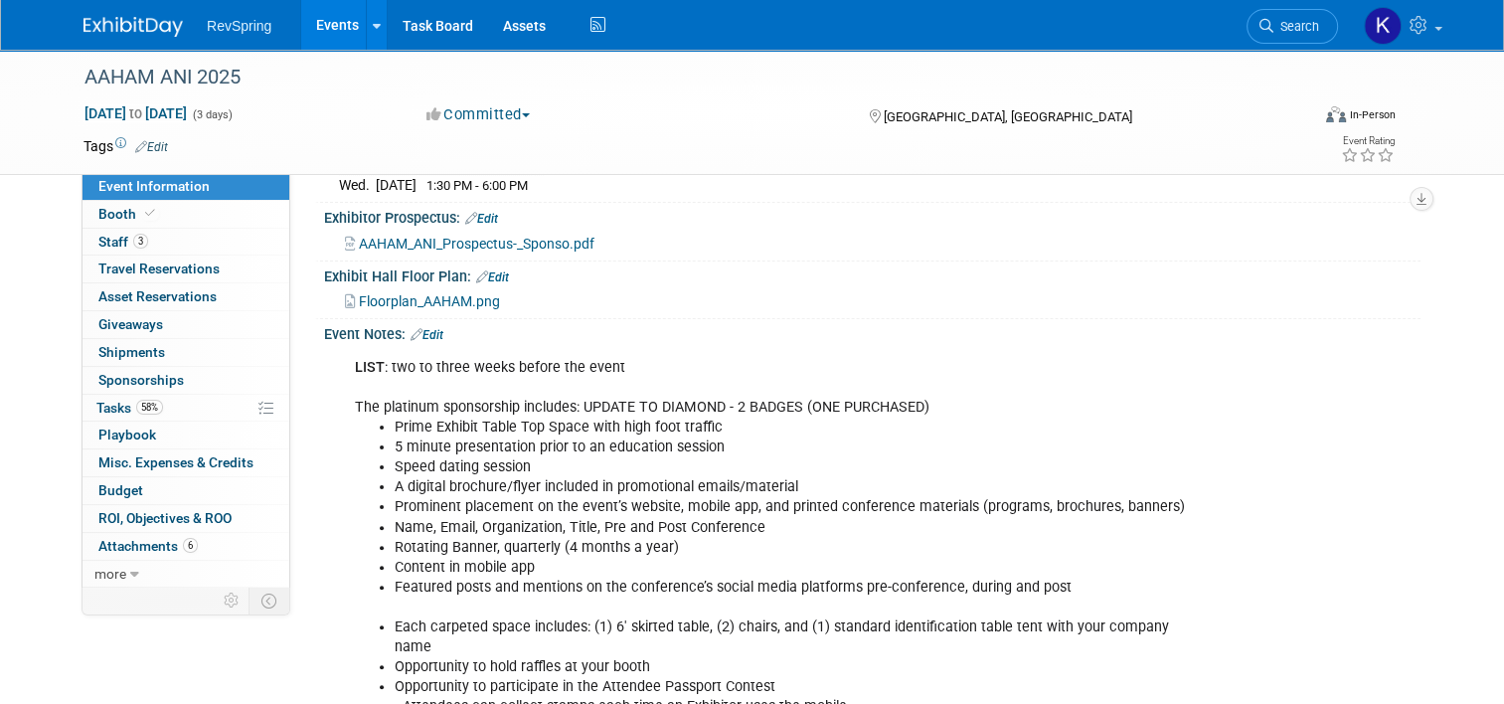
click at [416, 328] on link "Edit" at bounding box center [427, 335] width 33 height 14
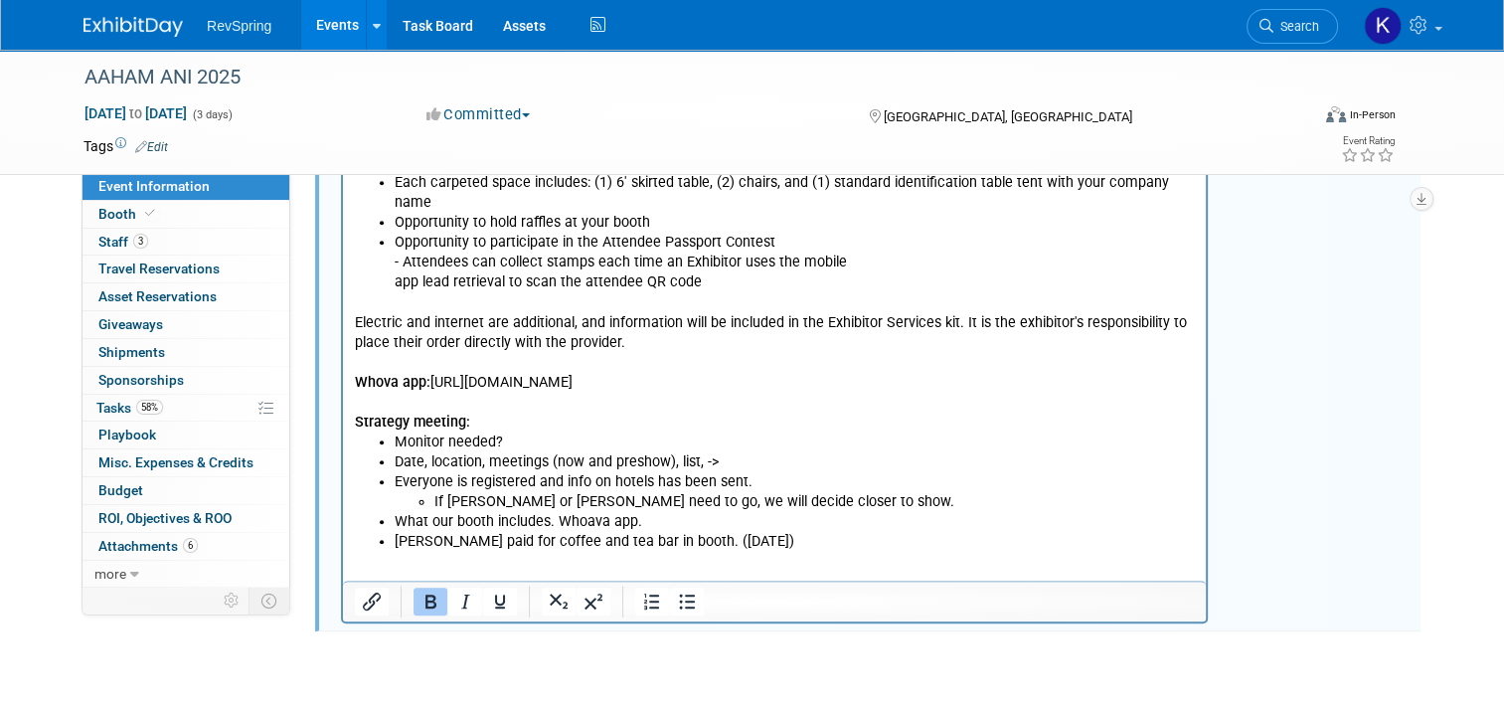
scroll to position [909, 0]
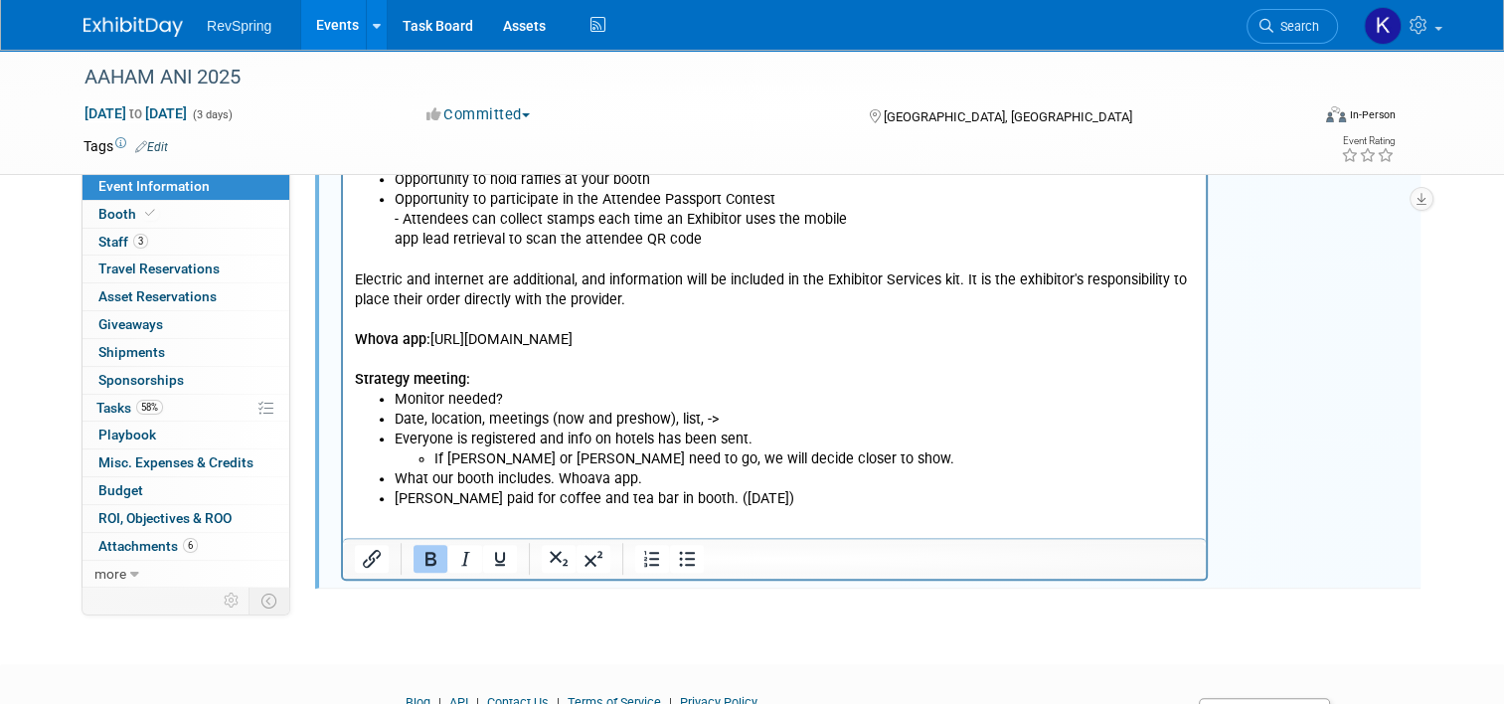
click at [810, 489] on li "Scott Cyliax paid for coffee and tea bar in booth. (Tuesday)" at bounding box center [795, 499] width 800 height 20
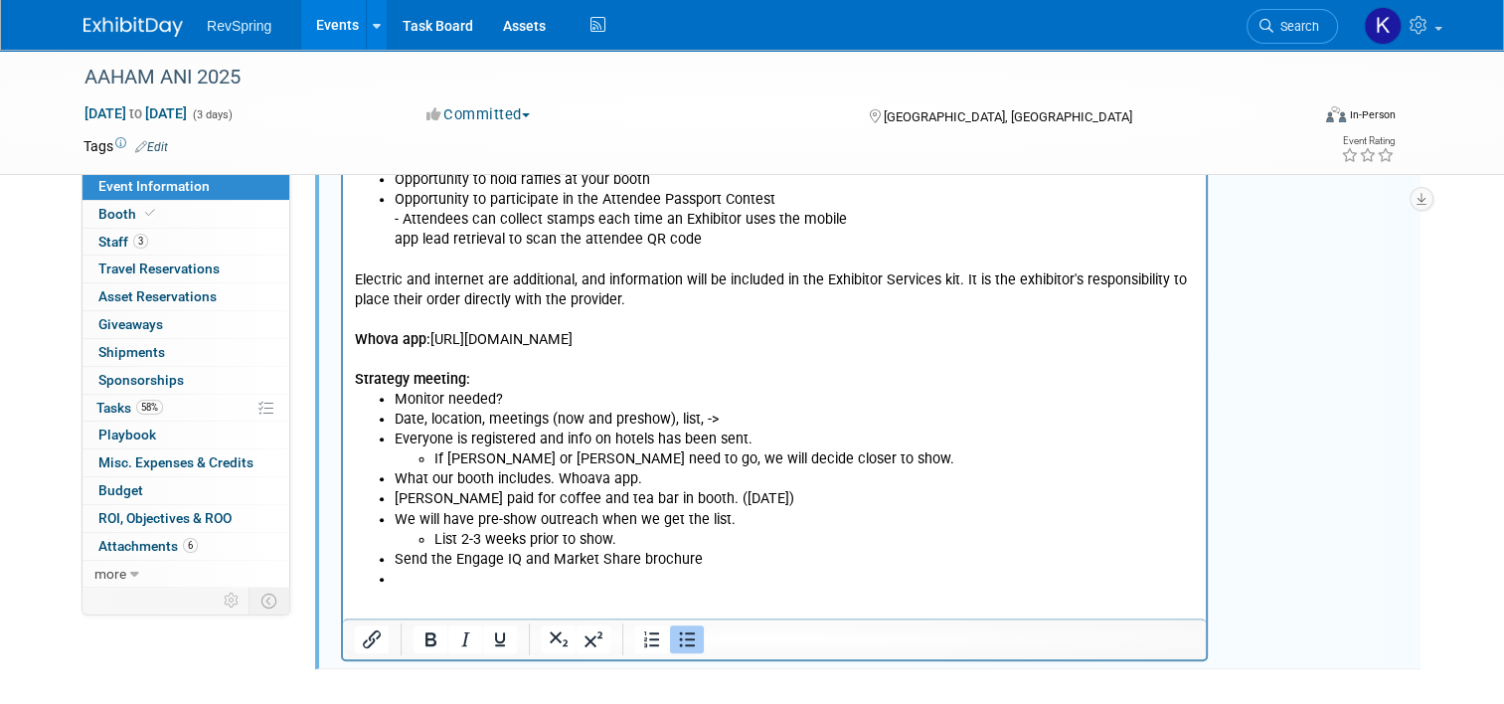
click at [565, 390] on li "Monitor needed?" at bounding box center [795, 400] width 800 height 20
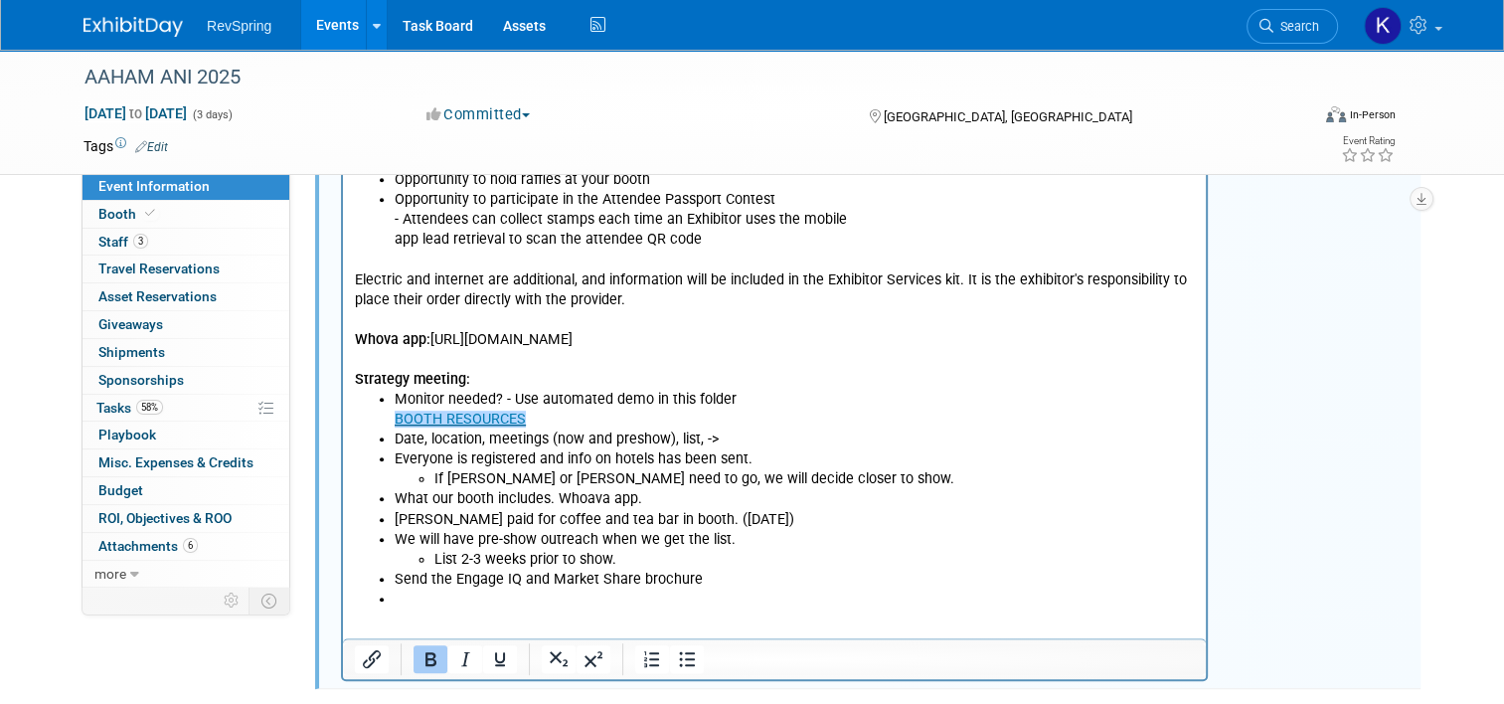
click at [395, 411] on link "﻿BOOTH RESOURCES" at bounding box center [460, 419] width 131 height 17
click at [695, 429] on li "Date, location, meetings (now and preshow), list, ->" at bounding box center [795, 439] width 800 height 20
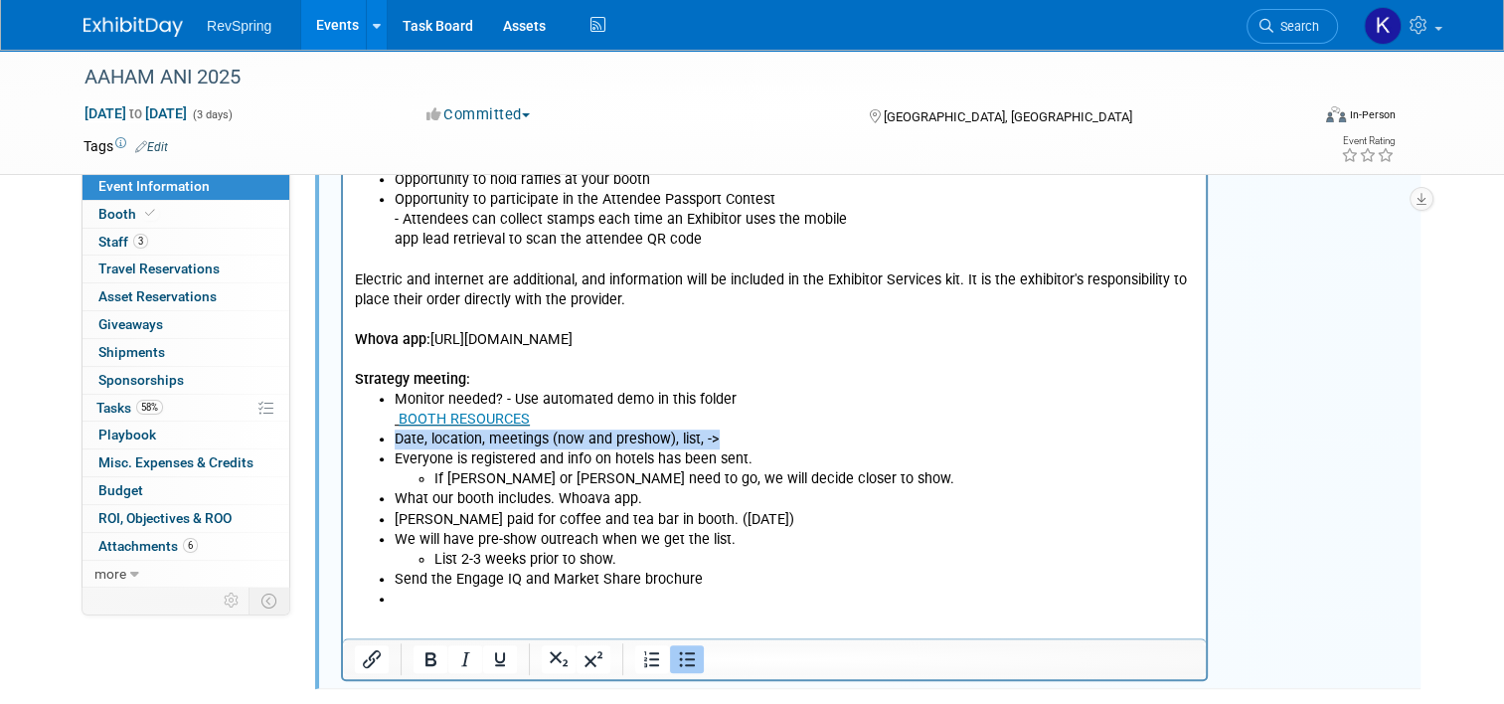
click at [695, 429] on li "Date, location, meetings (now and preshow), list, ->" at bounding box center [795, 439] width 800 height 20
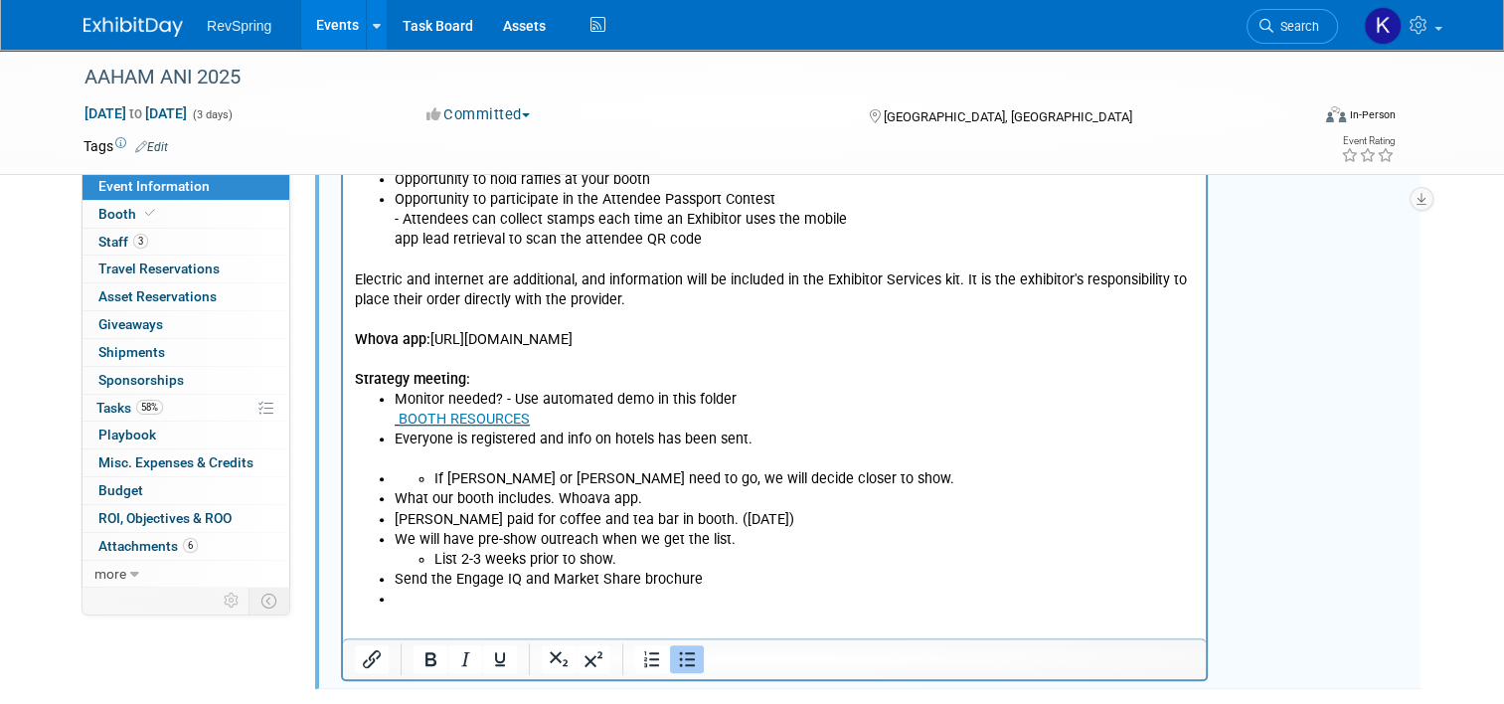
click at [405, 436] on li "Everyone is registered and info on hotels has been sent." at bounding box center [795, 449] width 800 height 40
click at [405, 436] on ul "Monitor needed? - Use automated demo in this folder BOOTH RESOURCES Everyone is…" at bounding box center [775, 500] width 840 height 220
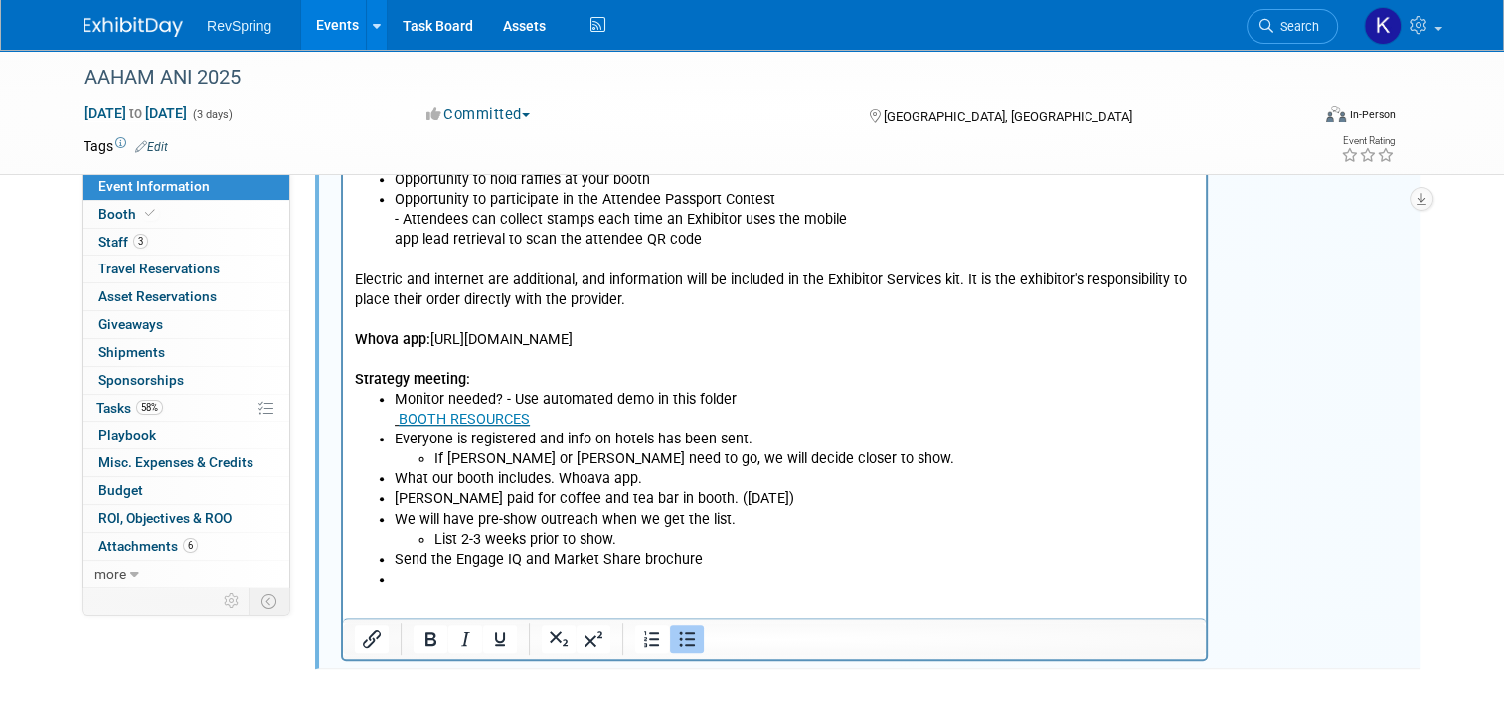
click at [651, 469] on li "What our booth includes. Whoava app." at bounding box center [795, 479] width 800 height 20
click at [551, 469] on li "What our booth includes. Whoava app." at bounding box center [795, 479] width 800 height 20
click at [721, 469] on li "What our booth includes (see above) Whoava app." at bounding box center [795, 479] width 800 height 20
drag, startPoint x: 563, startPoint y: 572, endPoint x: 480, endPoint y: 749, distance: 195.2
click at [480, 589] on html "LIST : two to three weeks before the event The platinum sponsorship includes: U…" at bounding box center [774, 226] width 863 height 727
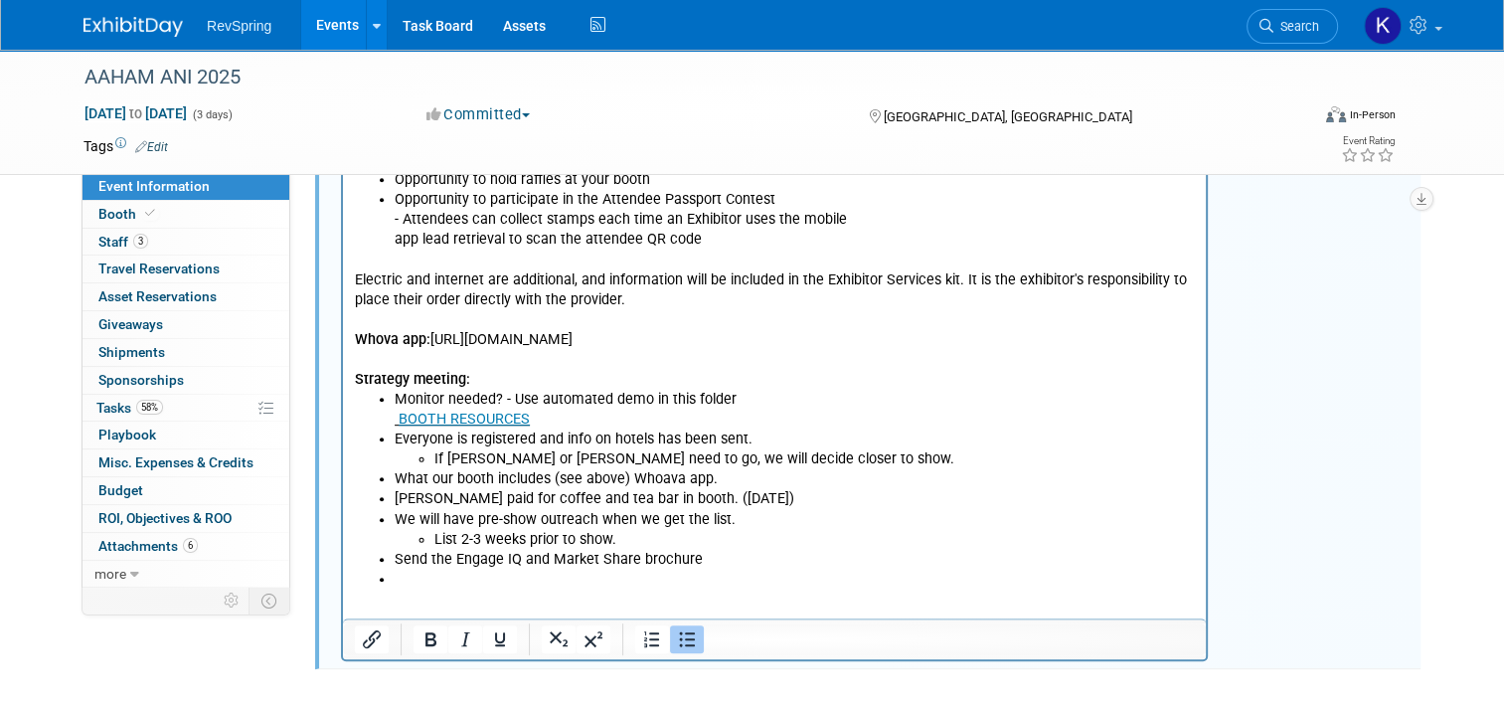
click at [416, 570] on li "Rich Text Area. Press ALT-0 for help." at bounding box center [795, 580] width 800 height 20
drag, startPoint x: 542, startPoint y: 564, endPoint x: 650, endPoint y: 223, distance: 357.8
click at [343, 367] on html "LIST : two to three weeks before the event The platinum sponsorship includes: U…" at bounding box center [774, 226] width 863 height 727
copy body "Strategy meeting: Monitor needed? - Use automated demo in this folder BOOTH RES…"
click at [798, 510] on li "We will have pre-show outreach when we get the list. List 2-3 weeks prior to sh…" at bounding box center [795, 530] width 800 height 40
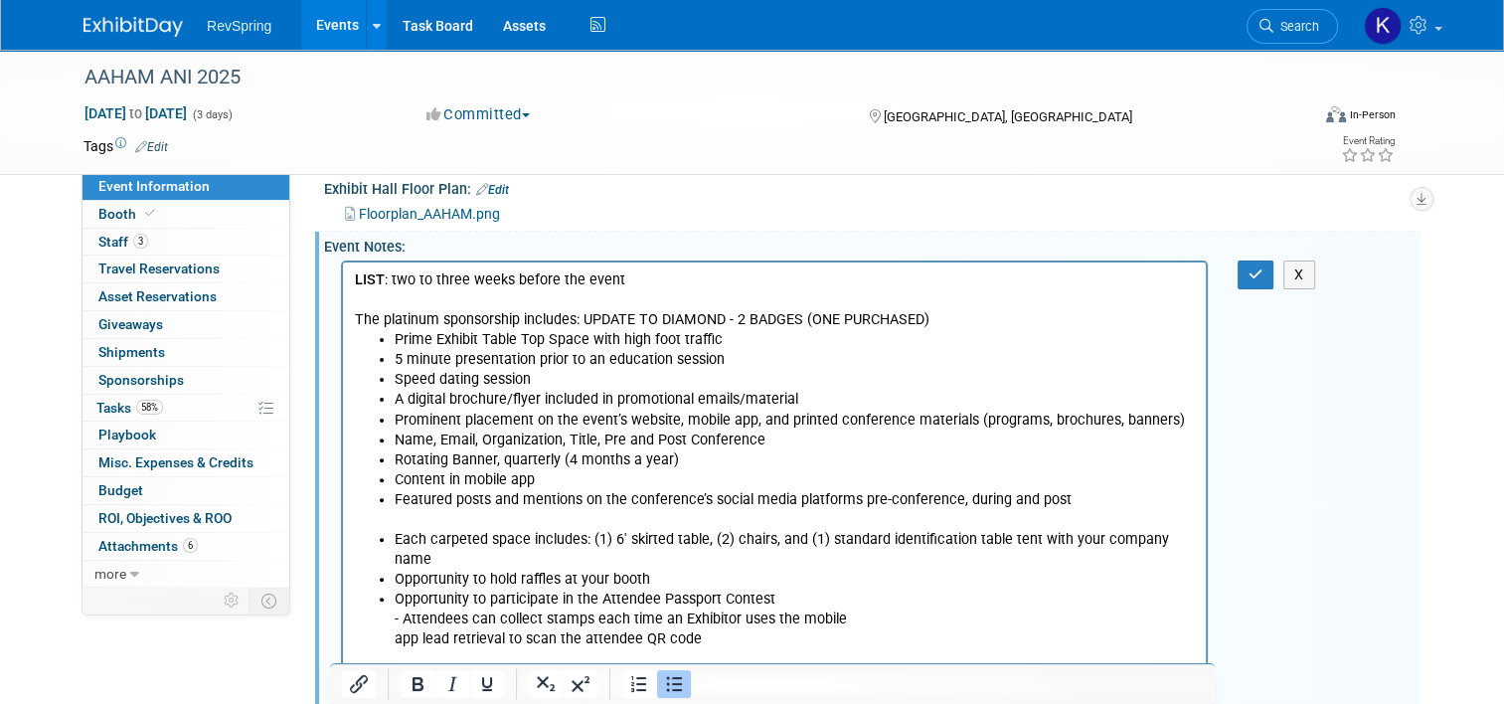
scroll to position [509, 0]
click at [1263, 267] on icon "button" at bounding box center [1256, 274] width 15 height 14
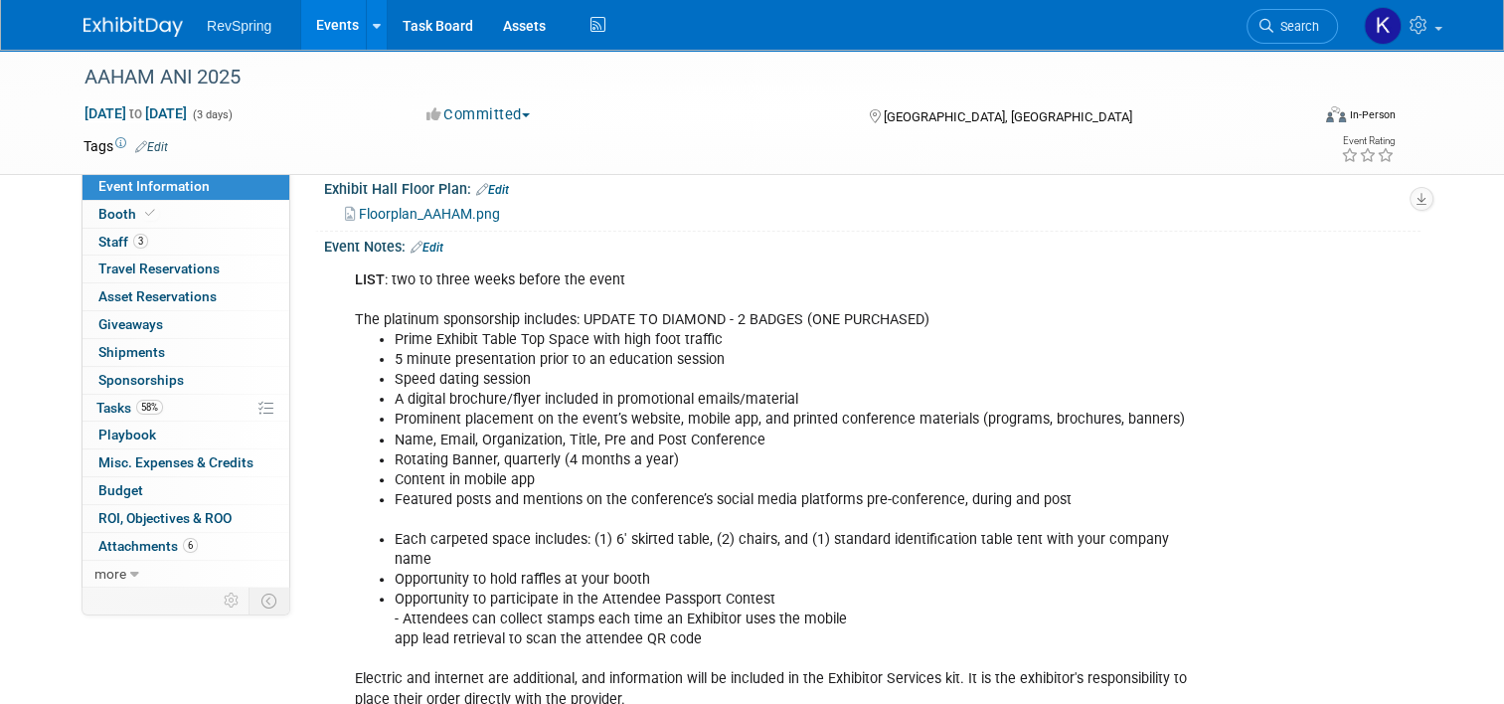
click at [324, 612] on div "LIST : two to three weeks before the event The platinum sponsorship includes: U…" at bounding box center [872, 618] width 1096 height 726
click at [191, 415] on link "58% Tasks 58%" at bounding box center [186, 408] width 207 height 27
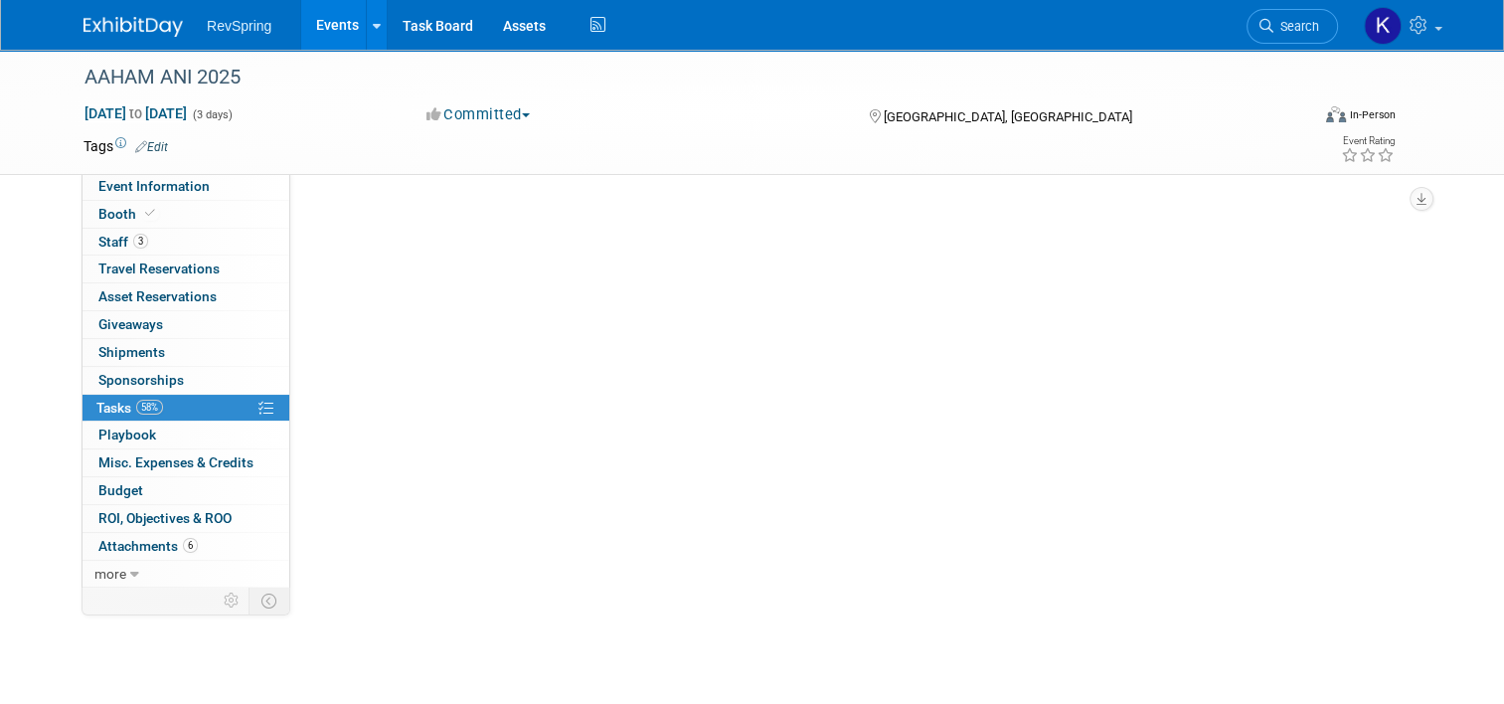
scroll to position [0, 0]
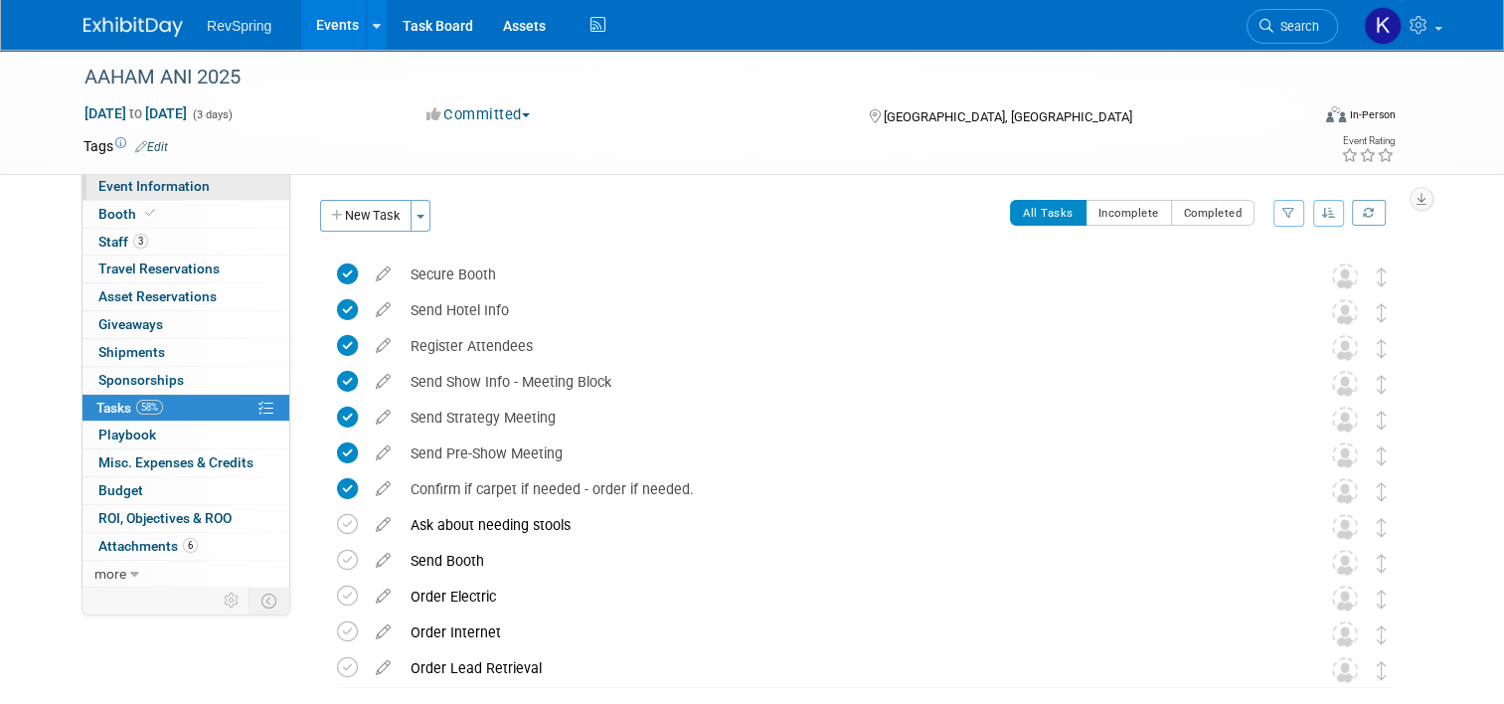
click at [159, 179] on span "Event Information" at bounding box center [153, 186] width 111 height 16
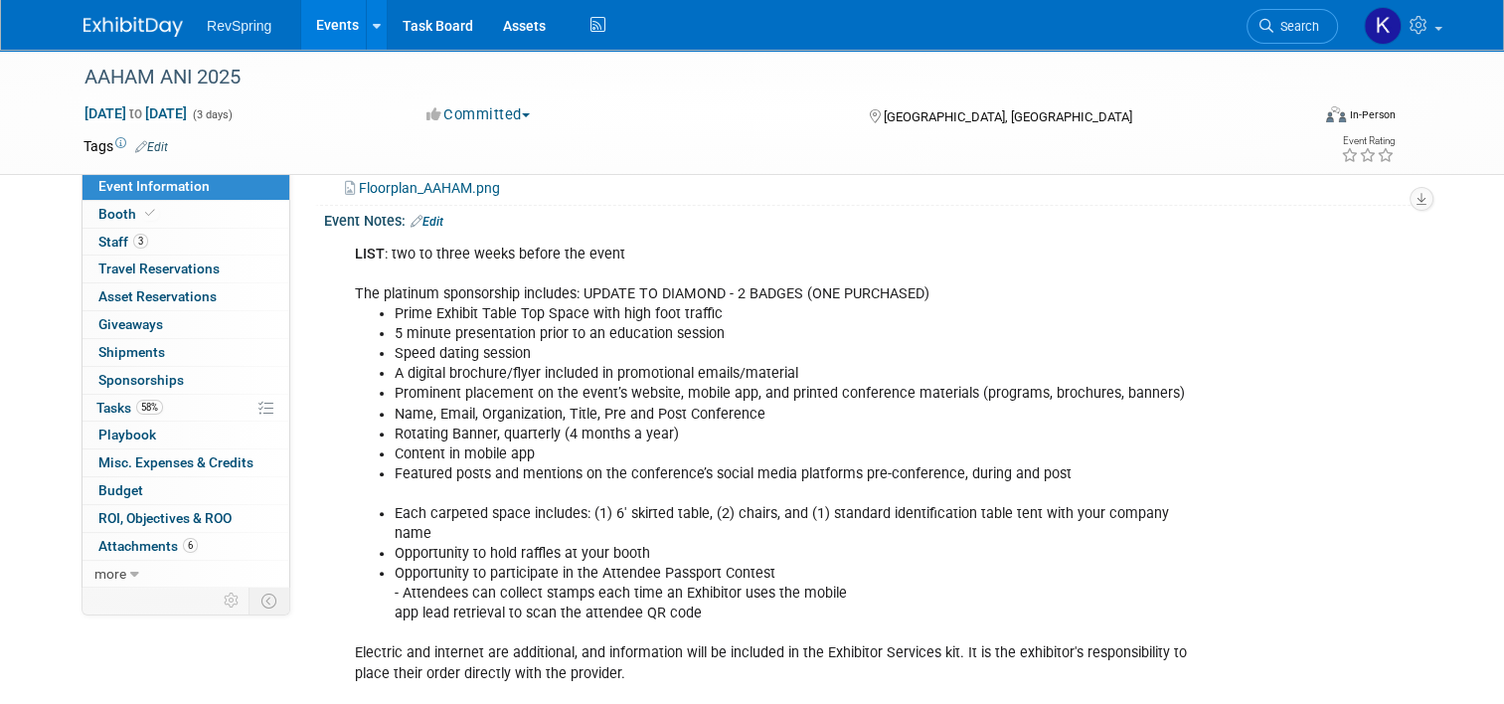
scroll to position [533, 0]
click at [167, 406] on link "58% Tasks 58%" at bounding box center [186, 408] width 207 height 27
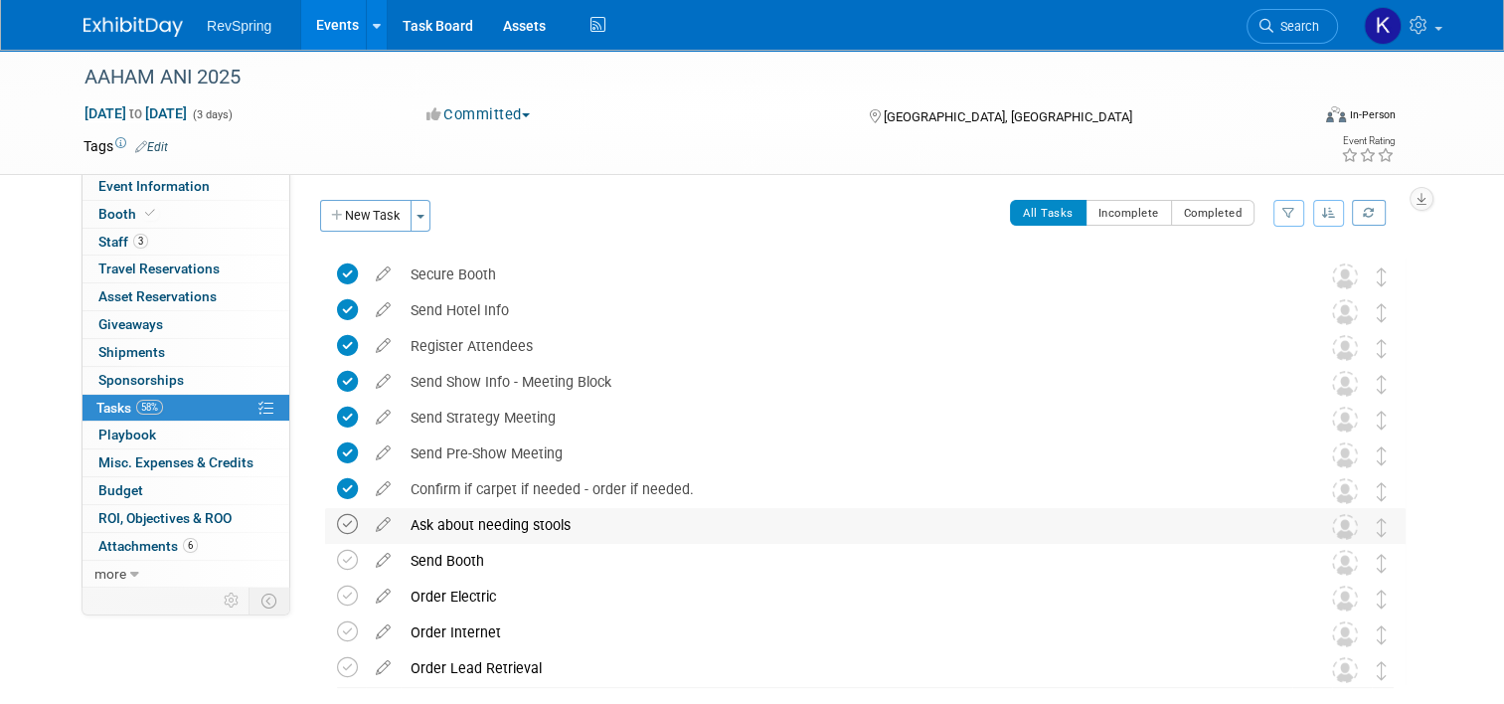
click at [337, 518] on icon at bounding box center [347, 524] width 21 height 21
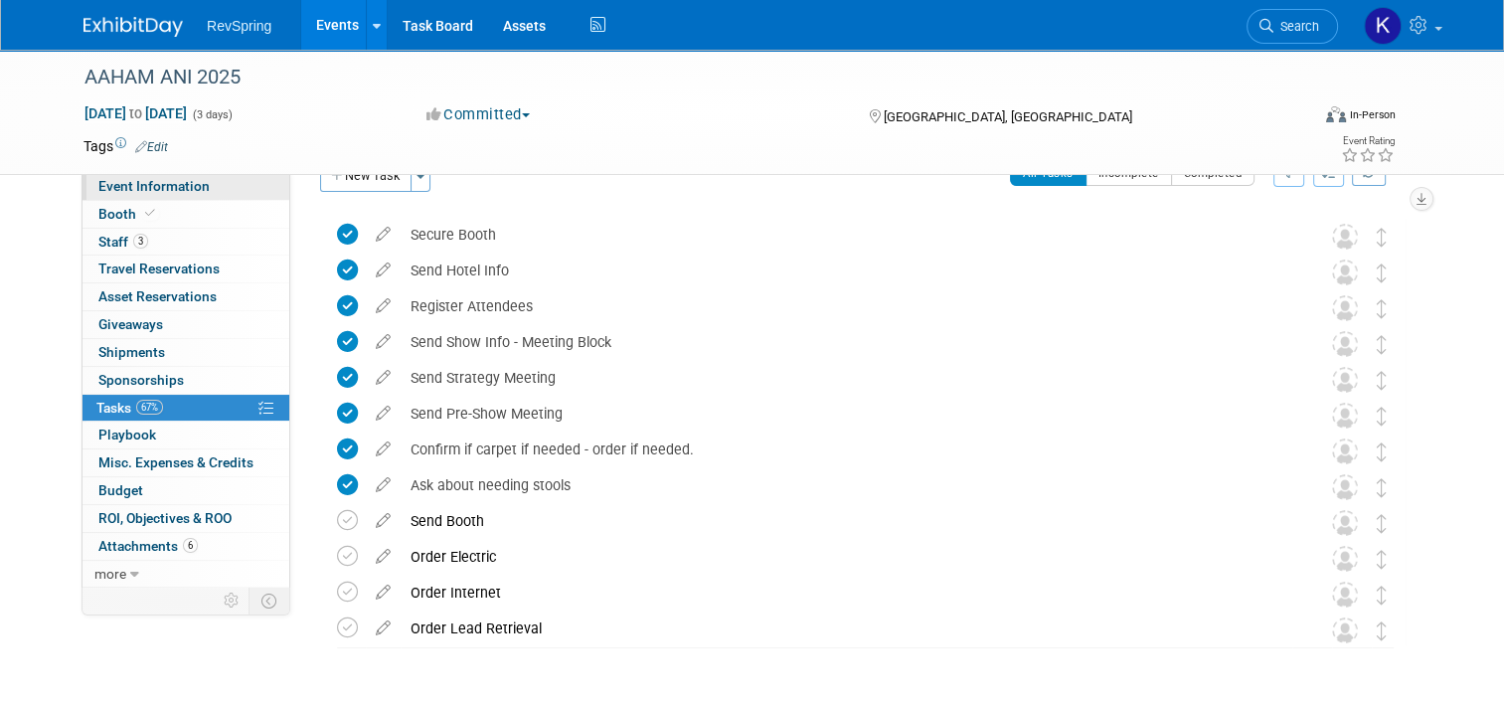
click at [147, 185] on span "Event Information" at bounding box center [153, 186] width 111 height 16
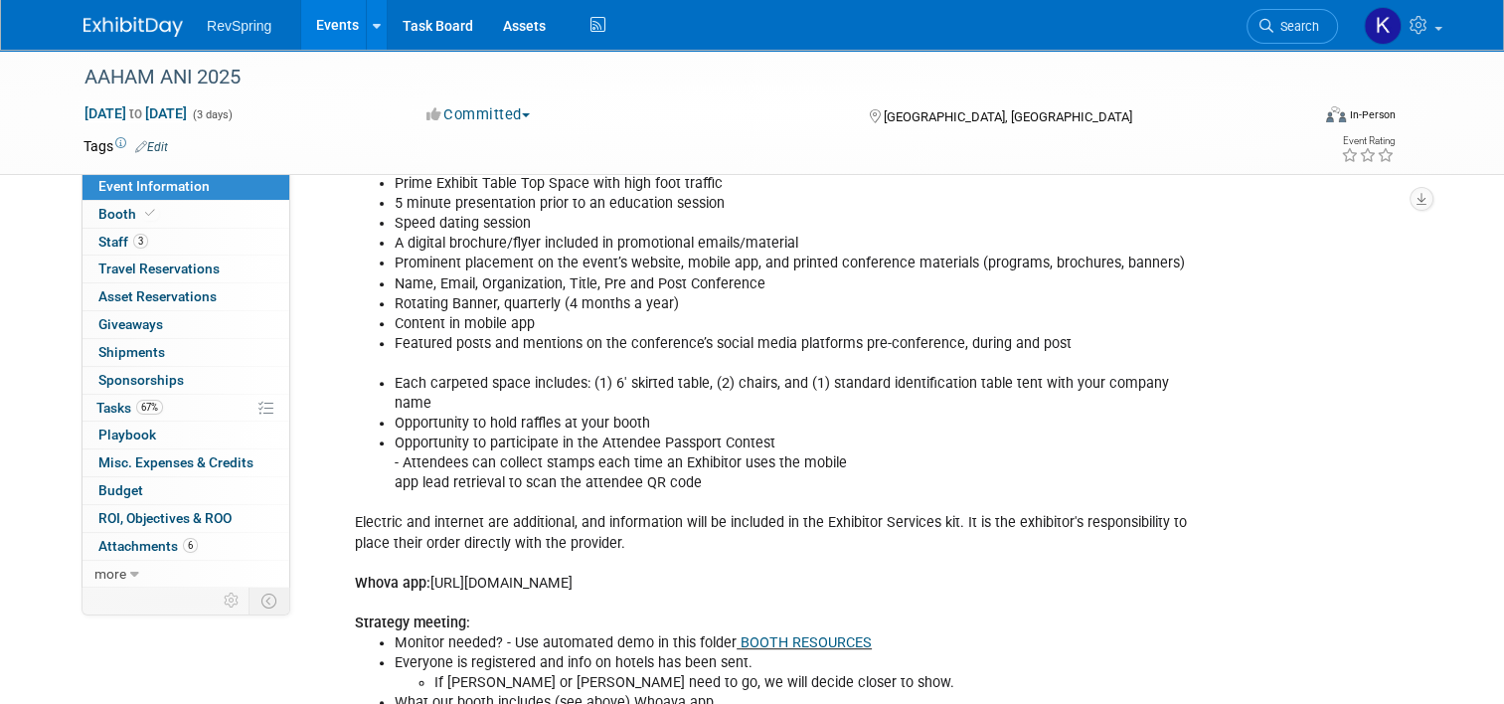
scroll to position [391, 0]
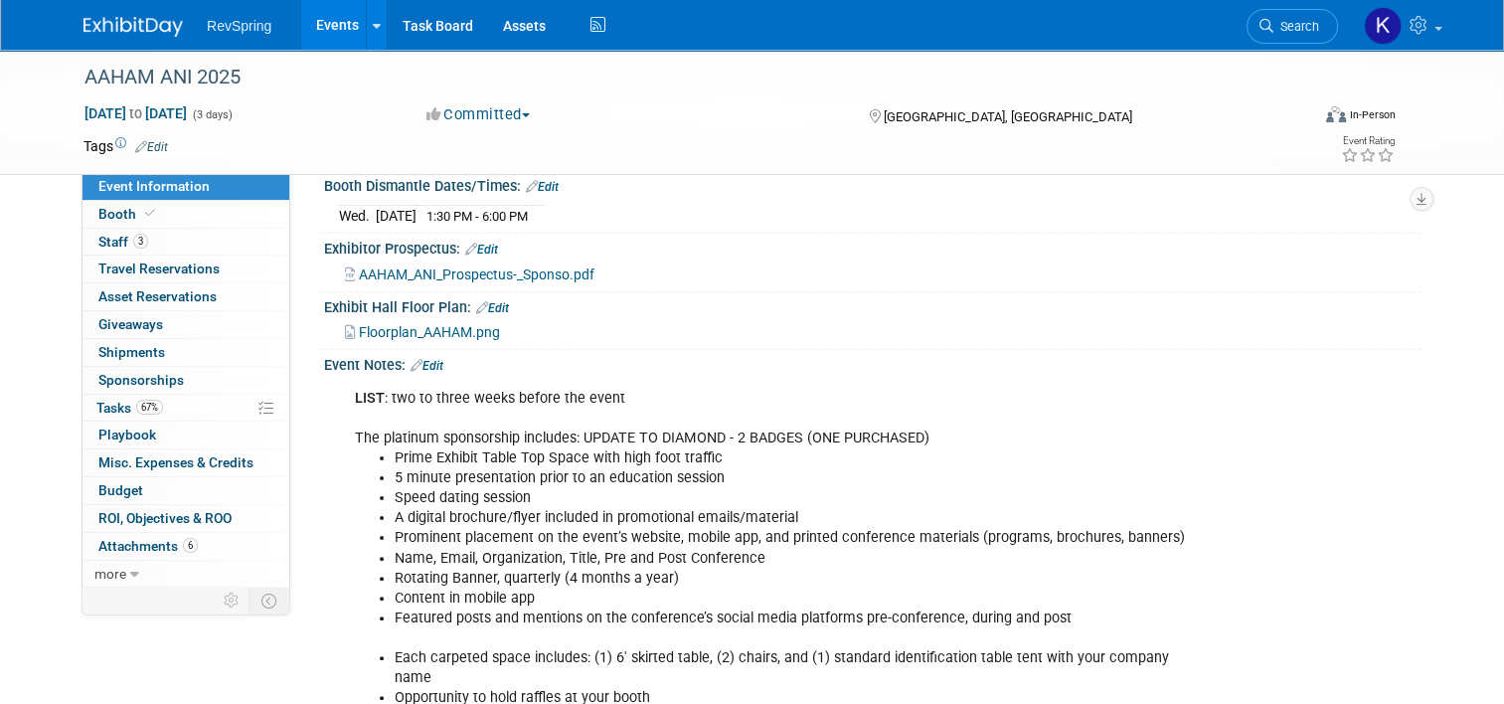
click at [449, 315] on div "Floorplan_AAHAM.png" at bounding box center [872, 329] width 1096 height 29
click at [441, 324] on span "Floorplan_AAHAM.png" at bounding box center [429, 332] width 141 height 16
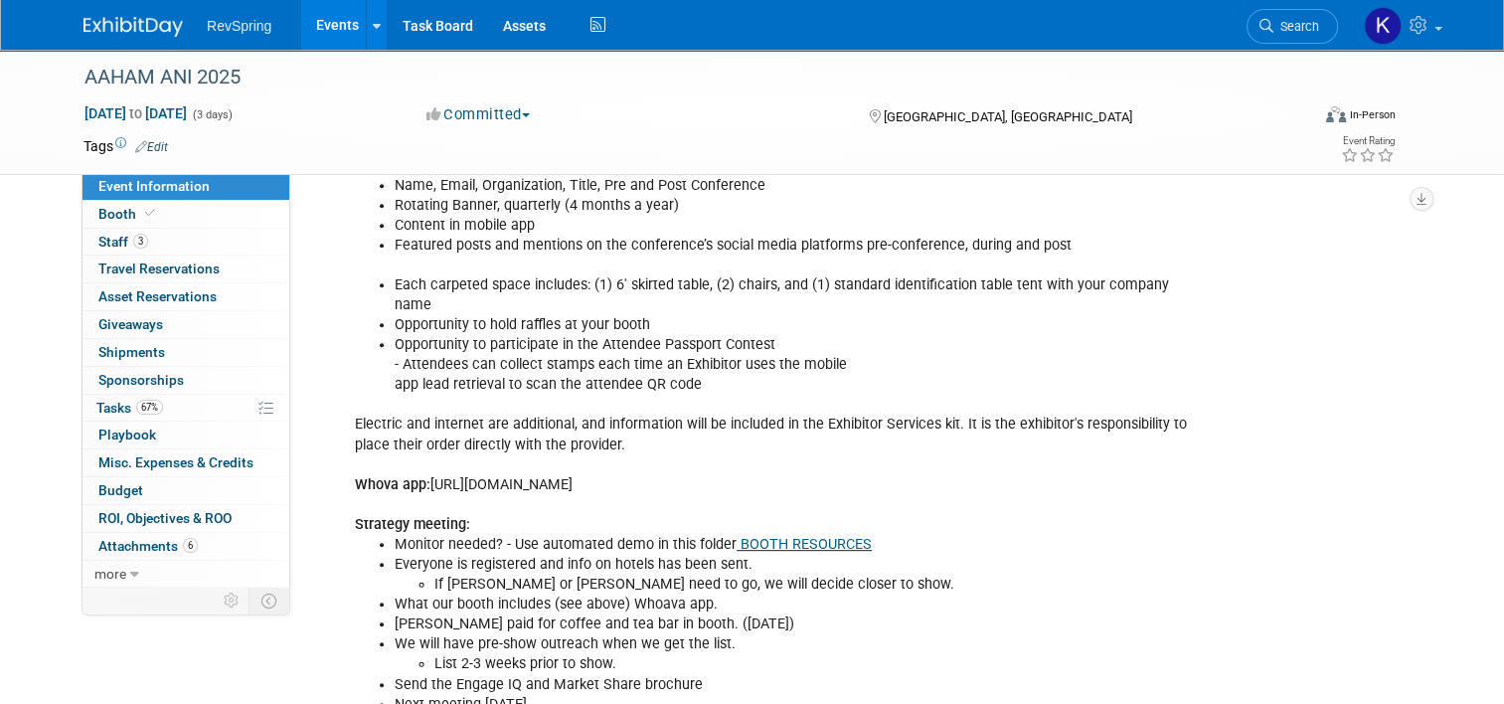
scroll to position [804, 0]
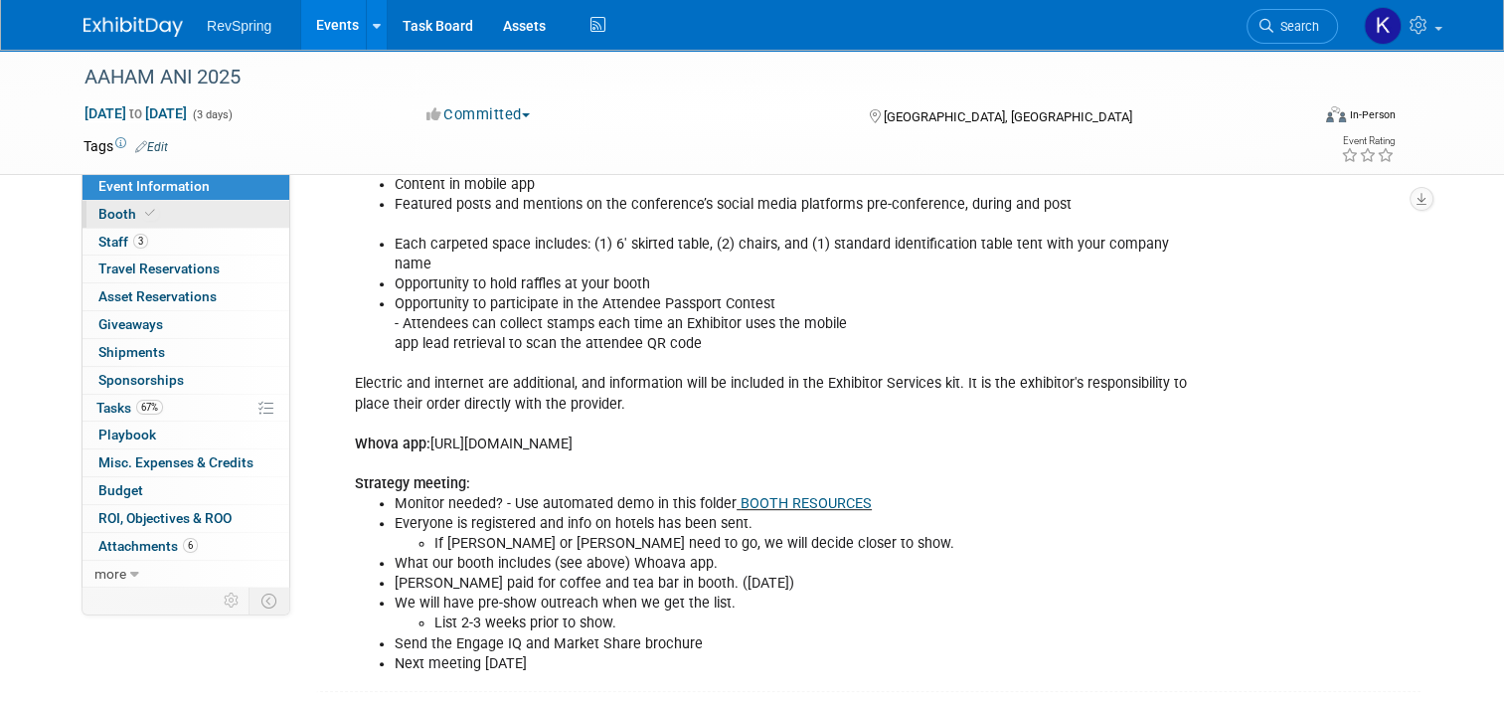
click at [141, 214] on span at bounding box center [150, 213] width 18 height 15
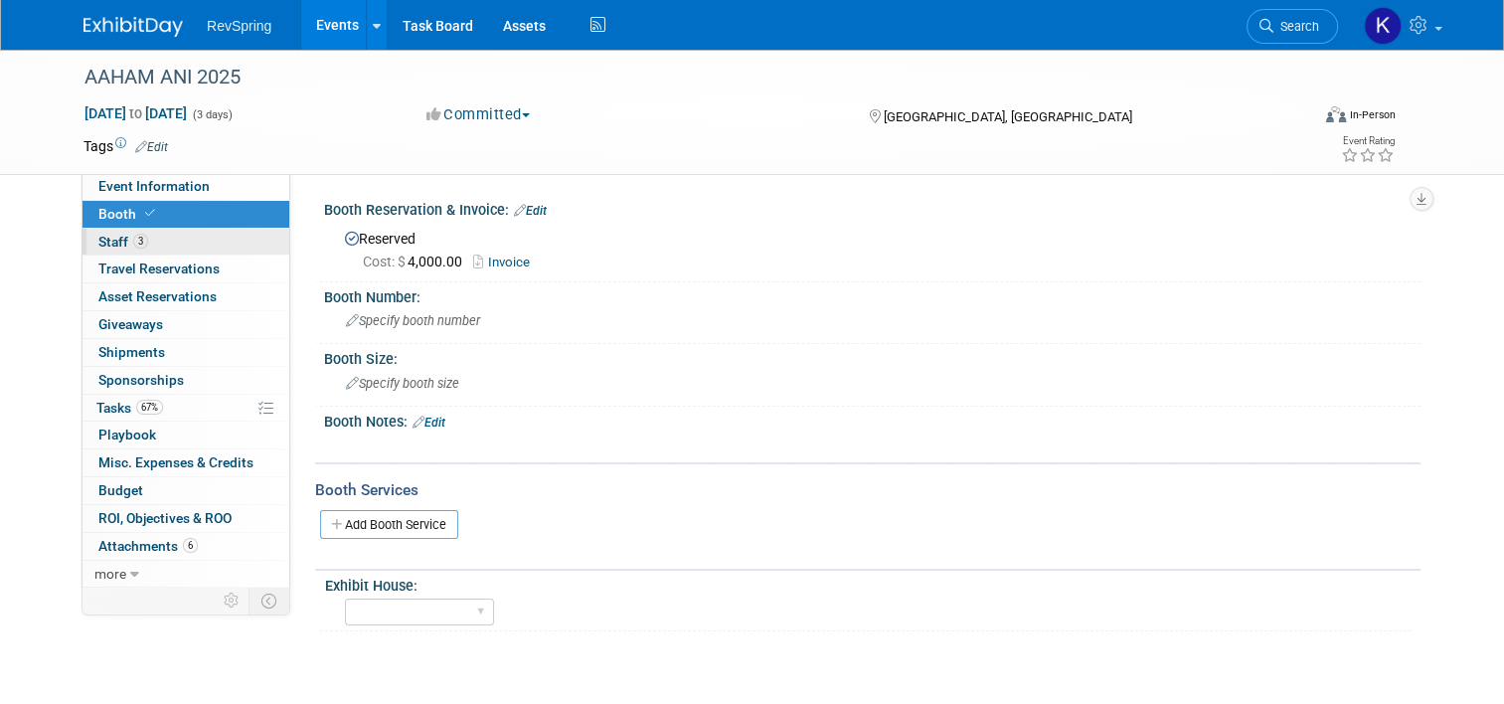
click at [165, 246] on link "3 Staff 3" at bounding box center [186, 242] width 207 height 27
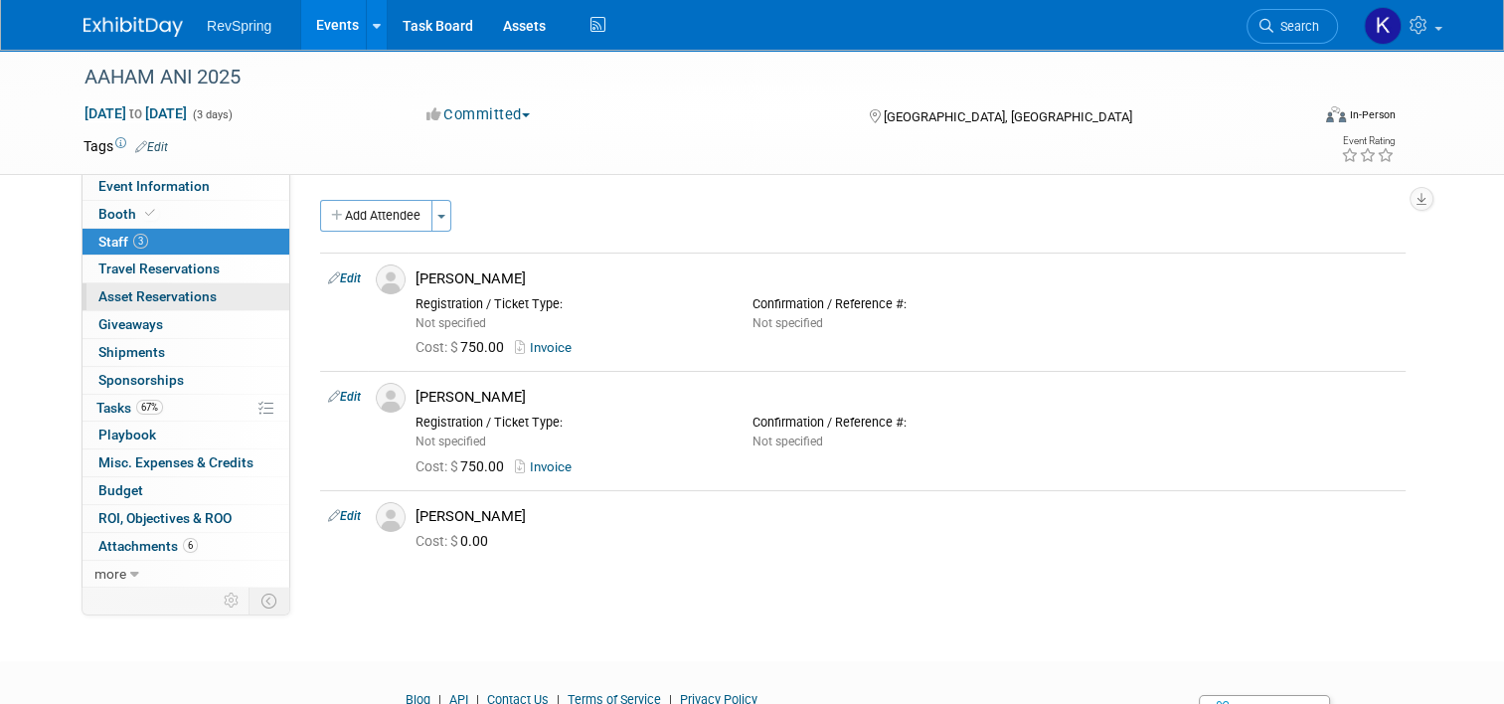
click at [172, 285] on link "0 Asset Reservations 0" at bounding box center [186, 296] width 207 height 27
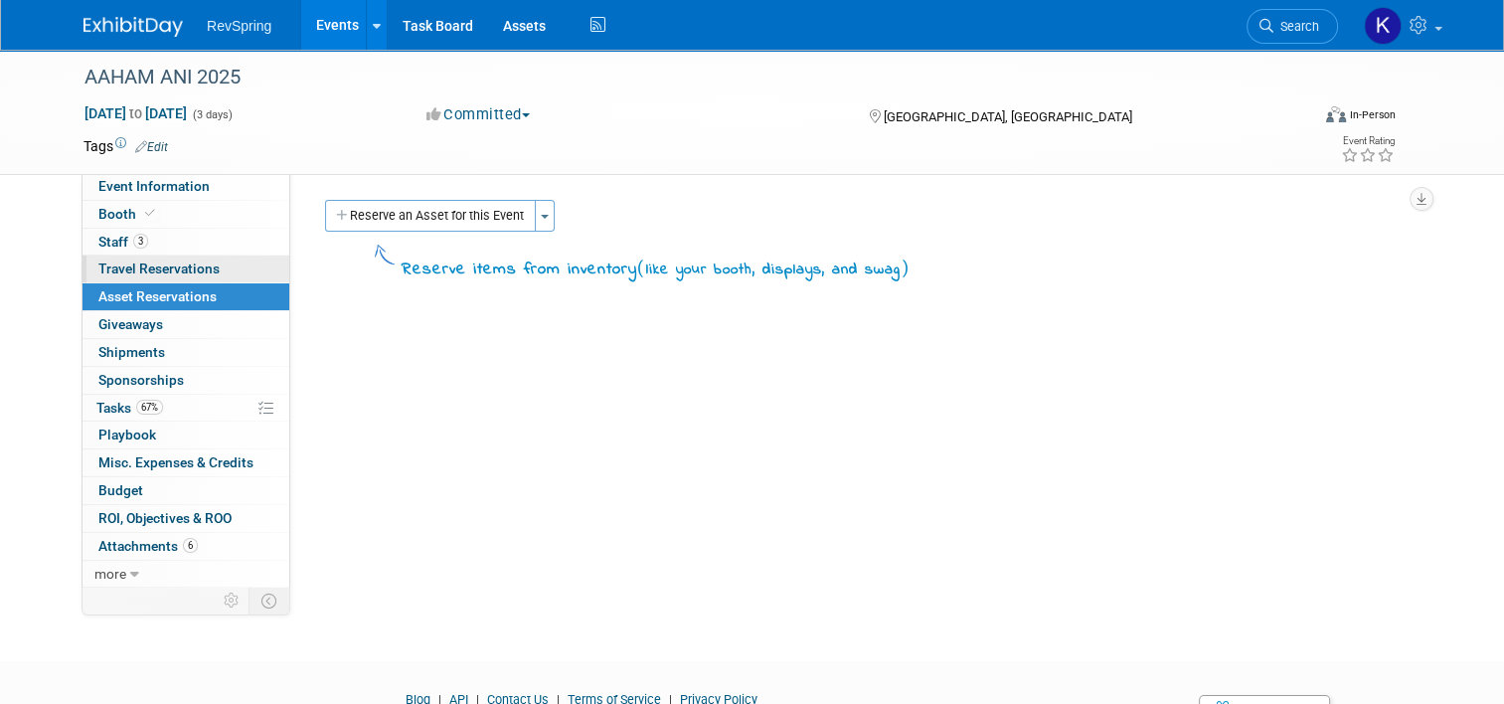
click at [160, 269] on span "Travel Reservations 0" at bounding box center [158, 268] width 121 height 16
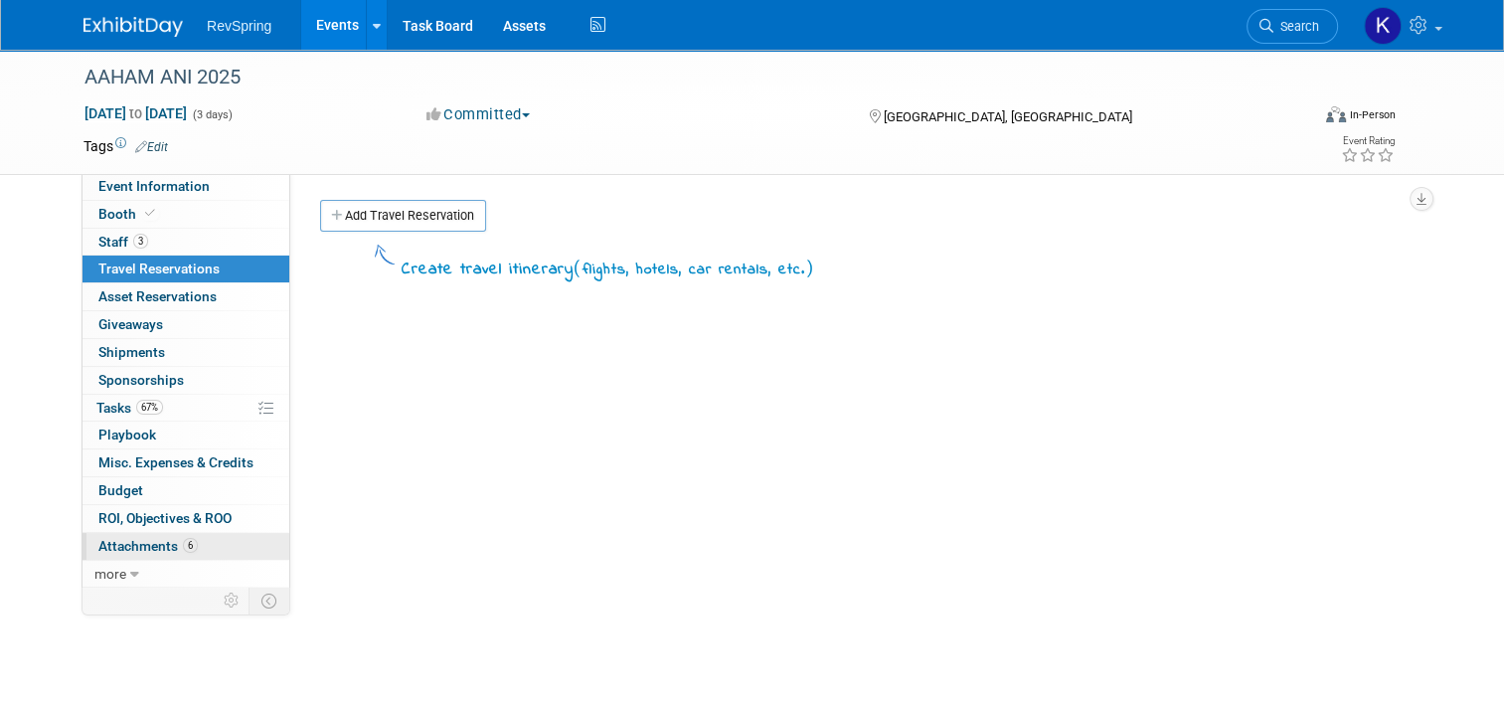
click at [160, 538] on span "Attachments 6" at bounding box center [147, 546] width 99 height 16
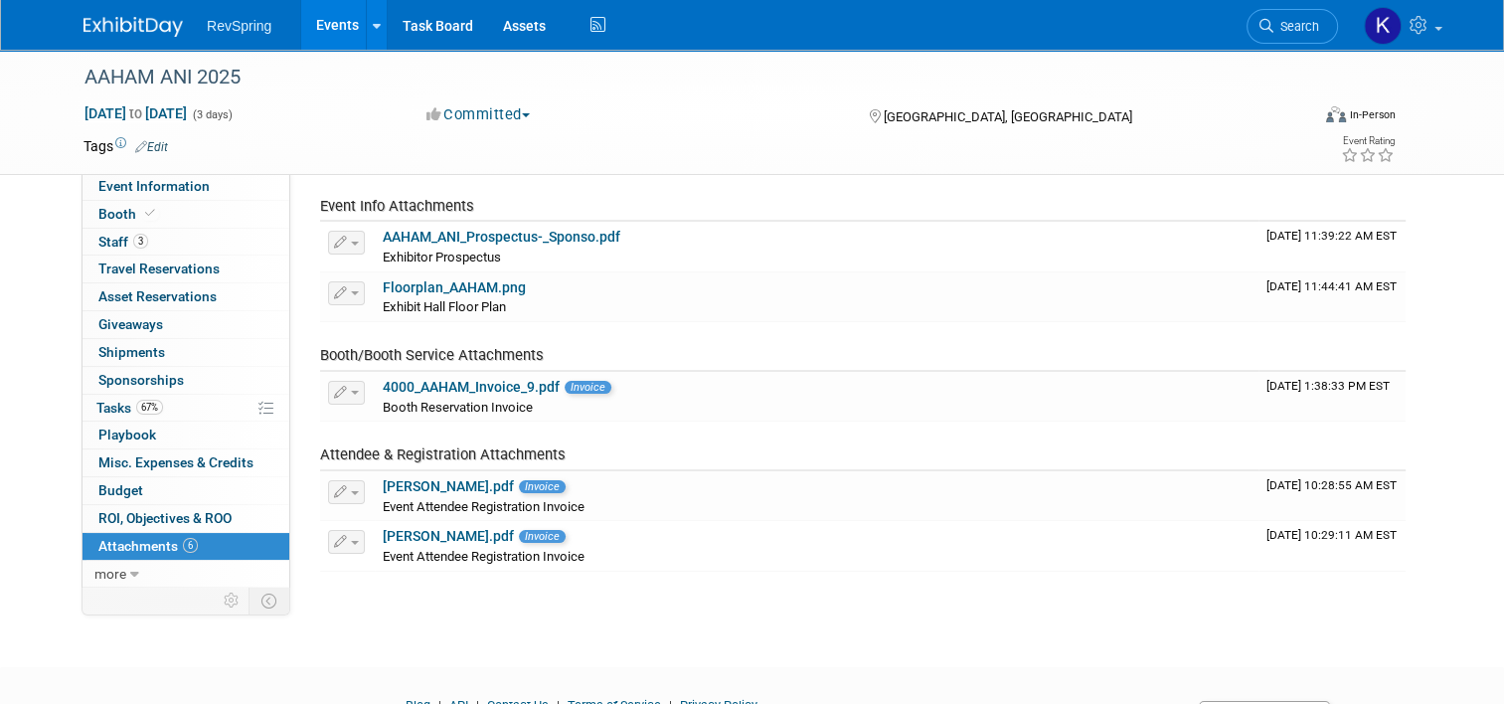
scroll to position [171, 0]
